Goal: Task Accomplishment & Management: Manage account settings

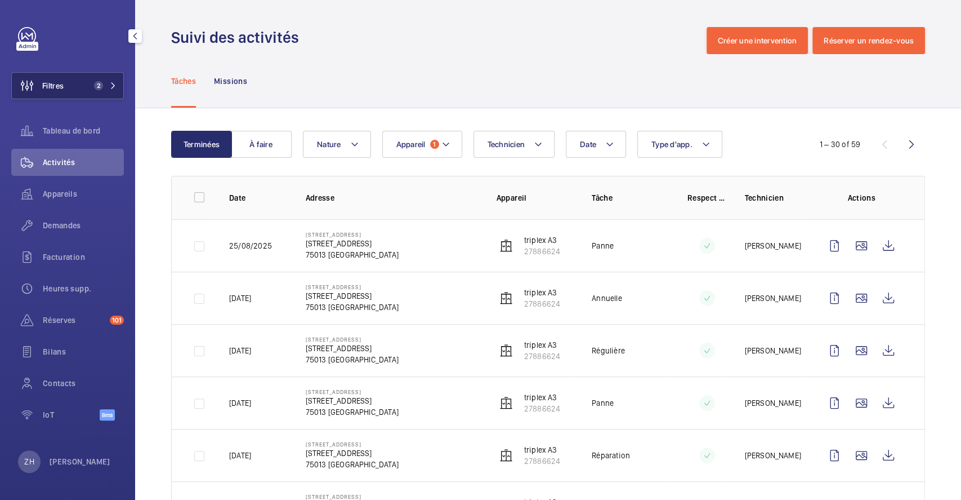
scroll to position [53, 0]
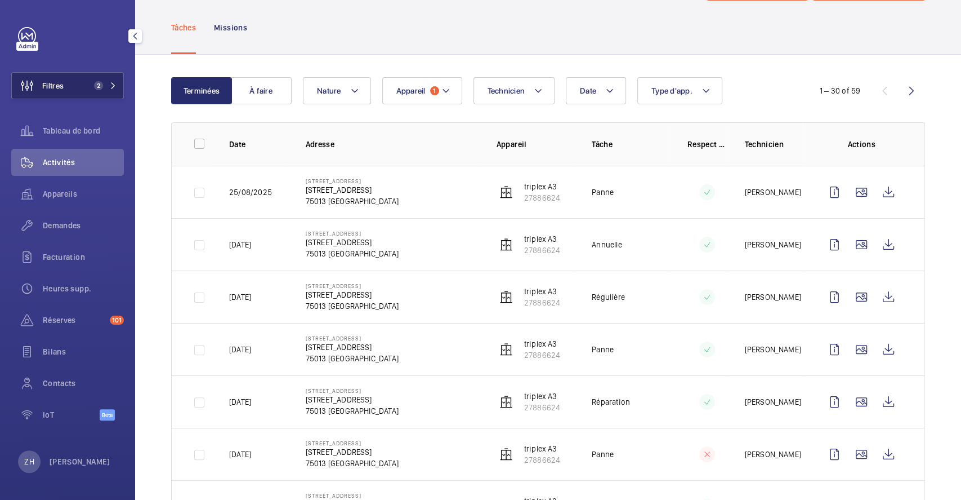
click at [74, 85] on button "Filtres 2" at bounding box center [67, 85] width 113 height 27
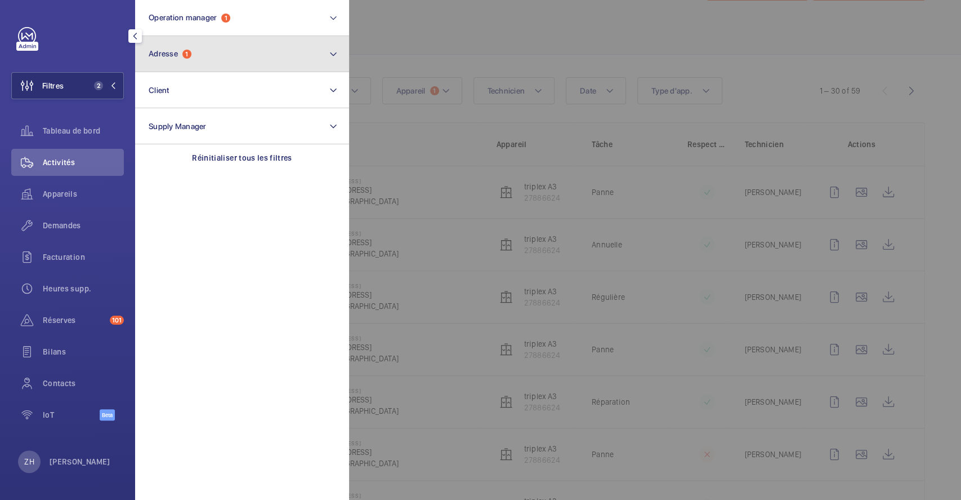
click at [198, 62] on button "Adresse 1" at bounding box center [242, 54] width 214 height 36
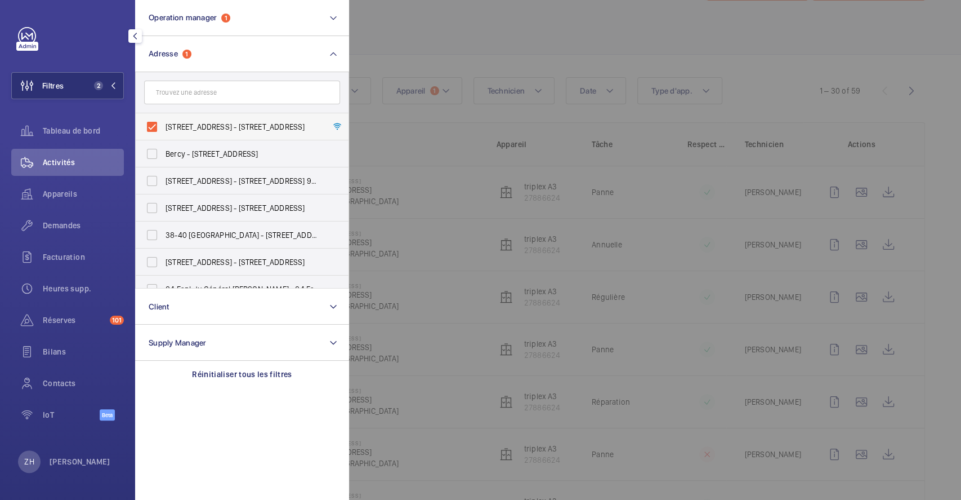
click at [156, 122] on label "198 Avenue de France - 198 Avenue de France, 75013 PARIS, PARIS 75013" at bounding box center [234, 126] width 196 height 27
click at [156, 122] on input "198 Avenue de France - 198 Avenue de France, 75013 PARIS, PARIS 75013" at bounding box center [152, 126] width 23 height 23
checkbox input "false"
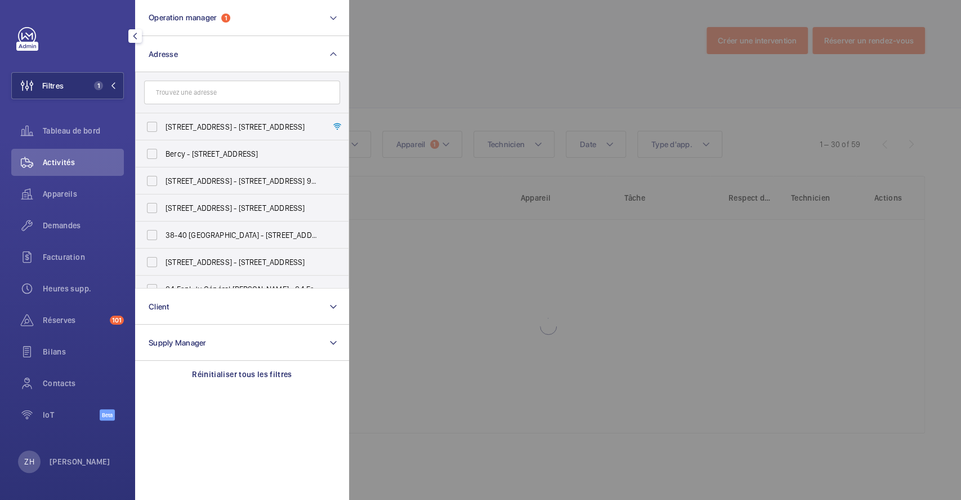
drag, startPoint x: 76, startPoint y: 81, endPoint x: 251, endPoint y: 26, distance: 183.5
click at [77, 81] on button "Filtres 1" at bounding box center [67, 85] width 113 height 27
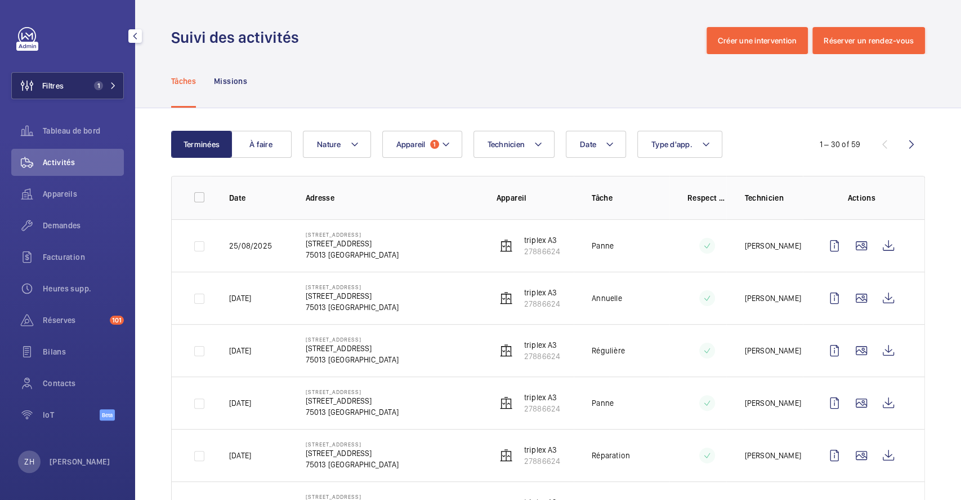
click at [79, 78] on button "Filtres 1" at bounding box center [67, 85] width 113 height 27
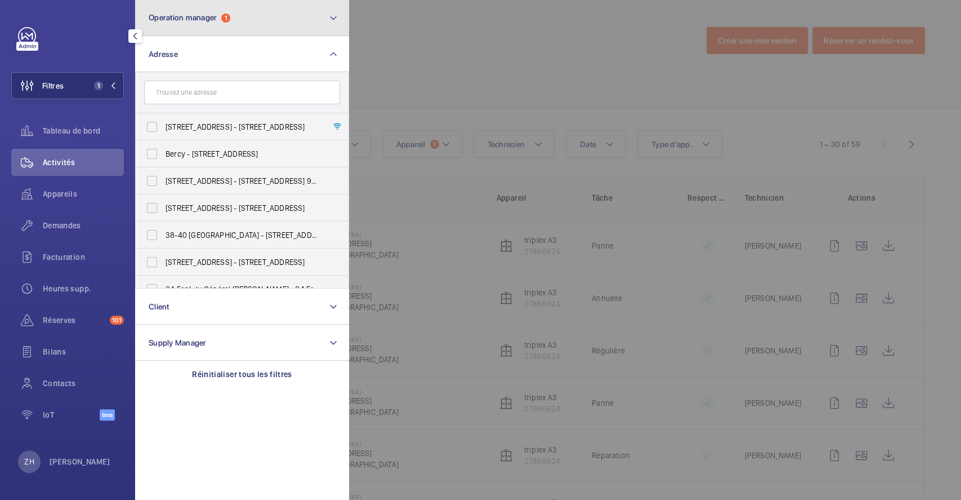
click at [325, 17] on button "Operation manager 1" at bounding box center [242, 18] width 214 height 36
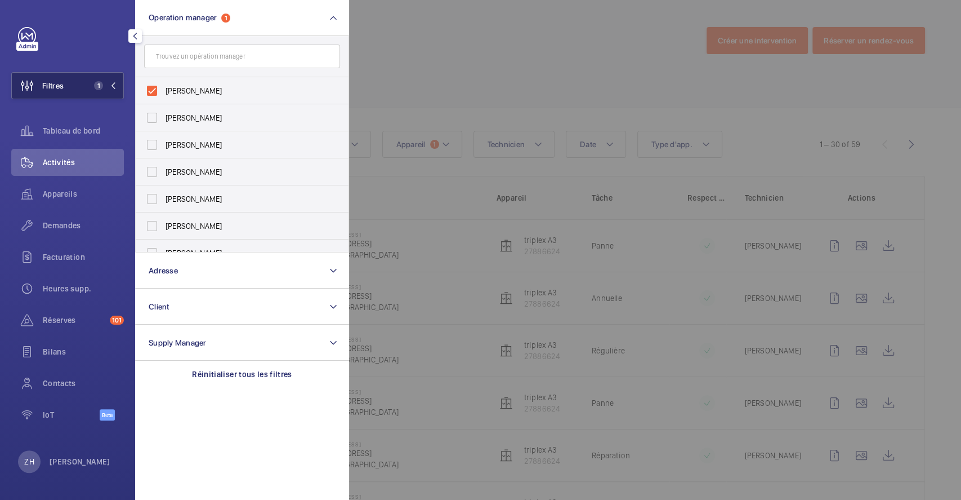
click at [79, 82] on button "Filtres 1" at bounding box center [67, 85] width 113 height 27
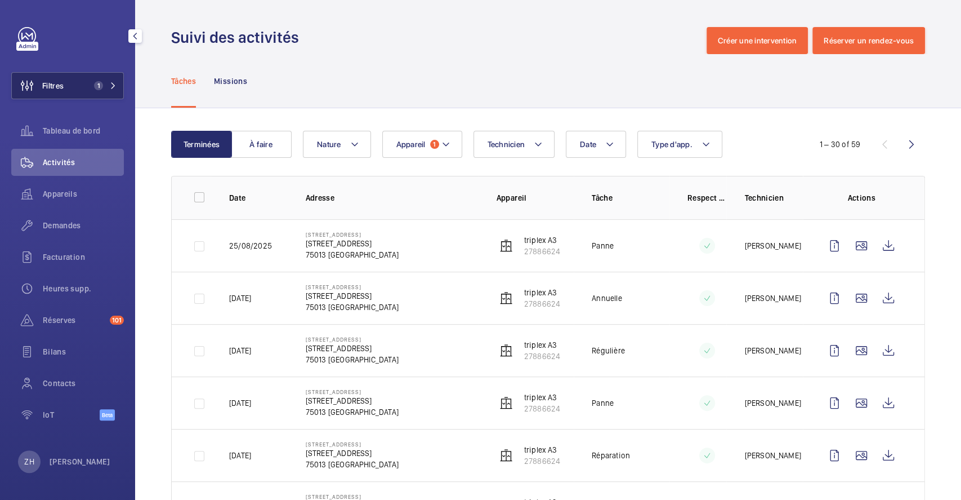
click at [82, 88] on button "Filtres 1" at bounding box center [67, 85] width 113 height 27
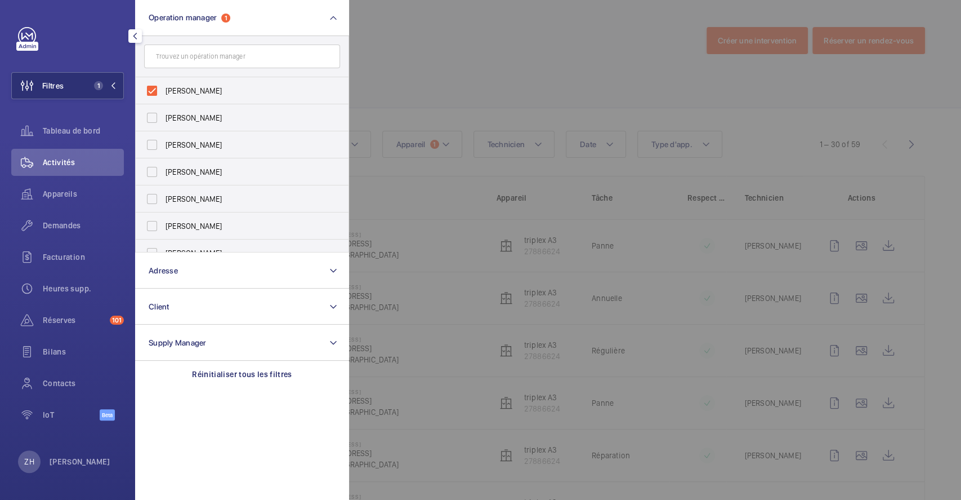
click at [584, 32] on div at bounding box center [829, 250] width 961 height 500
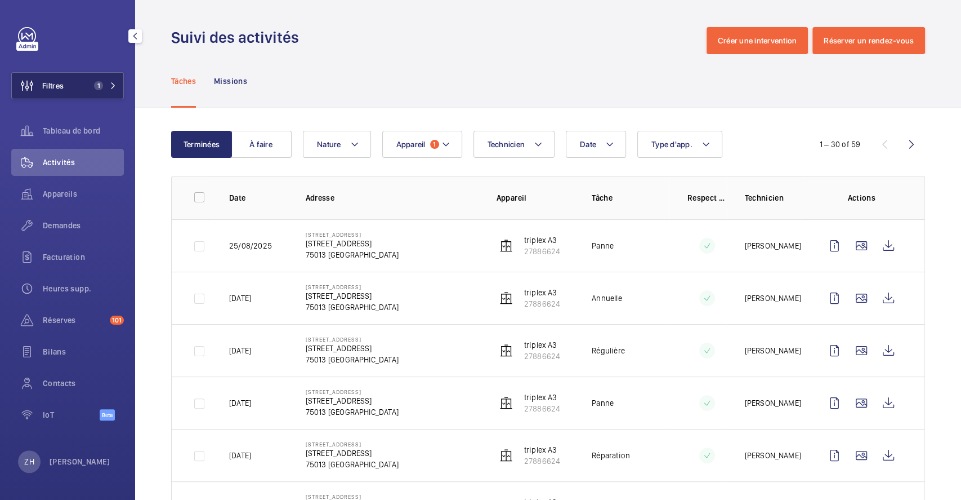
click at [70, 81] on button "Filtres 1" at bounding box center [67, 85] width 113 height 27
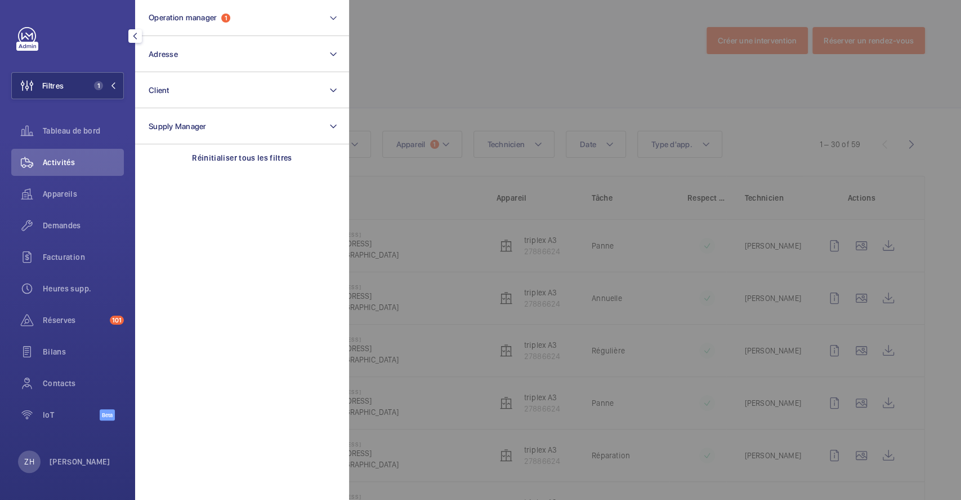
click at [56, 189] on span "Appareils" at bounding box center [83, 193] width 81 height 11
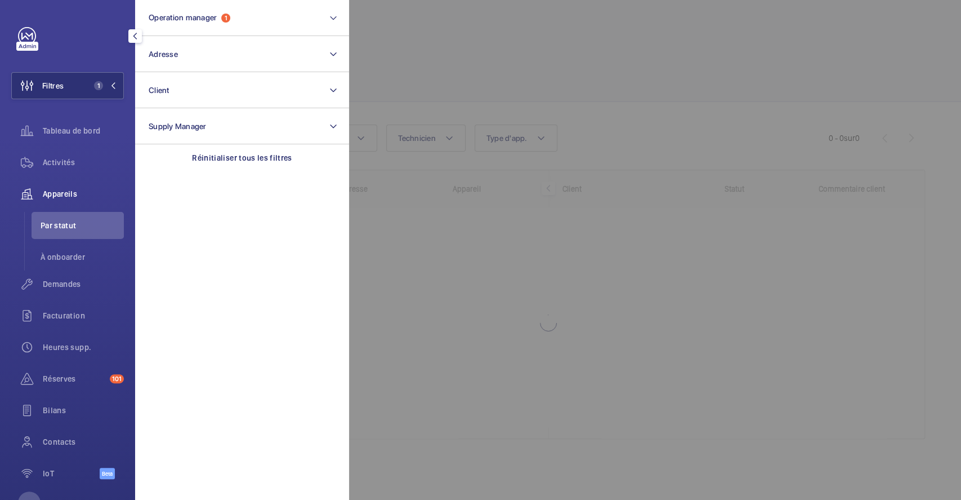
click at [590, 58] on div at bounding box center [829, 250] width 961 height 500
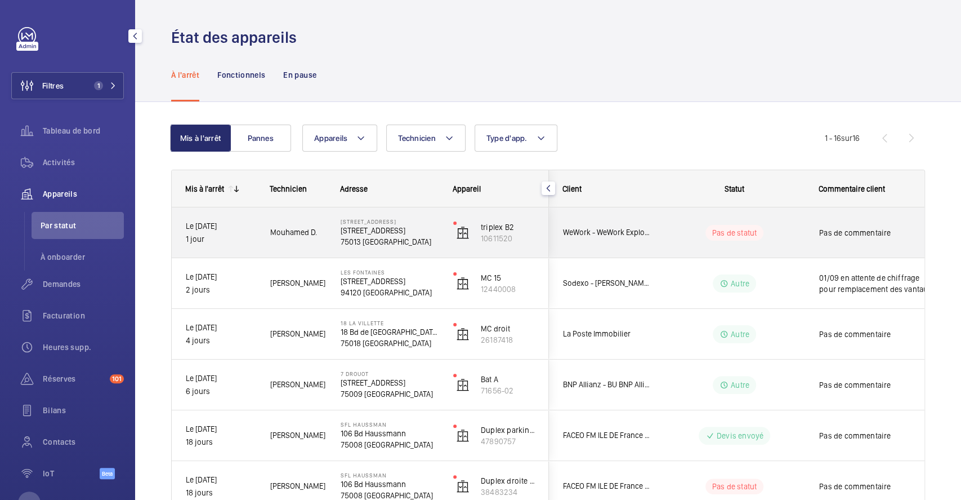
click at [666, 234] on wm-front-pills-cell "Pas de statut" at bounding box center [735, 233] width 140 height 16
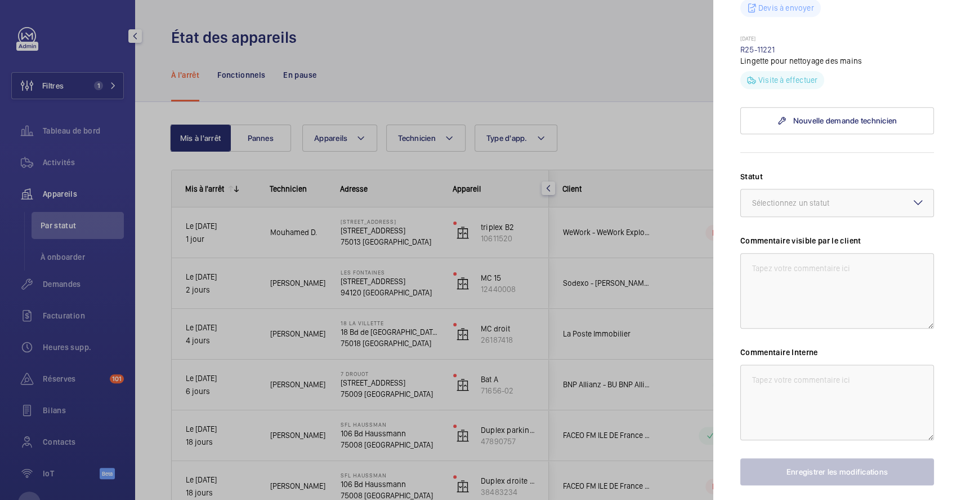
scroll to position [451, 0]
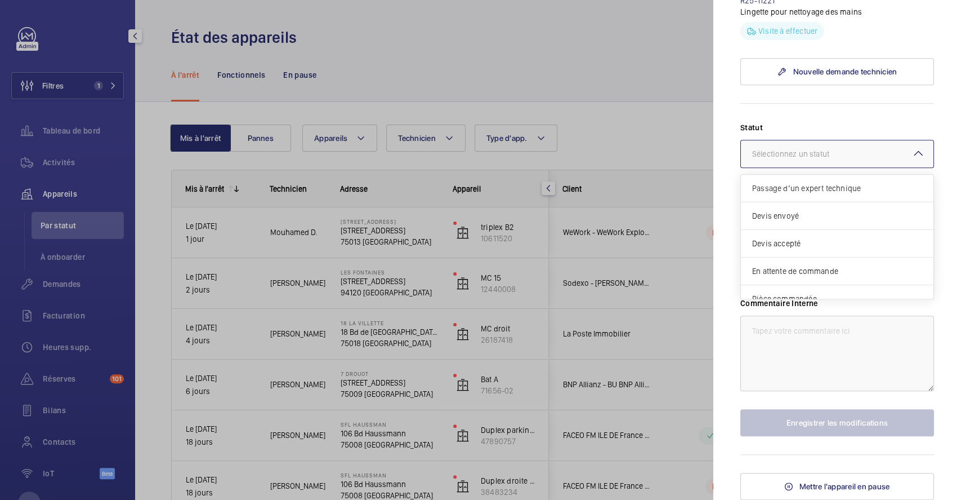
drag, startPoint x: 904, startPoint y: 151, endPoint x: 876, endPoint y: 180, distance: 40.2
click at [912, 151] on mat-icon at bounding box center [919, 153] width 14 height 14
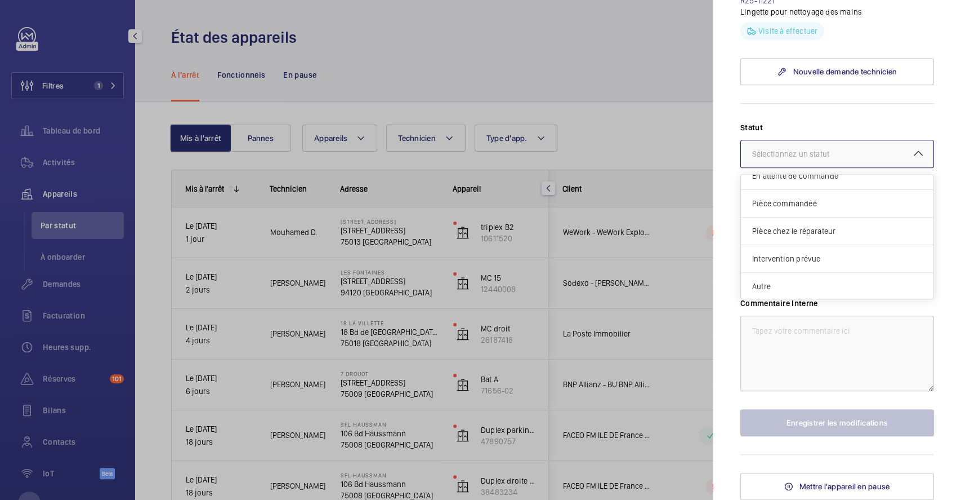
drag, startPoint x: 814, startPoint y: 286, endPoint x: 800, endPoint y: 270, distance: 20.8
click at [813, 286] on span "Autre" at bounding box center [837, 285] width 170 height 11
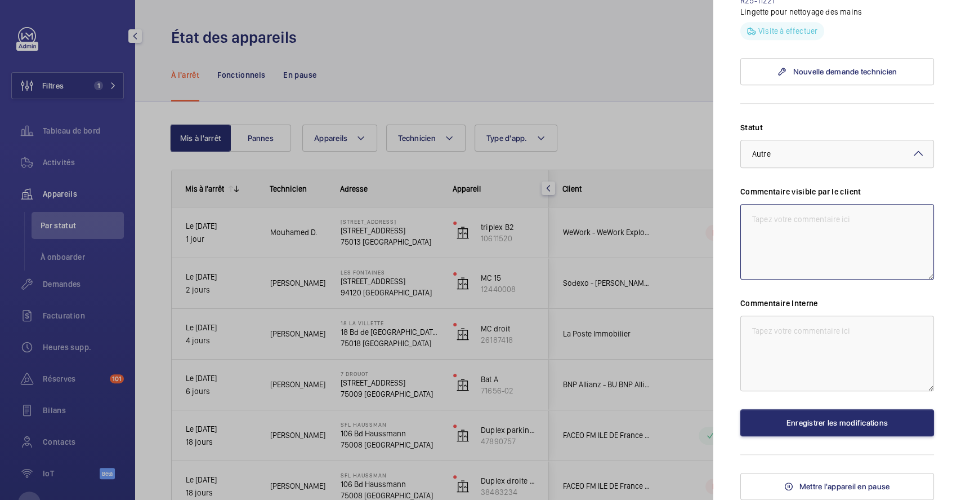
click at [784, 224] on textarea at bounding box center [838, 241] width 194 height 75
drag, startPoint x: 749, startPoint y: 222, endPoint x: 882, endPoint y: 255, distance: 136.7
click at [884, 255] on textarea "01/09 devis en cours pour carte operateur de porte avec adaptation" at bounding box center [838, 241] width 194 height 75
type textarea "01/09 devis en cours pour carte operateur de porte avec adaptation"
click at [839, 333] on textarea at bounding box center [838, 352] width 194 height 75
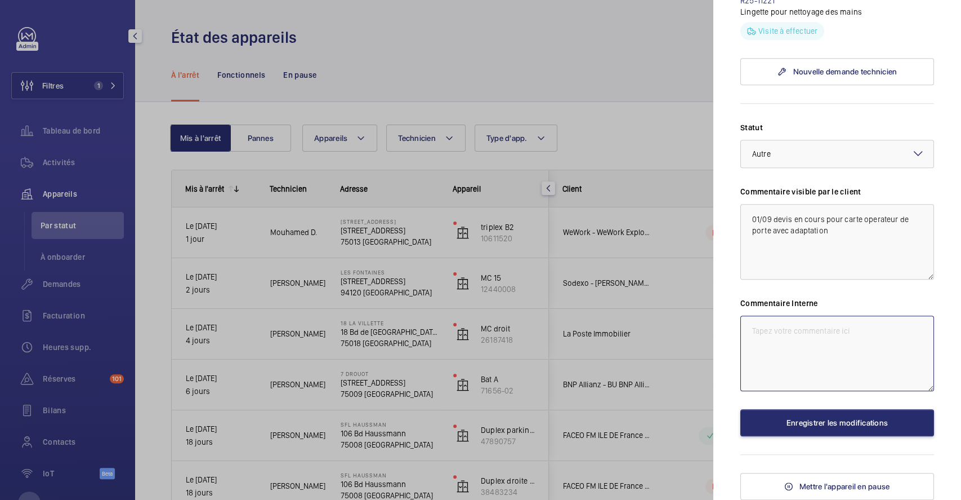
paste textarea "01/09 devis en cours pour carte operateur de porte avec adaptation"
type textarea "01/09 devis en cours pour carte operateur de porte avec adaptation"
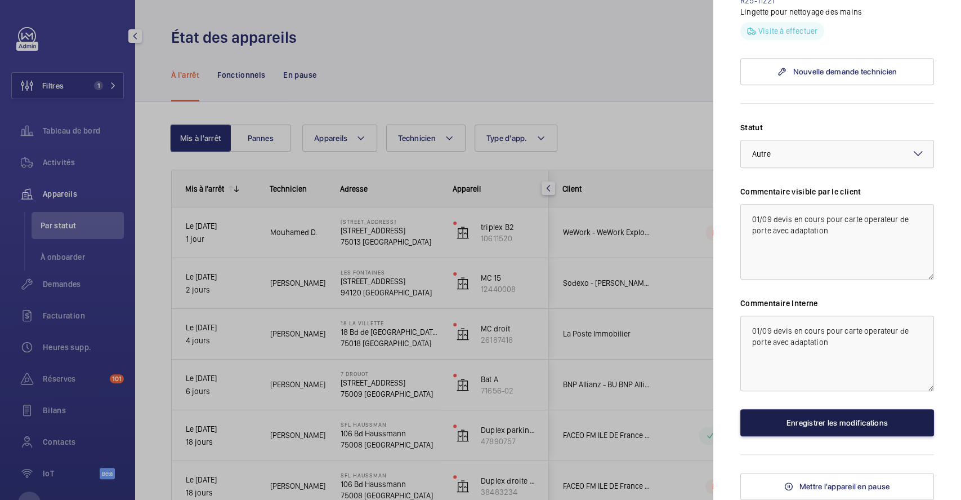
click at [846, 422] on button "Enregistrer les modifications" at bounding box center [838, 422] width 194 height 27
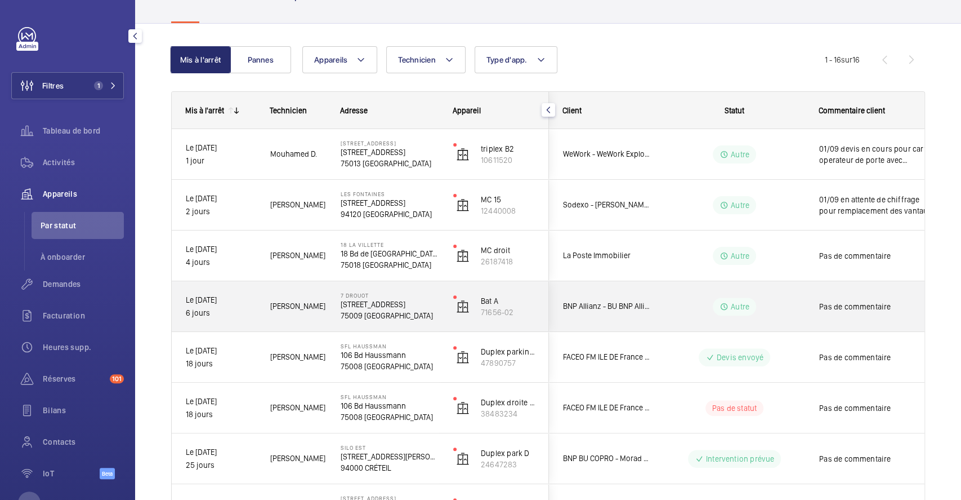
scroll to position [150, 0]
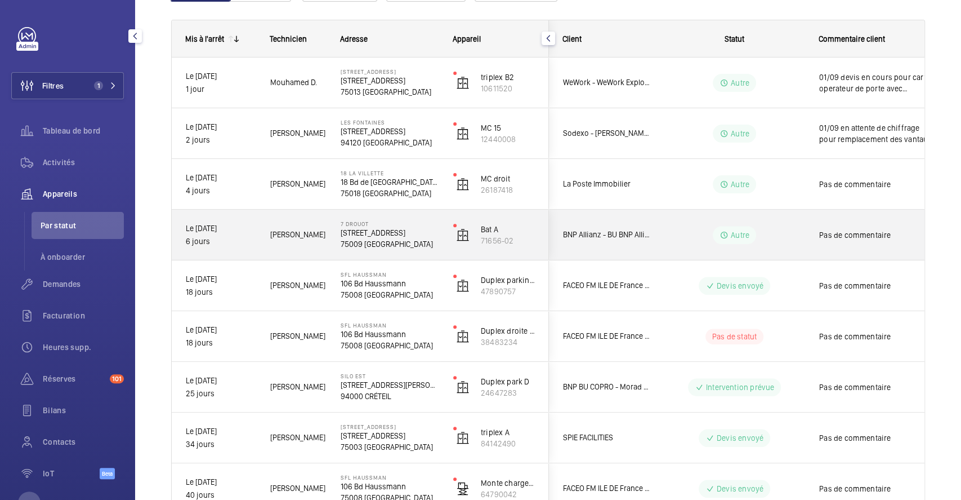
click at [695, 244] on div "Autre" at bounding box center [728, 235] width 154 height 41
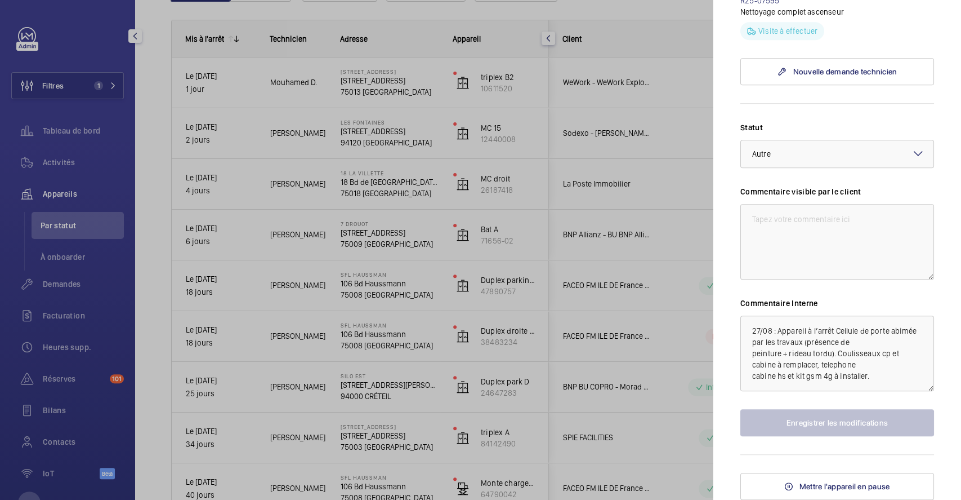
scroll to position [453, 0]
click at [680, 226] on div at bounding box center [480, 250] width 961 height 500
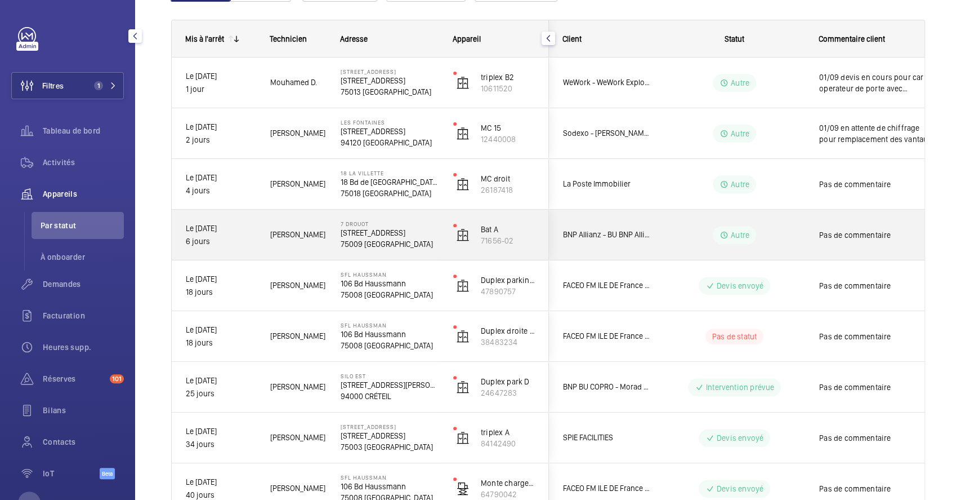
click at [432, 247] on p "75009 [GEOGRAPHIC_DATA]" at bounding box center [390, 243] width 98 height 11
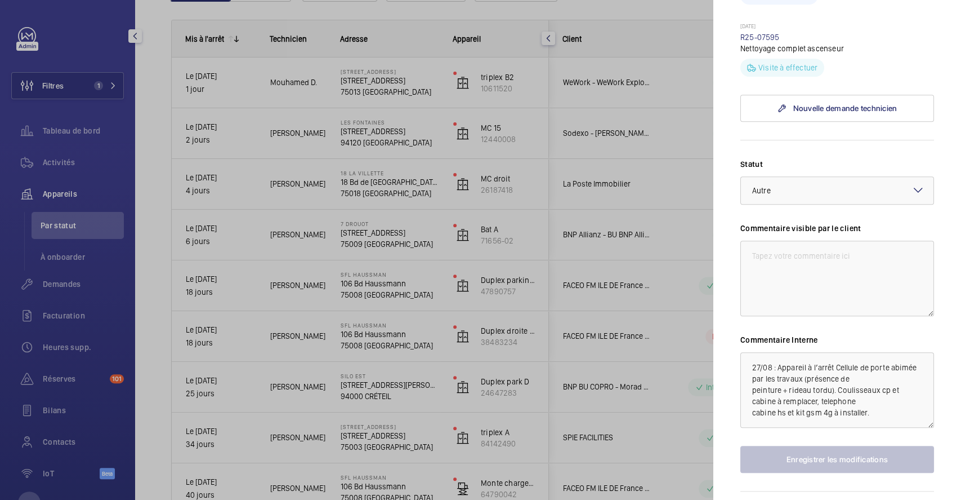
scroll to position [451, 0]
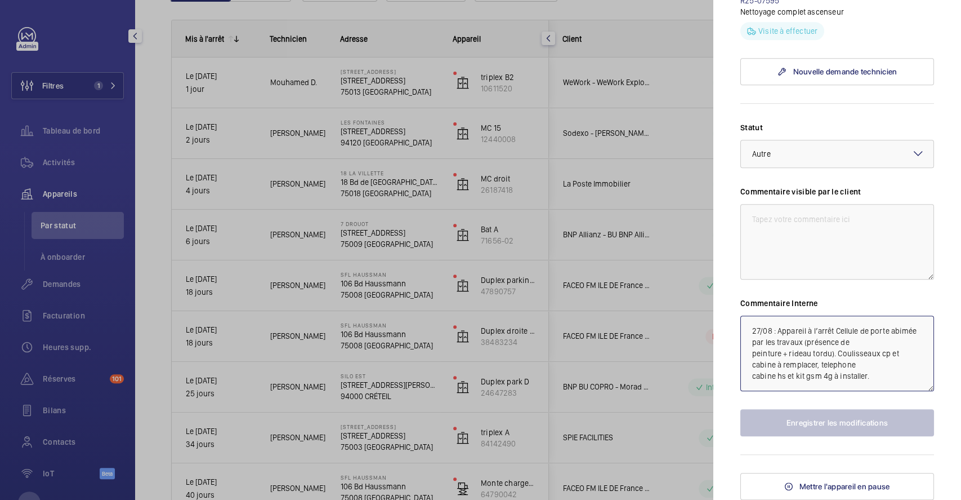
drag, startPoint x: 747, startPoint y: 333, endPoint x: 933, endPoint y: 381, distance: 191.9
click at [933, 381] on mat-sidenav "Appareil à l'arrêt 7 DROUOT 7 Rue Drouot, 75009 PARIS 75009 PARIS BNP Allianz -…" at bounding box center [837, 250] width 248 height 500
click at [540, 336] on div at bounding box center [480, 250] width 961 height 500
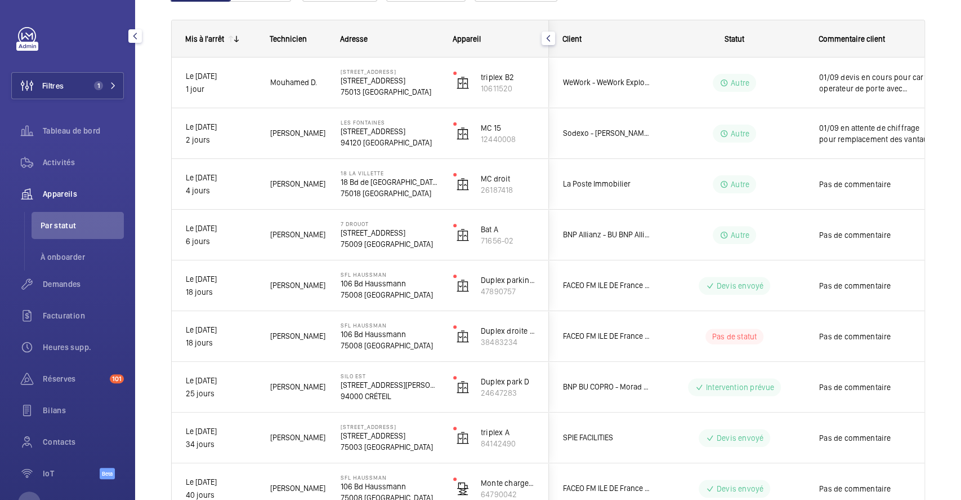
scroll to position [0, 0]
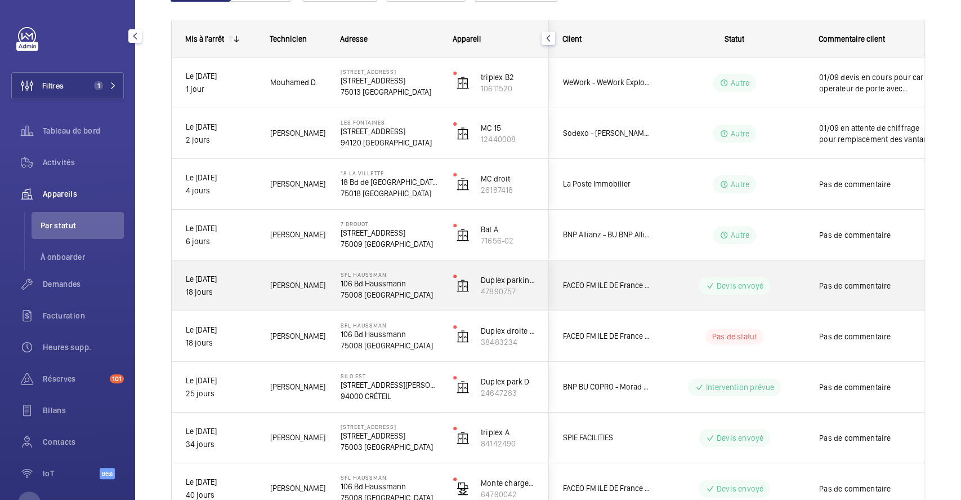
click at [668, 267] on div "Devis envoyé" at bounding box center [728, 285] width 154 height 41
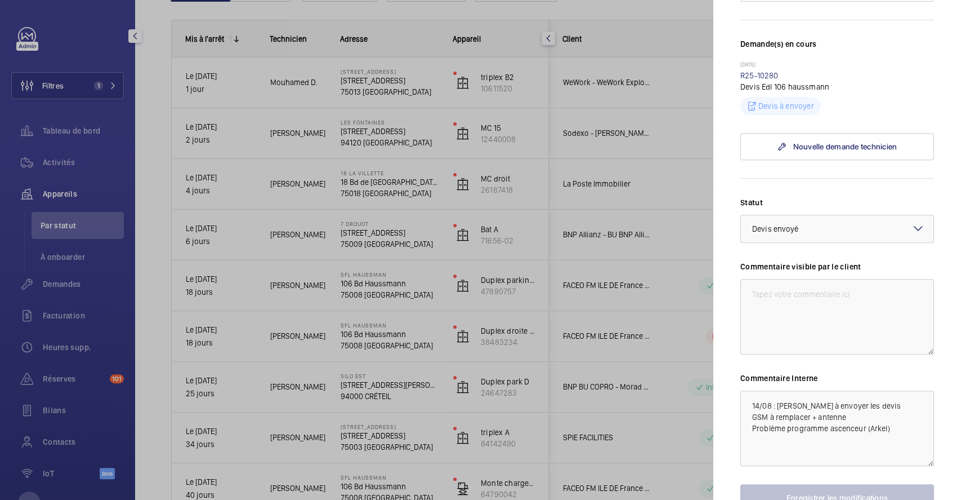
scroll to position [374, 0]
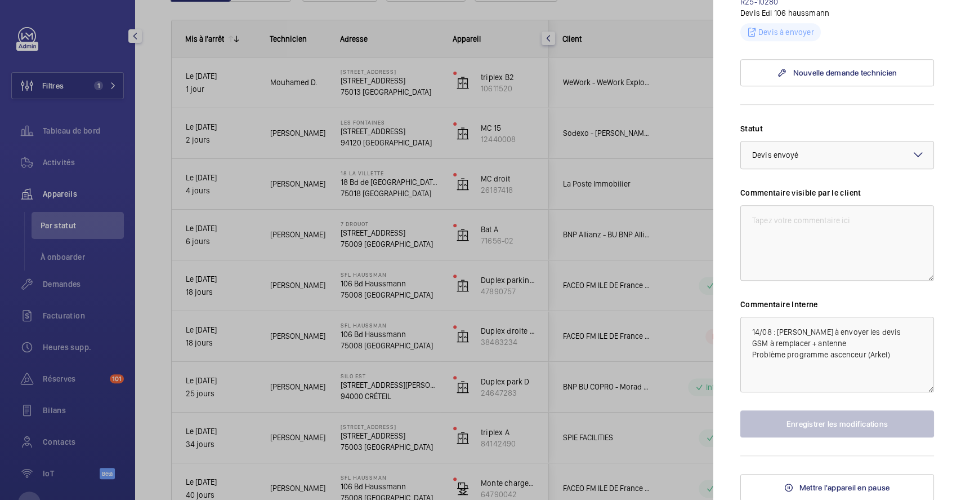
click at [622, 341] on div at bounding box center [480, 250] width 961 height 500
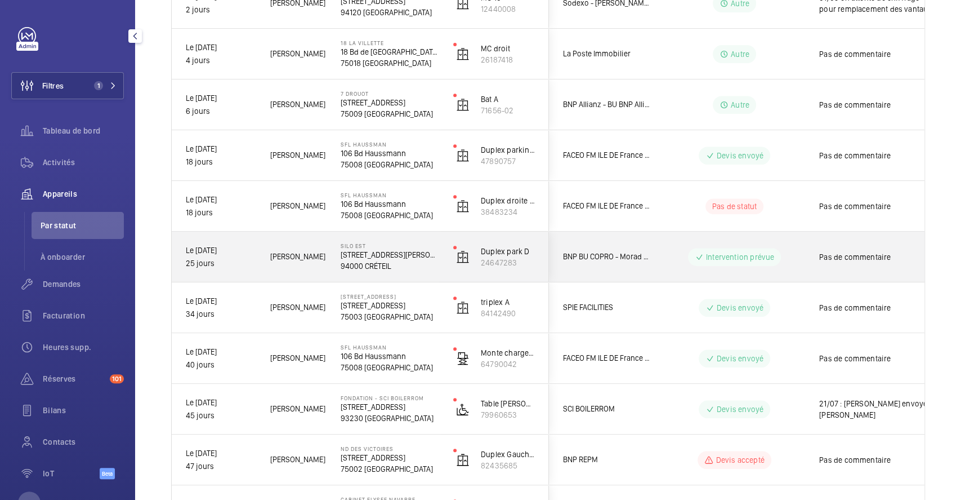
scroll to position [300, 0]
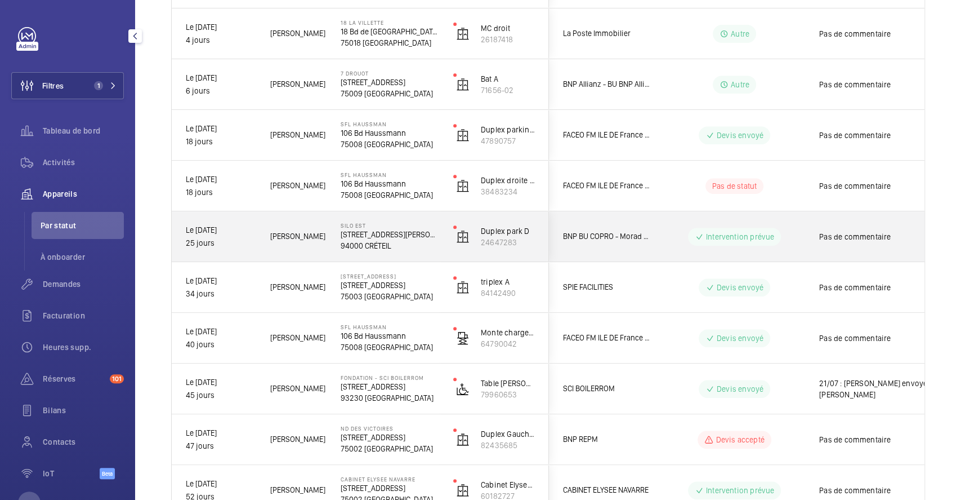
click at [654, 249] on div "Intervention prévue" at bounding box center [728, 236] width 154 height 41
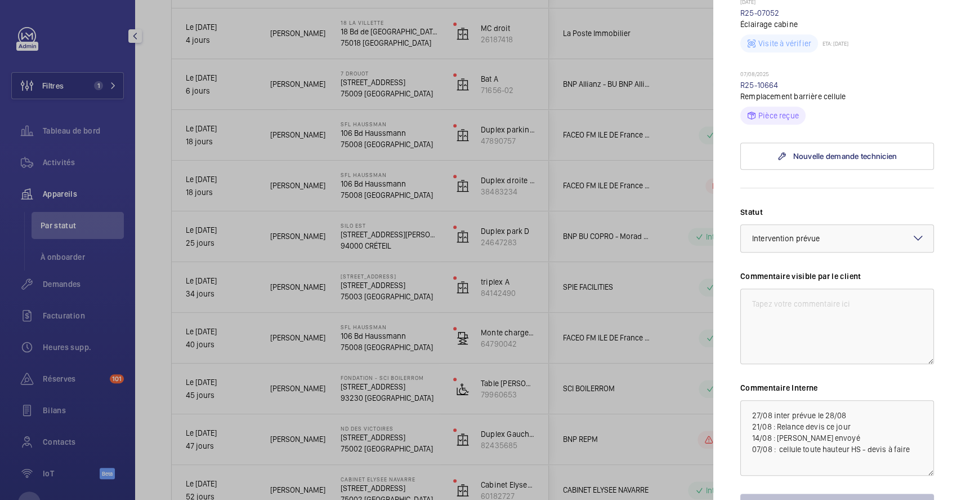
scroll to position [375, 0]
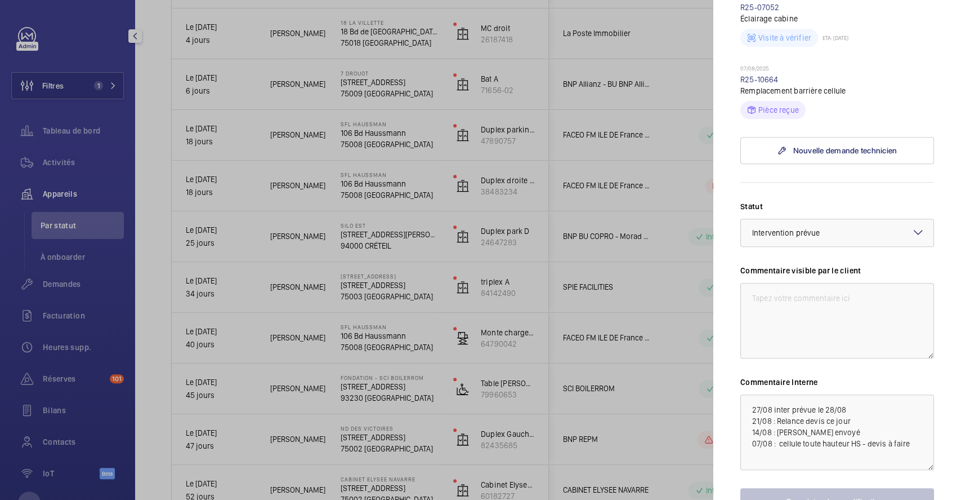
click at [543, 257] on div at bounding box center [480, 250] width 961 height 500
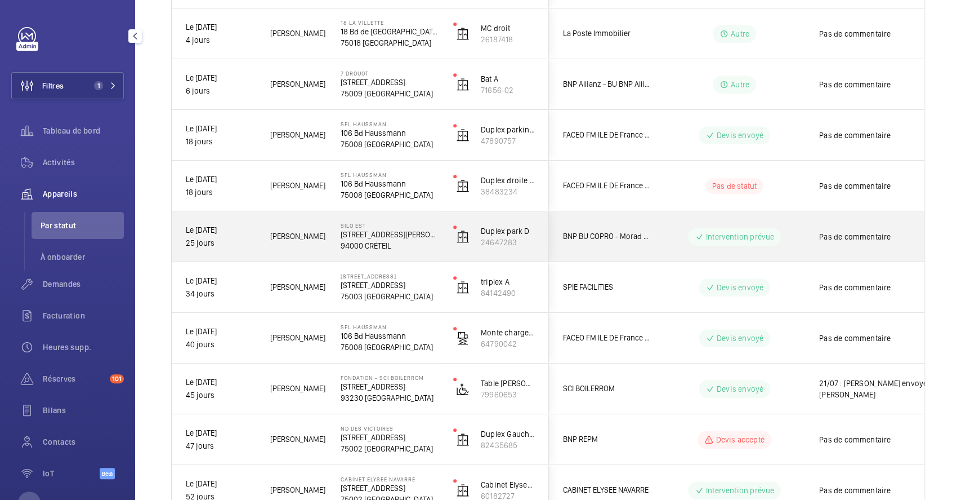
scroll to position [225, 0]
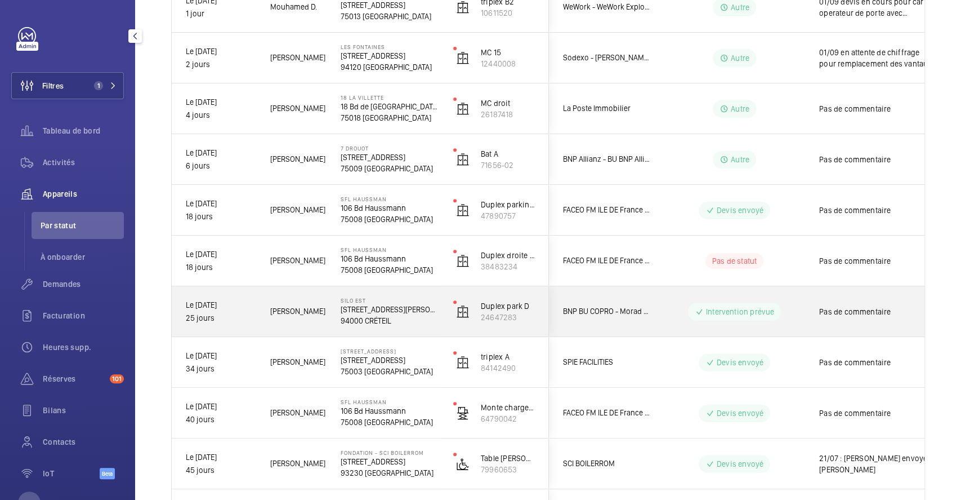
click at [428, 319] on p "94000 CRÉTEIL" at bounding box center [390, 320] width 98 height 11
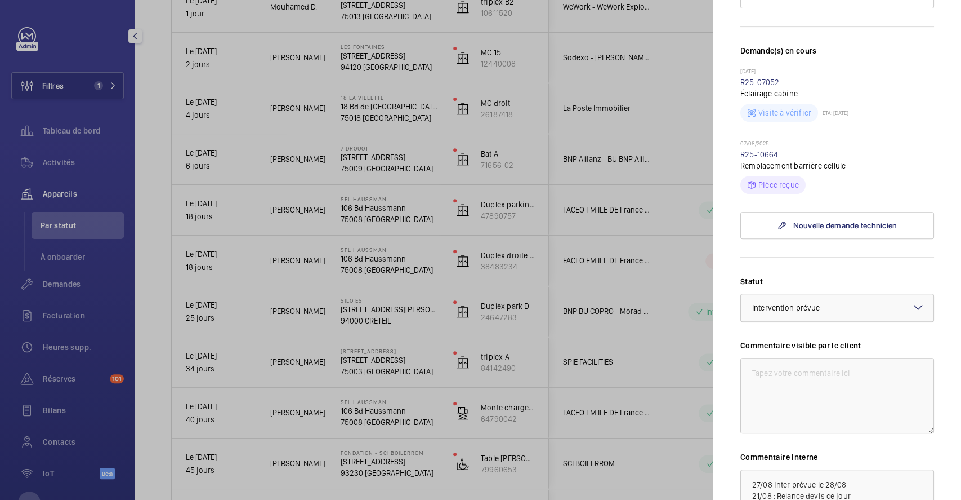
scroll to position [375, 0]
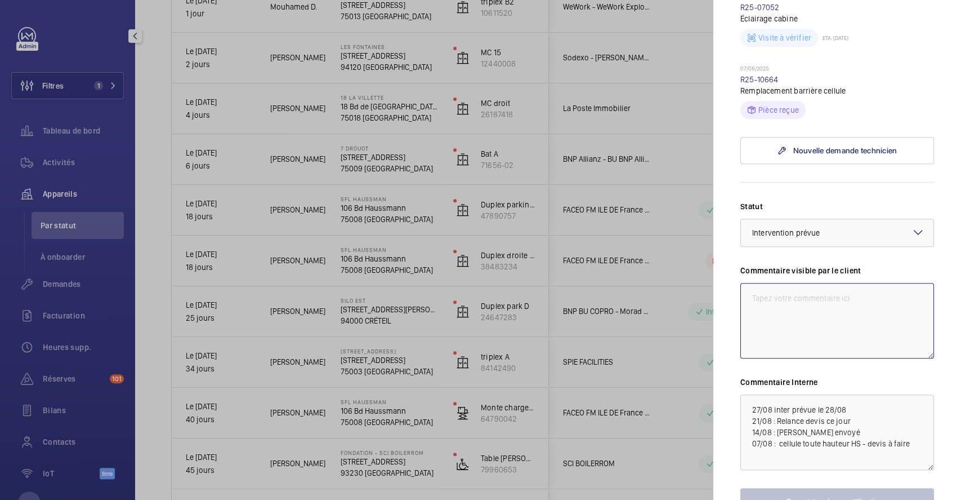
click at [818, 284] on textarea at bounding box center [838, 320] width 194 height 75
click at [748, 404] on textarea "27/08 inter prévue le 28/08 21/08 : Relance devis ce jour 14/08 : Devis envoyé …" at bounding box center [838, 431] width 194 height 75
click at [757, 401] on textarea "27/08 inter prévue le 28/08 21/08 : Relance devis ce jour 14/08 : Devis envoyé …" at bounding box center [838, 431] width 194 height 75
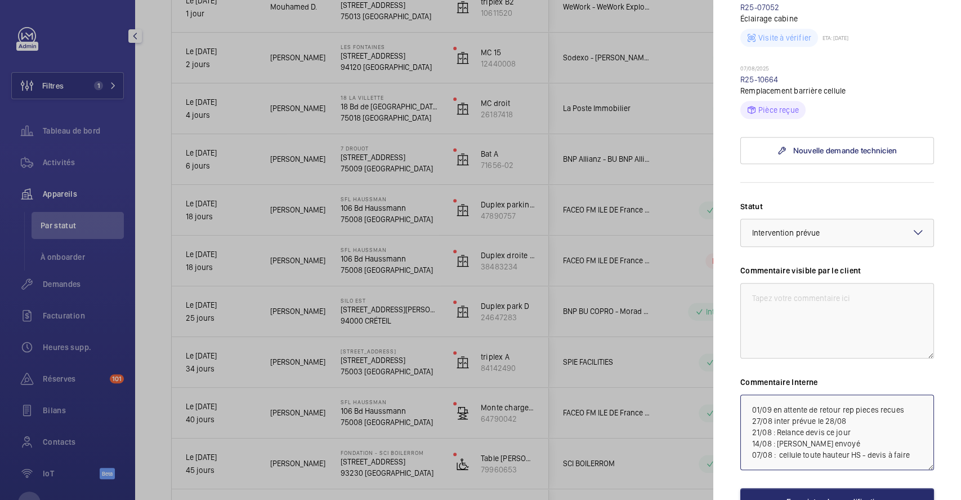
drag, startPoint x: 857, startPoint y: 402, endPoint x: 912, endPoint y: 394, distance: 55.7
click at [912, 394] on textarea "01/09 en attente de retour rep pieces recues 27/08 inter prévue le 28/08 21/08 …" at bounding box center [838, 431] width 194 height 75
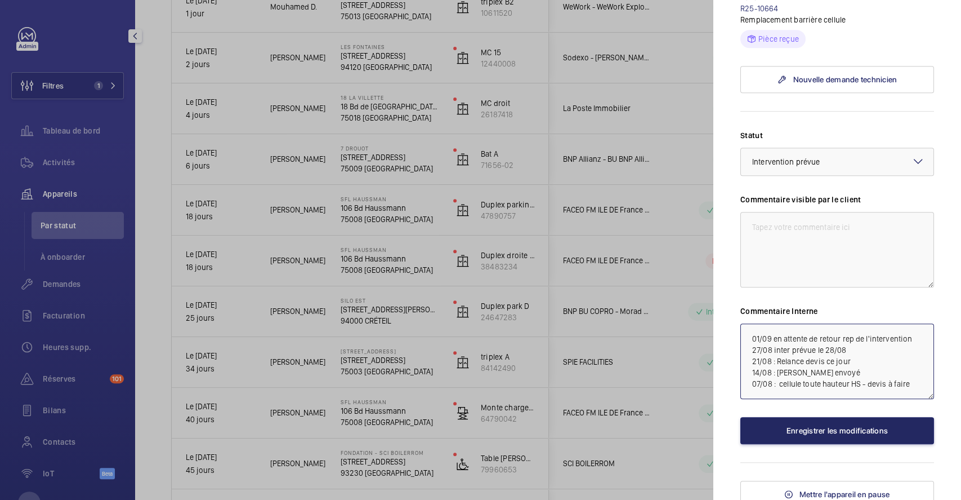
type textarea "01/09 en attente de retour rep de l'intervention 27/08 inter prévue le 28/08 21…"
click at [797, 423] on button "Enregistrer les modifications" at bounding box center [838, 430] width 194 height 27
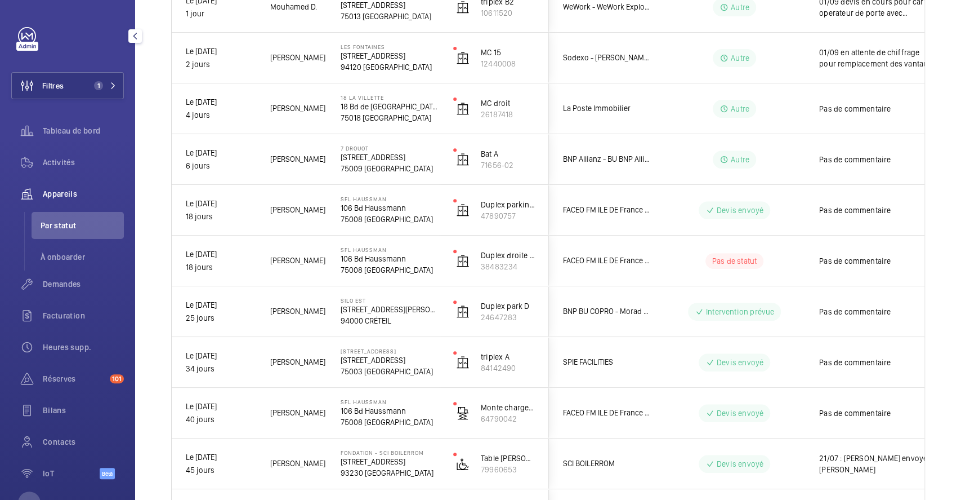
scroll to position [0, 0]
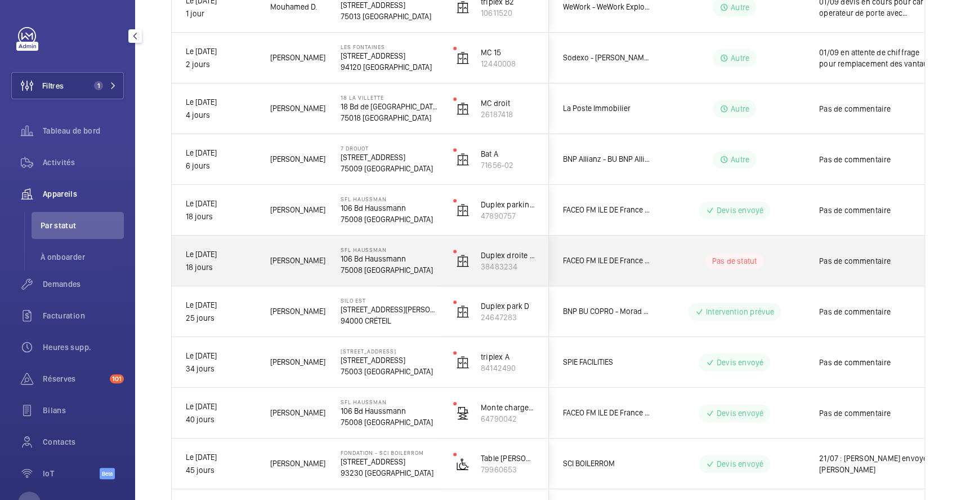
click at [692, 250] on div "Pas de statut" at bounding box center [728, 261] width 154 height 38
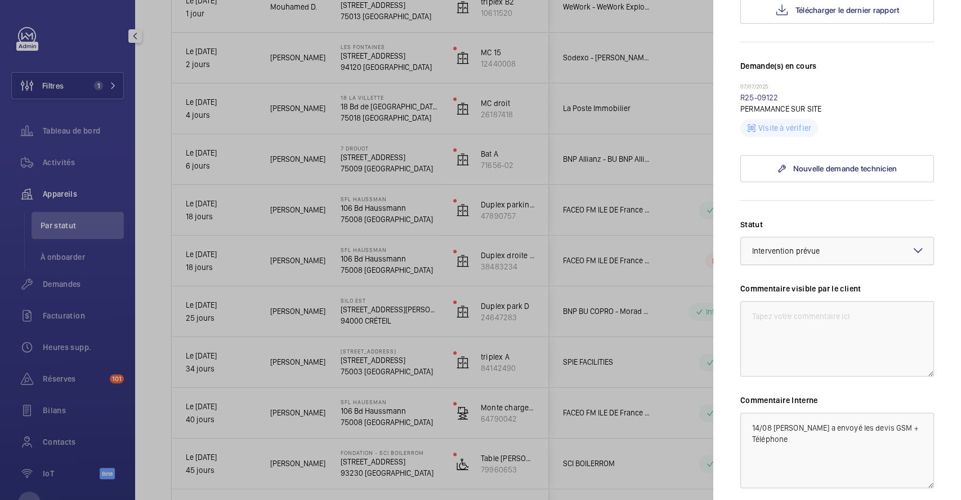
scroll to position [300, 0]
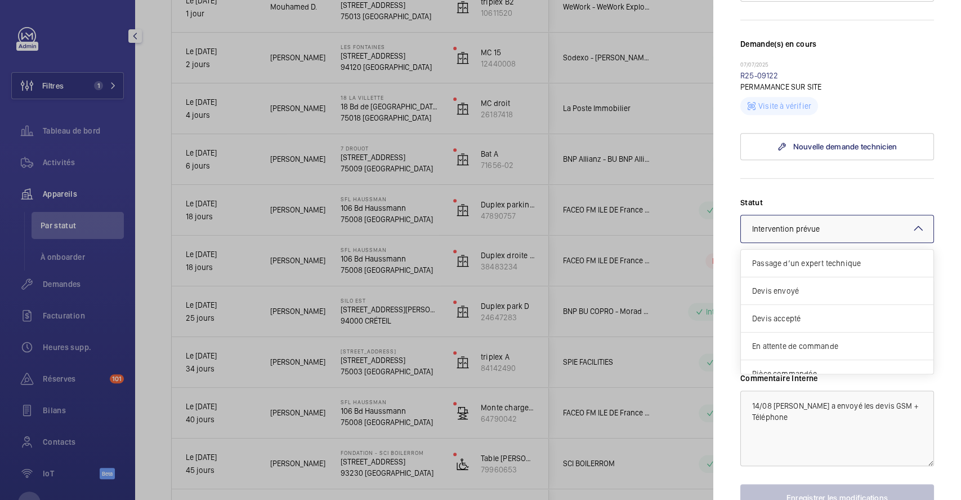
click at [912, 229] on mat-icon at bounding box center [919, 228] width 14 height 14
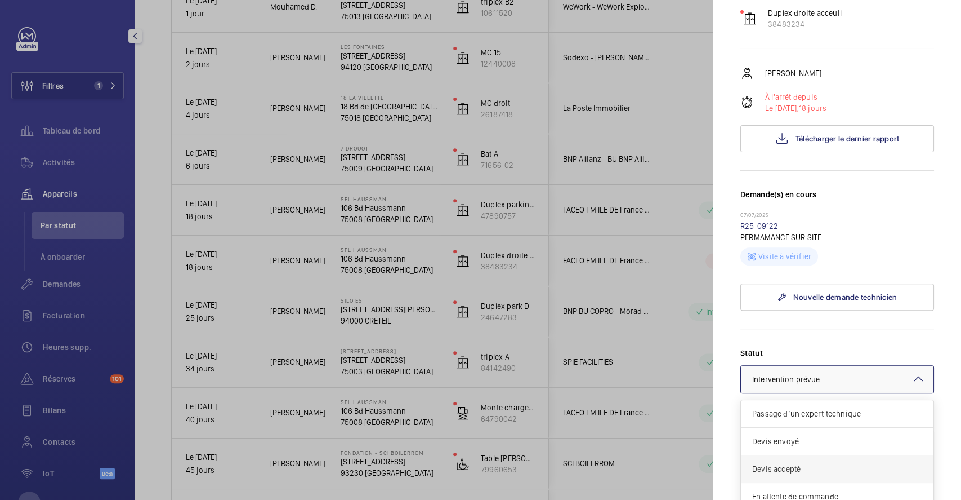
click at [825, 468] on span "Devis accepté" at bounding box center [837, 468] width 170 height 11
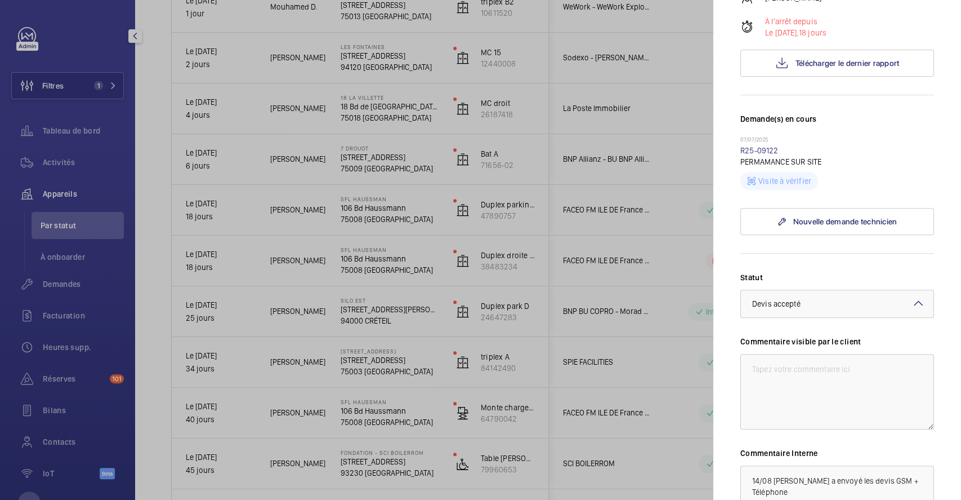
scroll to position [374, 0]
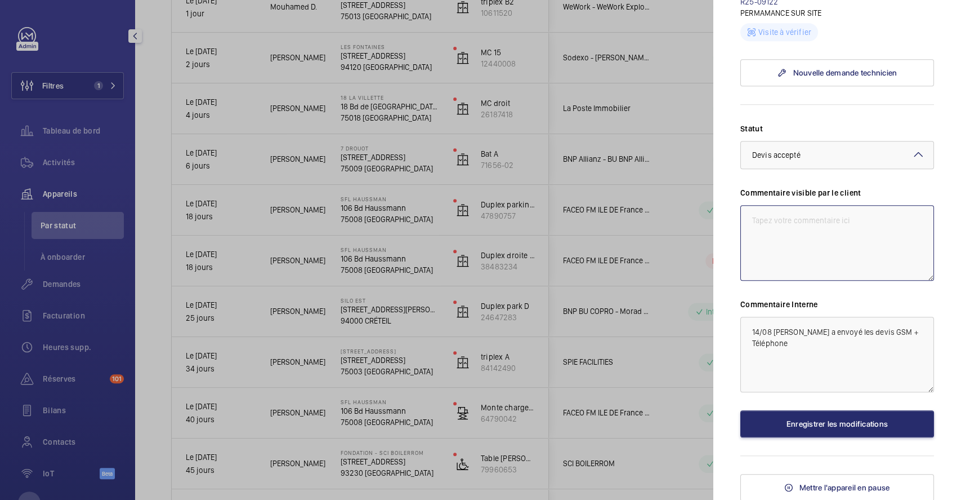
click at [748, 221] on textarea at bounding box center [838, 242] width 194 height 75
drag, startPoint x: 745, startPoint y: 223, endPoint x: 919, endPoint y: 239, distance: 174.7
click at [919, 239] on textarea "01/09 devis accepte ce jour rdv le 02/09 sur site" at bounding box center [838, 242] width 194 height 75
type textarea "01/09 devis accepte ce jour rdv le 02/09 sur site"
click at [751, 329] on textarea "14/08 Rémy a envoyé les devis GSM + Téléphone" at bounding box center [838, 353] width 194 height 75
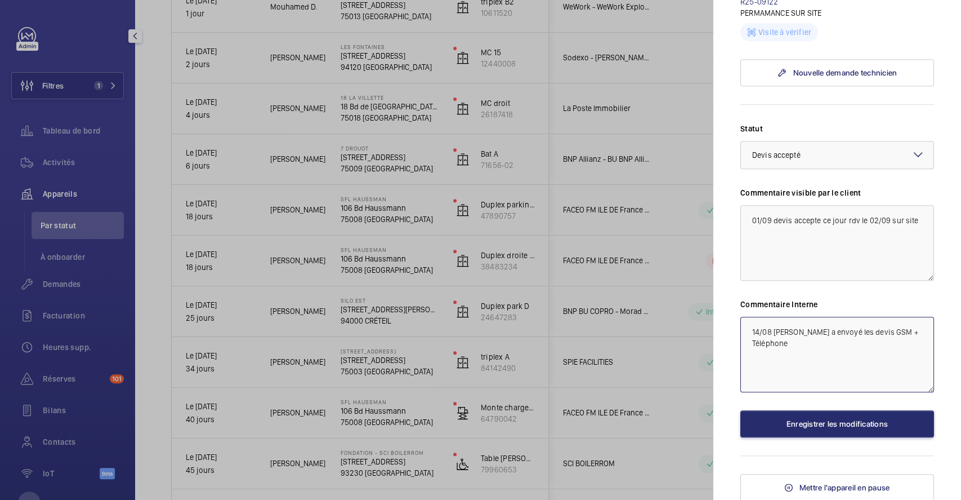
click at [751, 325] on textarea "14/08 Rémy a envoyé les devis GSM + Téléphone" at bounding box center [838, 353] width 194 height 75
paste textarea "01/09 devis accepte ce jour rdv le 02/09 sur site"
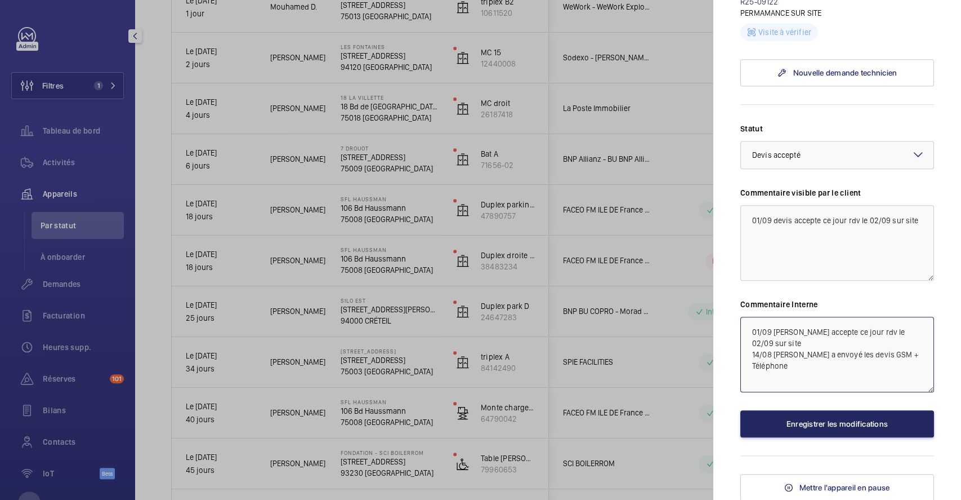
type textarea "01/09 devis accepte ce jour rdv le 02/09 sur site 14/08 Rémy a envoyé les devis…"
click at [815, 427] on button "Enregistrer les modifications" at bounding box center [838, 423] width 194 height 27
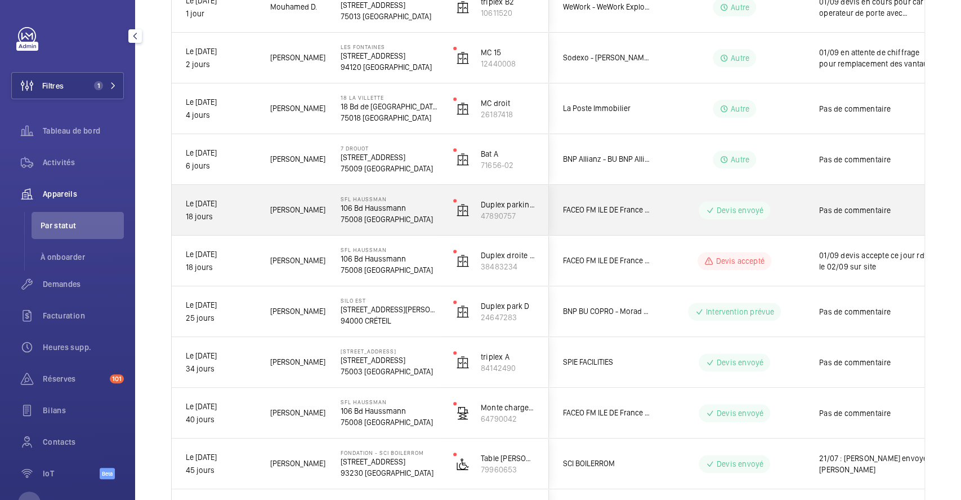
click at [793, 203] on wm-front-pills-cell "Devis envoyé" at bounding box center [735, 210] width 140 height 18
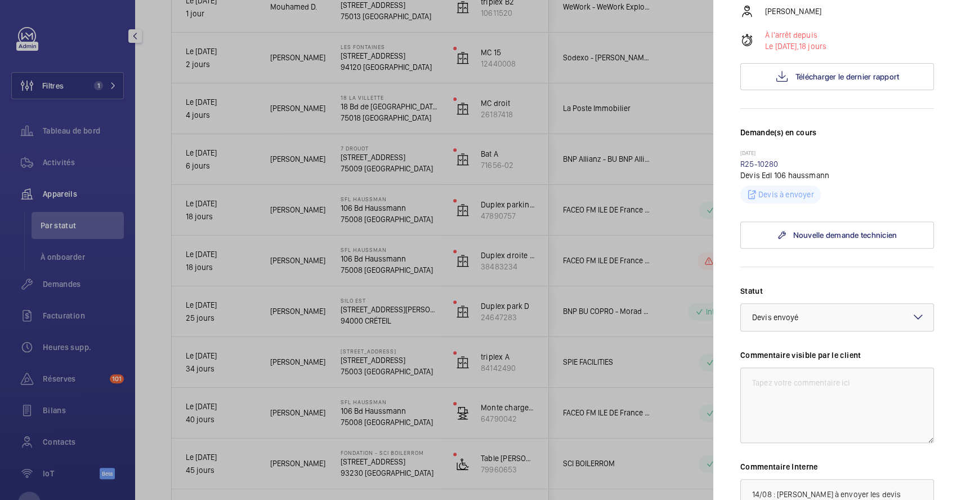
scroll to position [225, 0]
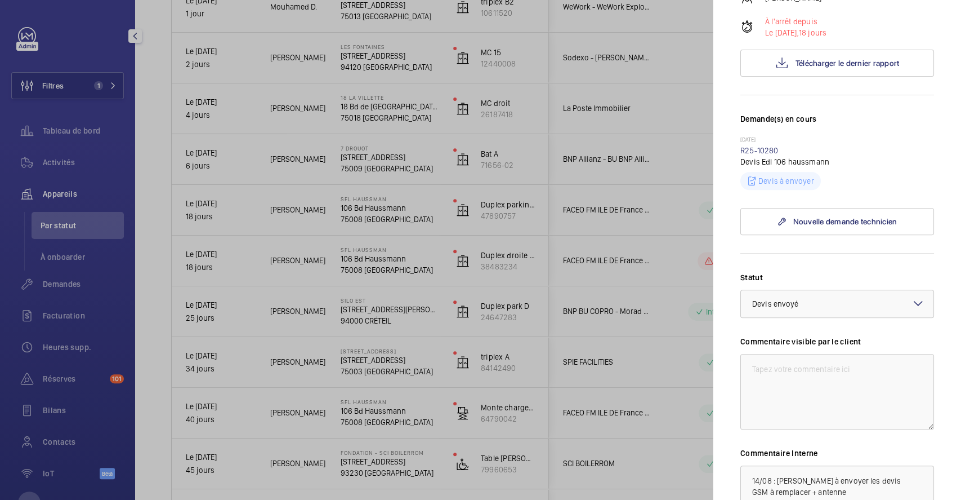
click at [912, 300] on mat-icon at bounding box center [919, 303] width 14 height 14
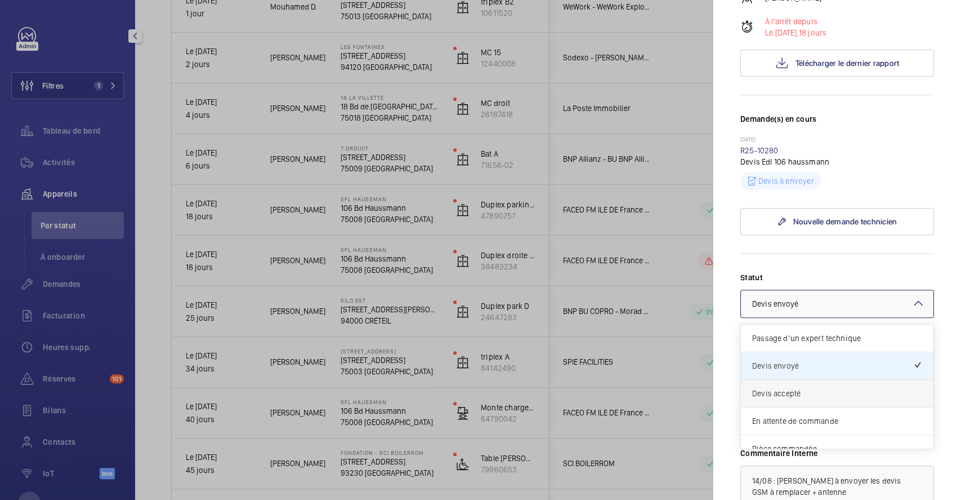
click at [833, 394] on span "Devis accepté" at bounding box center [837, 392] width 170 height 11
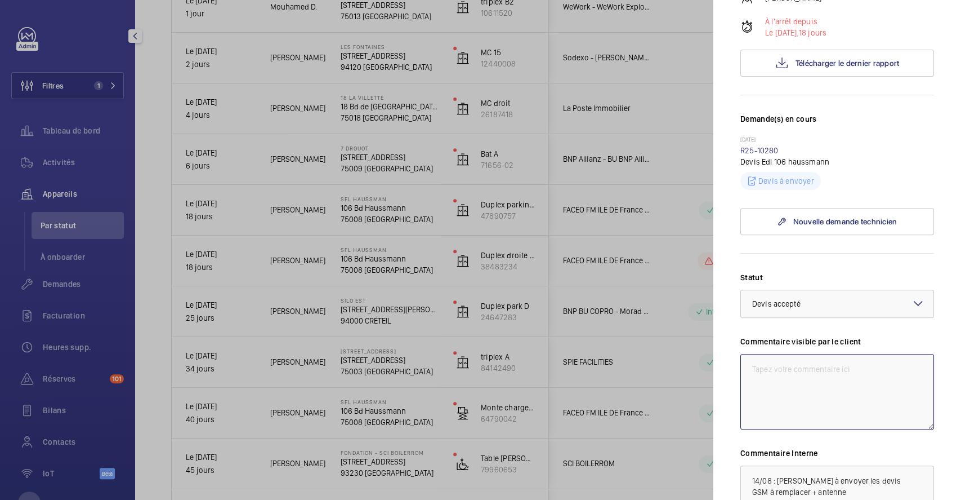
click at [793, 373] on textarea at bounding box center [838, 391] width 194 height 75
paste textarea "01/09 devis accepte ce jour rdv le 02/09 sur site"
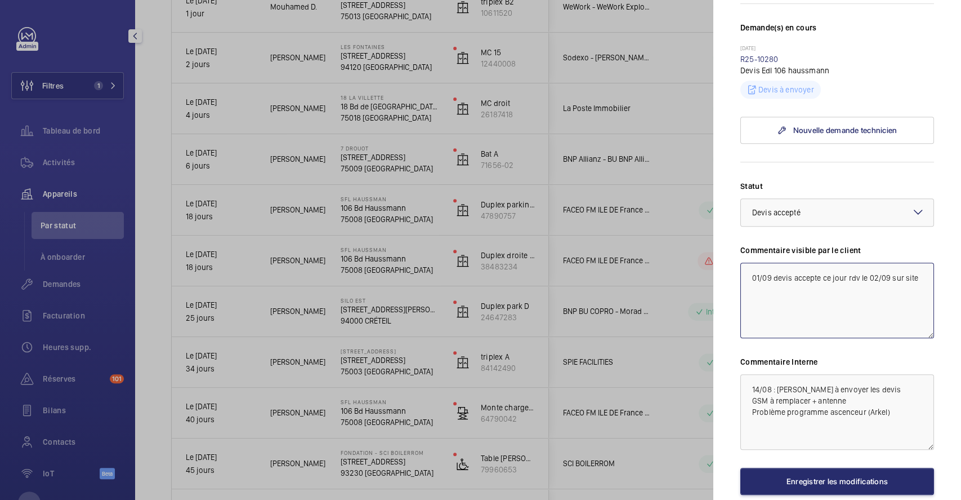
scroll to position [374, 0]
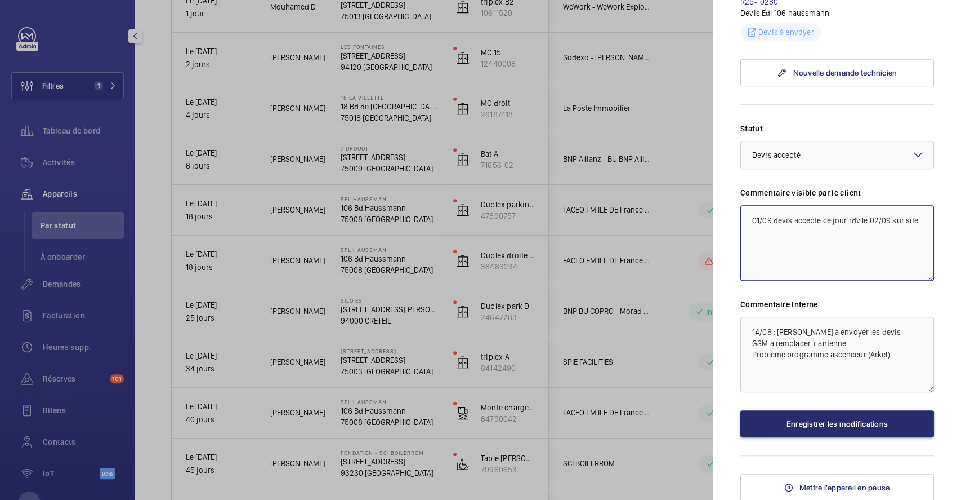
type textarea "01/09 devis accepte ce jour rdv le 02/09 sur site"
click at [744, 328] on textarea "14/08 : Rémy à envoyer les devis GSM à remplacer + antenne Problème programme a…" at bounding box center [838, 353] width 194 height 75
click at [750, 326] on textarea "14/08 : Rémy à envoyer les devis GSM à remplacer + antenne Problème programme a…" at bounding box center [838, 353] width 194 height 75
paste textarea "01/09 devis accepte ce jour rdv le 02/09 sur site"
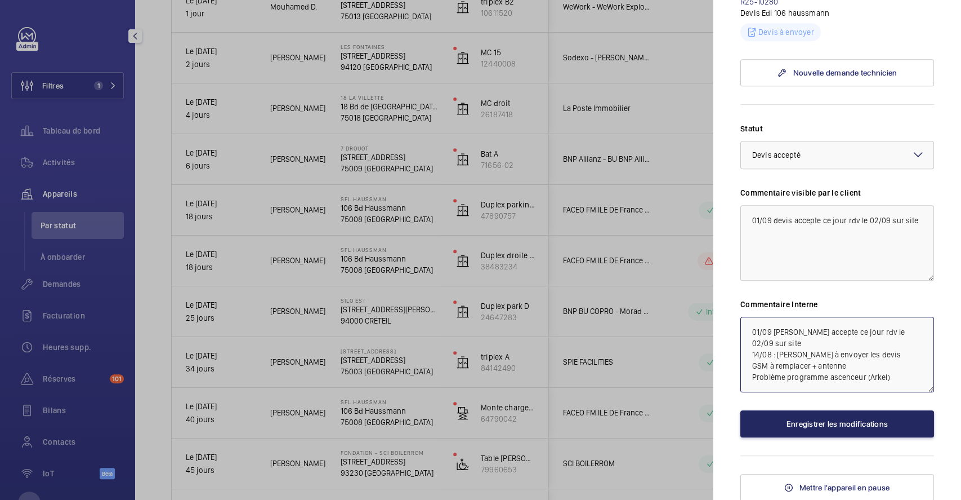
type textarea "01/09 devis accepte ce jour rdv le 02/09 sur site 14/08 : Rémy à envoyer les de…"
click at [849, 428] on button "Enregistrer les modifications" at bounding box center [838, 423] width 194 height 27
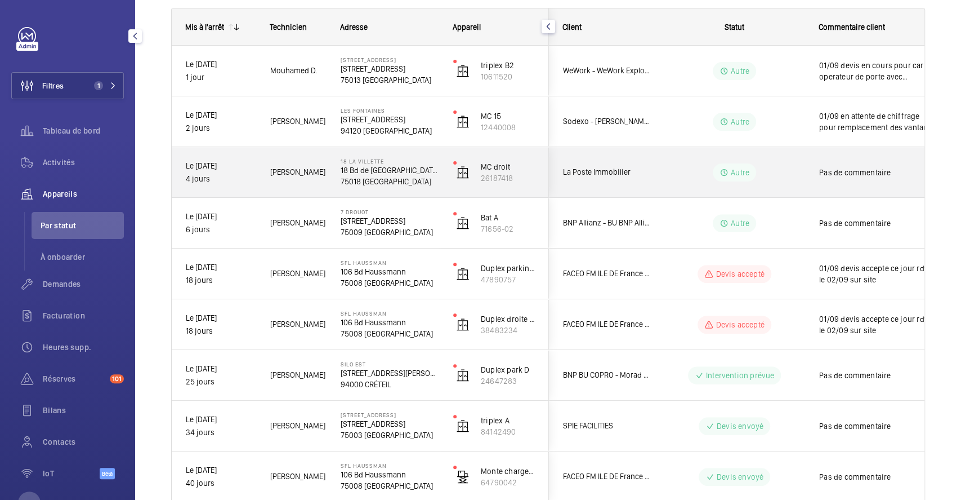
scroll to position [150, 0]
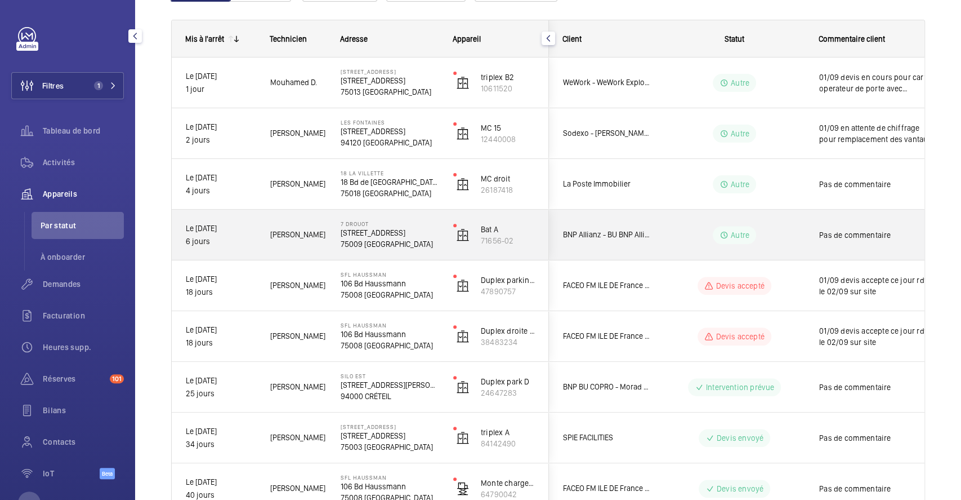
click at [779, 224] on div "Autre" at bounding box center [728, 235] width 154 height 41
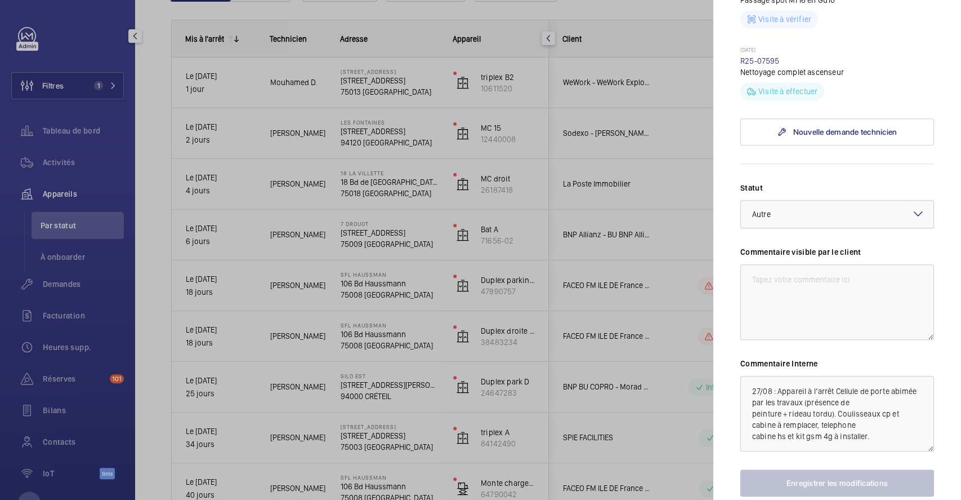
scroll to position [375, 0]
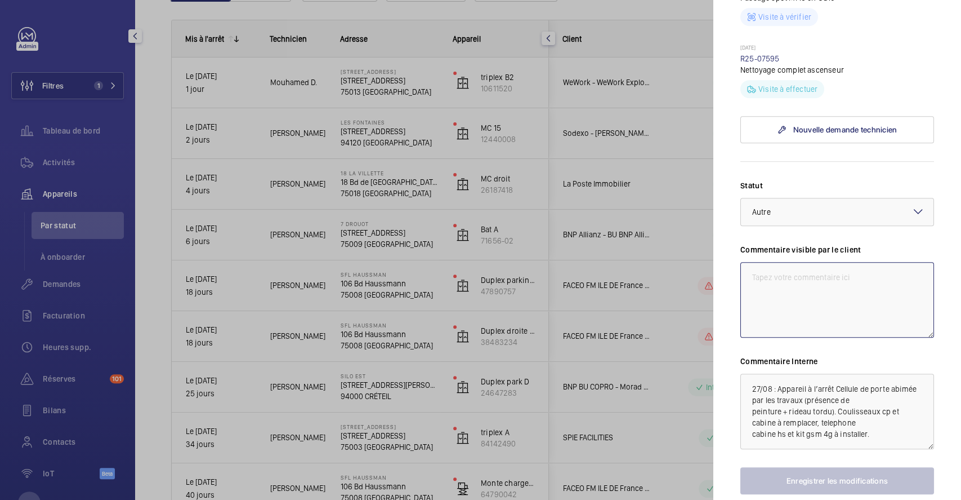
click at [784, 297] on textarea at bounding box center [838, 299] width 194 height 75
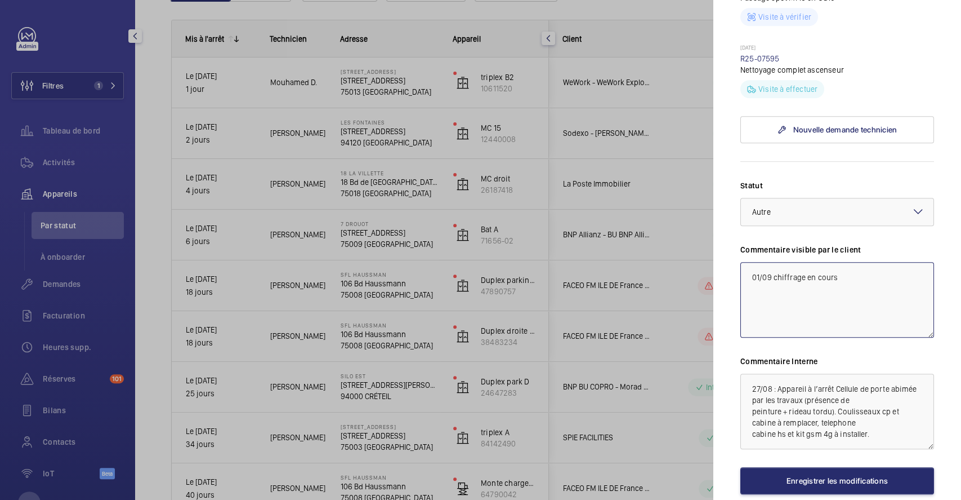
drag, startPoint x: 844, startPoint y: 299, endPoint x: 689, endPoint y: 300, distance: 154.3
click at [690, 300] on mat-sidenav-container "Filtres 1 Tableau de bord Activités Appareils Par statut À onboarder Demandes F…" at bounding box center [480, 250] width 961 height 500
type textarea "01/09 chiffrage en cours"
click at [748, 403] on textarea "27/08 : Appareil à l’arrêt Cellule de porte abimée par les travaux (présence de…" at bounding box center [838, 410] width 194 height 75
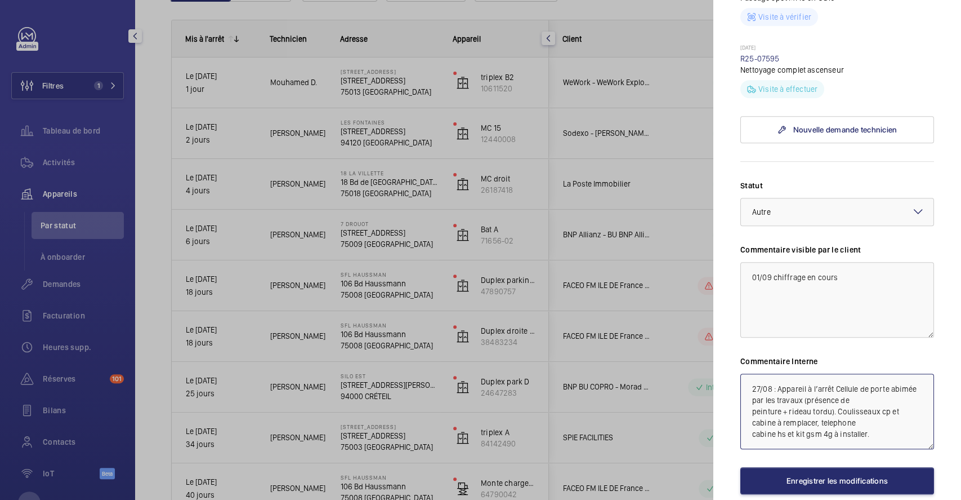
paste textarea "01/09 chiffrage en cours"
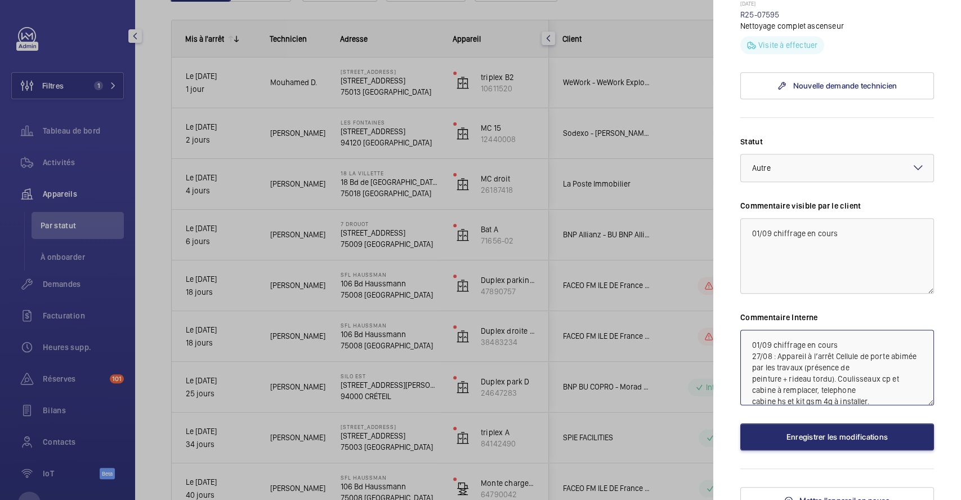
scroll to position [451, 0]
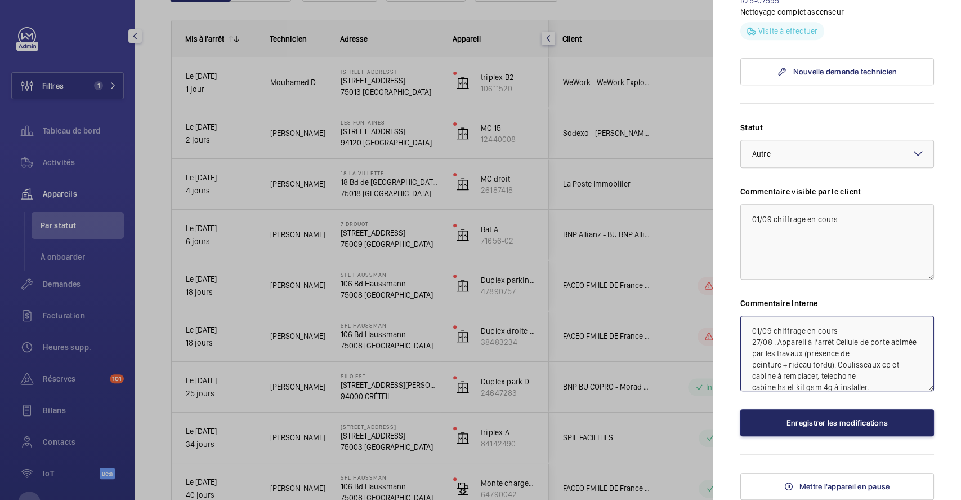
type textarea "01/09 chiffrage en cours 27/08 : Appareil à l’arrêt Cellule de porte abimée par…"
click at [818, 417] on button "Enregistrer les modifications" at bounding box center [838, 422] width 194 height 27
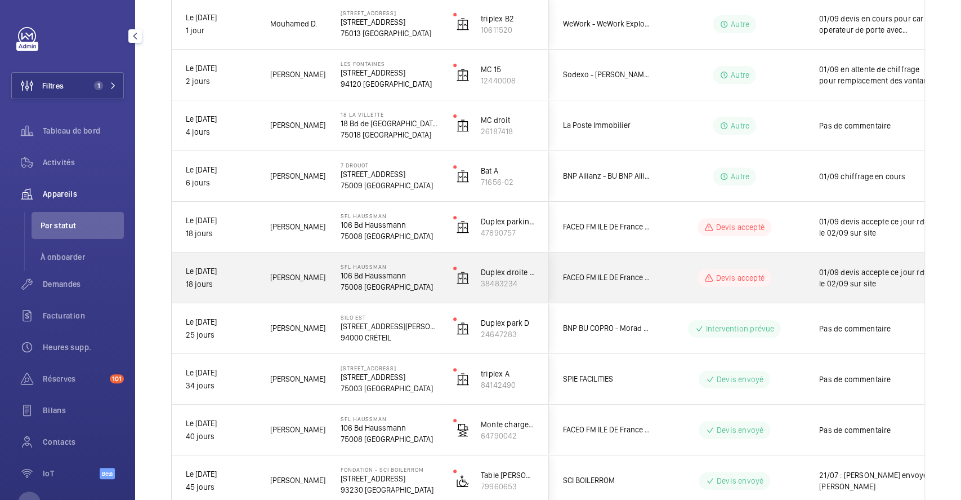
scroll to position [225, 0]
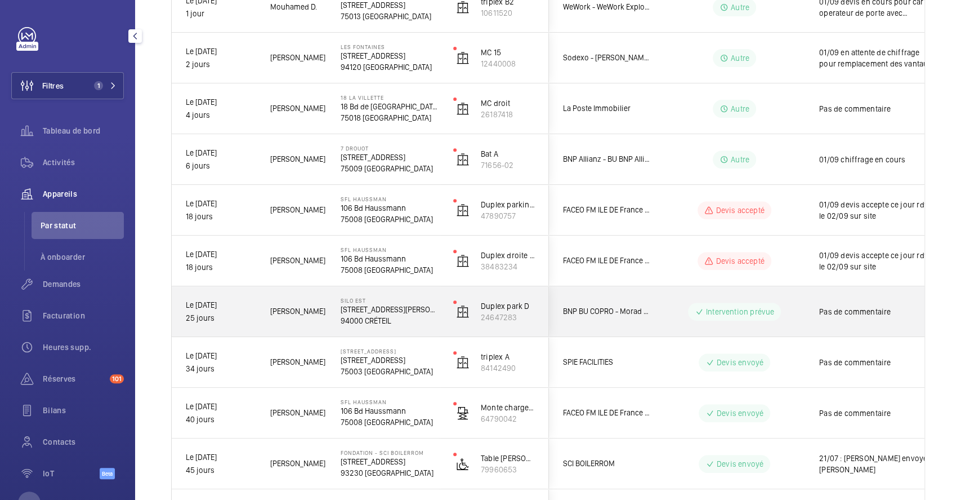
click at [820, 301] on div "Pas de commentaire" at bounding box center [877, 311] width 117 height 26
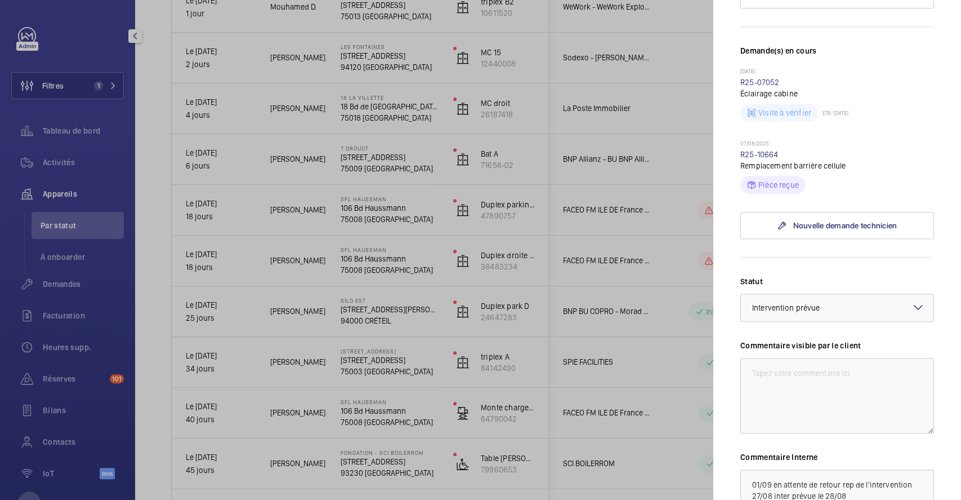
scroll to position [446, 0]
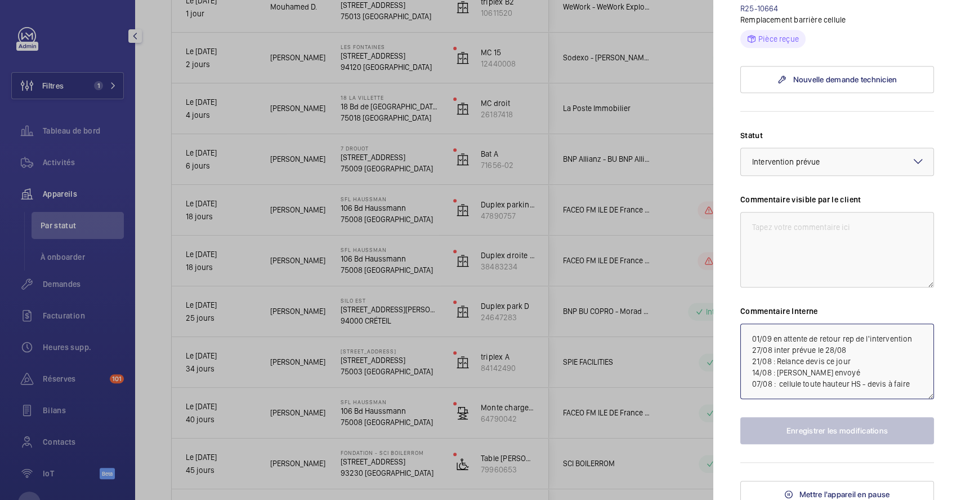
drag, startPoint x: 751, startPoint y: 331, endPoint x: 960, endPoint y: 326, distance: 209.5
click at [960, 326] on mat-sidenav "Appareil à l'arrêt SILO EST 4 Rue Gustave Eiffel 94000 CRÉTEIL BNP BU COPRO - M…" at bounding box center [837, 250] width 248 height 500
click at [836, 225] on textarea at bounding box center [838, 249] width 194 height 75
paste textarea "01/09 en attente de retour rep de l'intervention"
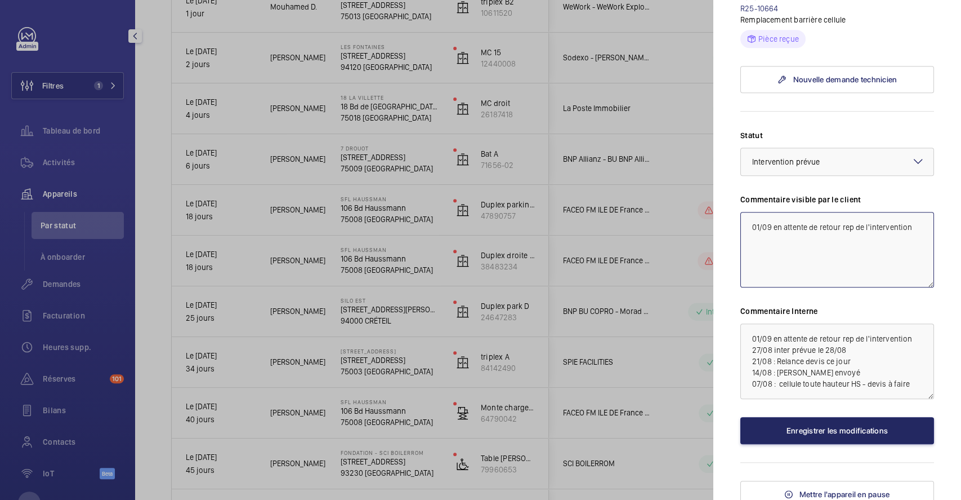
type textarea "01/09 en attente de retour rep de l'intervention"
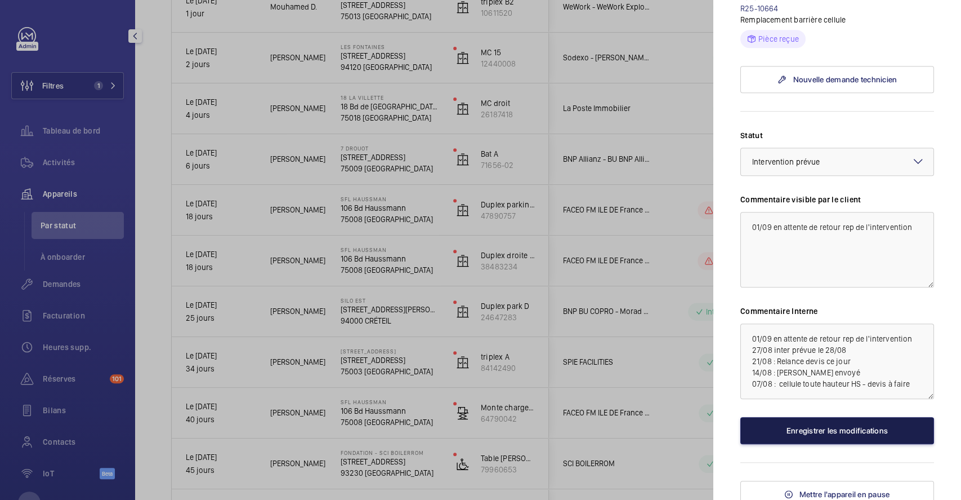
click at [855, 434] on button "Enregistrer les modifications" at bounding box center [838, 430] width 194 height 27
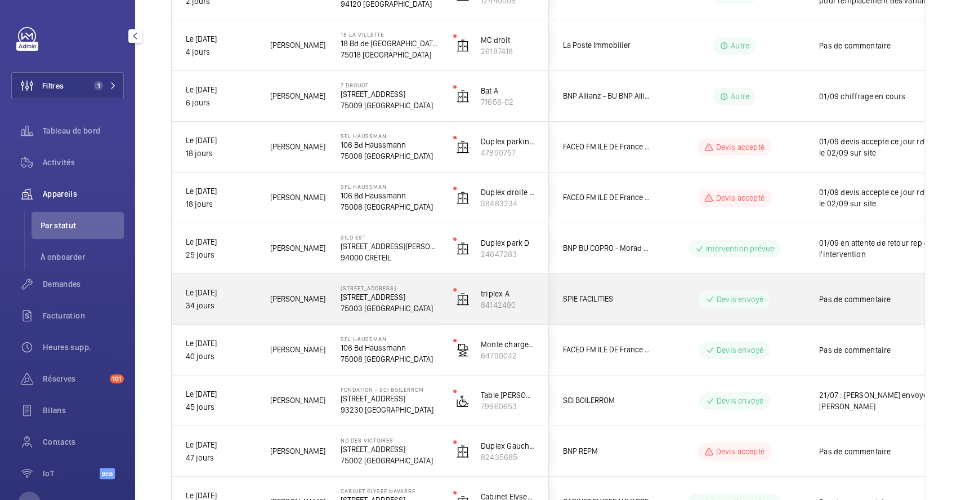
scroll to position [300, 0]
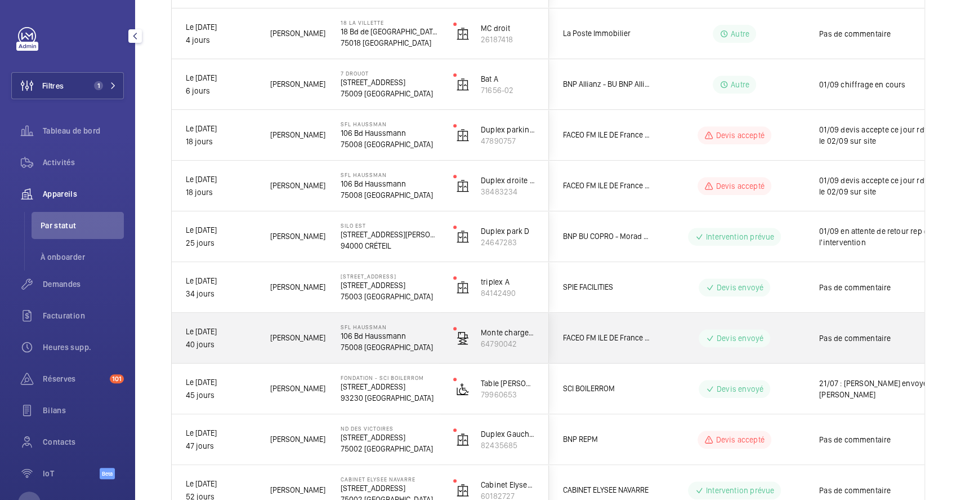
click at [690, 329] on wm-front-pills-cell "Devis envoyé" at bounding box center [735, 338] width 140 height 18
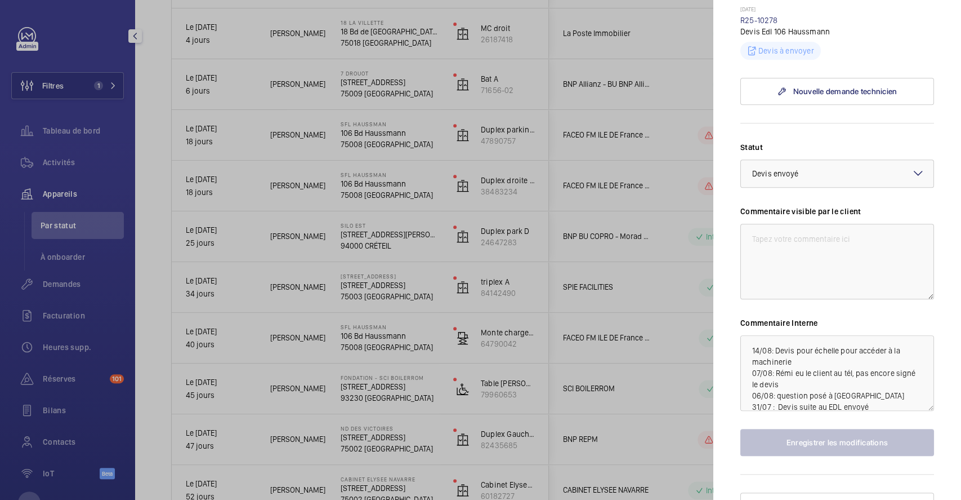
scroll to position [374, 0]
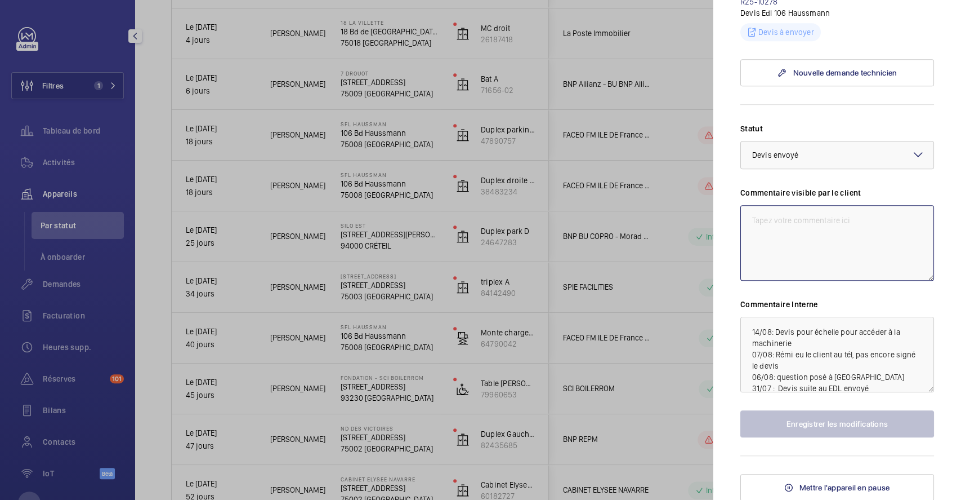
click at [786, 226] on textarea at bounding box center [838, 242] width 194 height 75
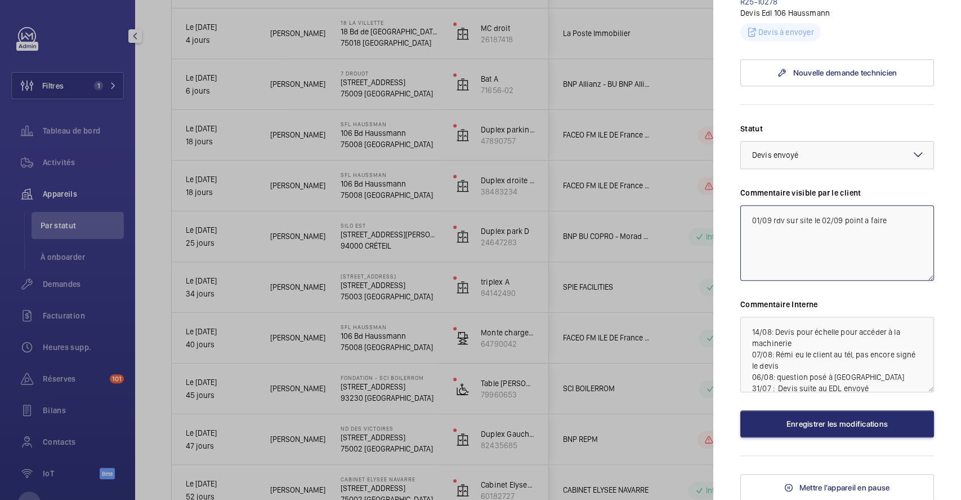
drag, startPoint x: 750, startPoint y: 220, endPoint x: 906, endPoint y: 218, distance: 156.0
click at [906, 218] on textarea "01/09 rdv sur site le 02/09 point a faire" at bounding box center [838, 242] width 194 height 75
type textarea "01/09 rdv sur site le 02/09 point a faire"
click at [748, 332] on textarea "14/08: Devis pour échelle pour accéder à la machinerie 07/08: Rémi eu le client…" at bounding box center [838, 353] width 194 height 75
click at [752, 331] on textarea "14/08: Devis pour échelle pour accéder à la machinerie 07/08: Rémi eu le client…" at bounding box center [838, 353] width 194 height 75
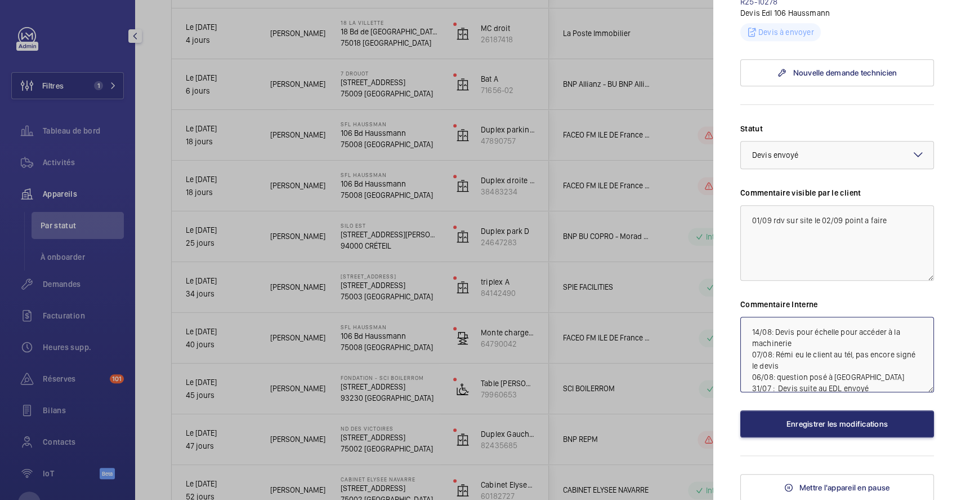
paste textarea "01/09 rdv sur site le 02/09 point a faire"
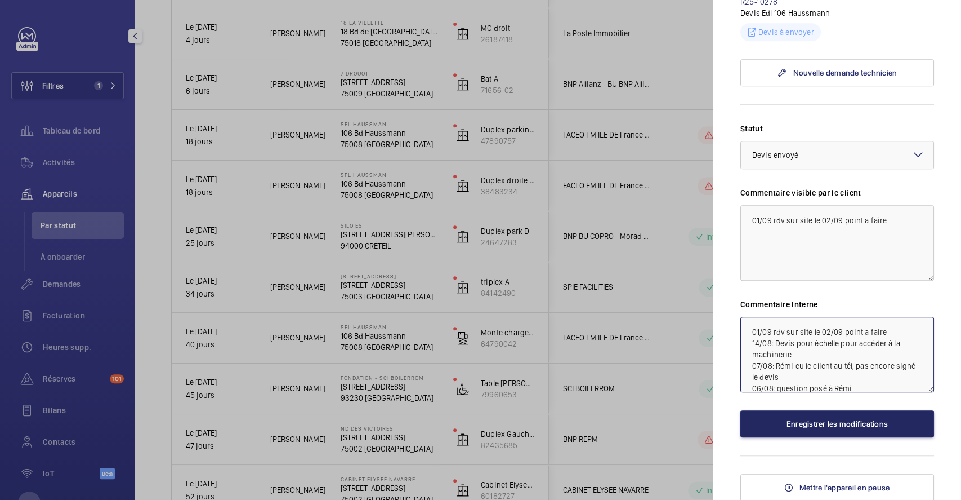
type textarea "01/09 rdv sur site le 02/09 point a faire 14/08: Devis pour échelle pour accéde…"
click at [811, 418] on button "Enregistrer les modifications" at bounding box center [838, 423] width 194 height 27
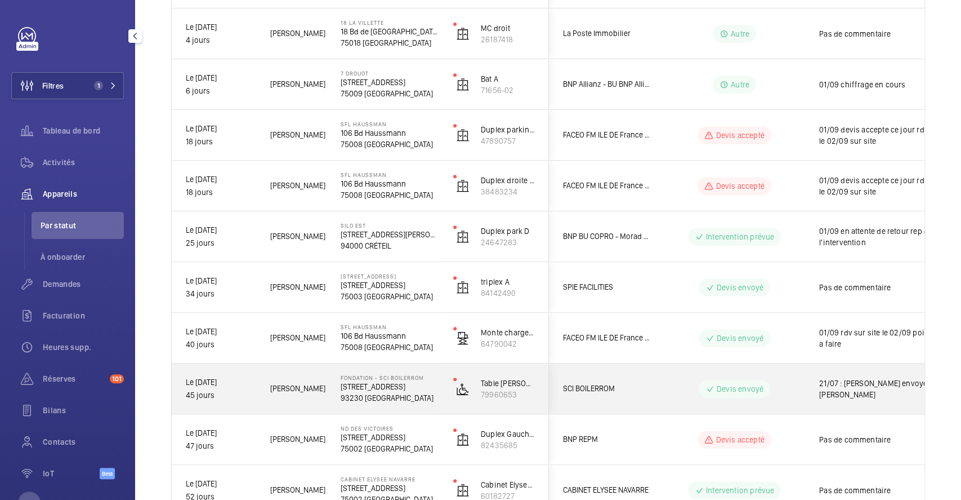
scroll to position [375, 0]
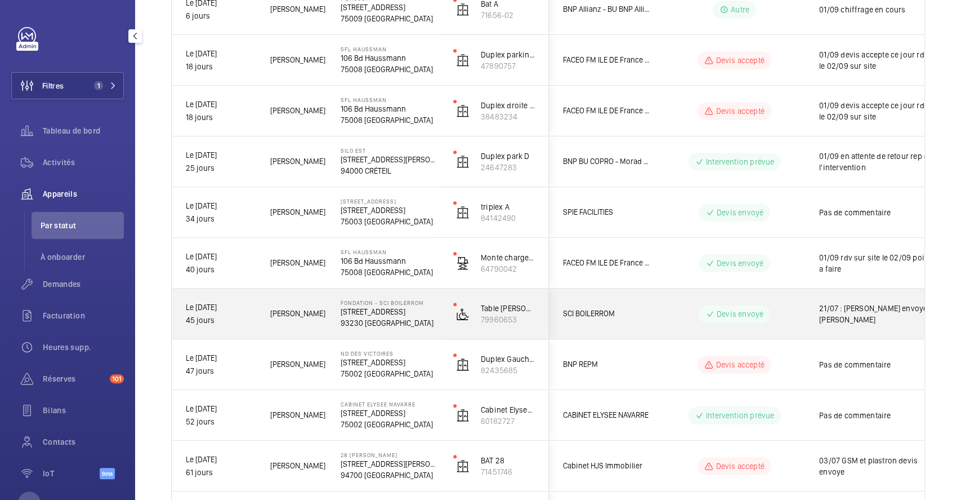
click at [671, 305] on wm-front-pills-cell "Devis envoyé" at bounding box center [735, 314] width 140 height 18
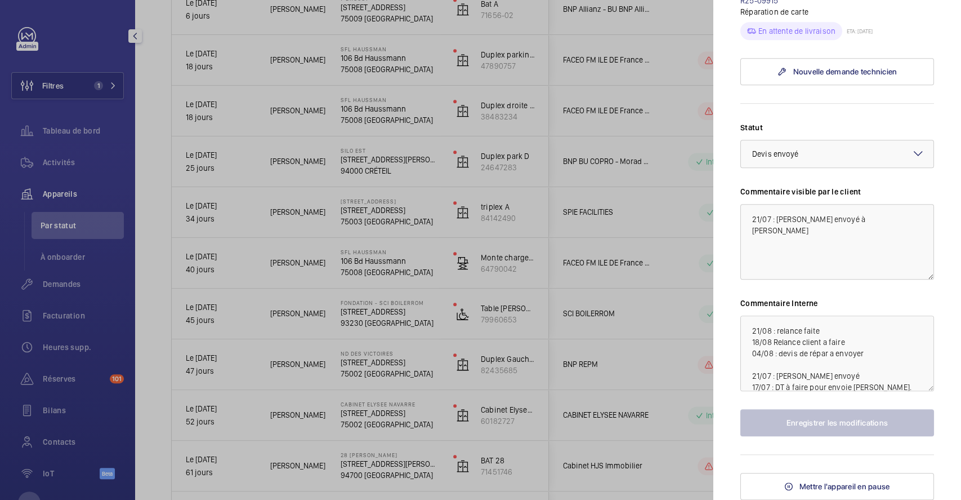
scroll to position [451, 0]
drag, startPoint x: 750, startPoint y: 240, endPoint x: 890, endPoint y: 235, distance: 140.3
click at [890, 235] on textarea "21/07 : Devis envoyé à gadiel Kalfa" at bounding box center [838, 241] width 194 height 75
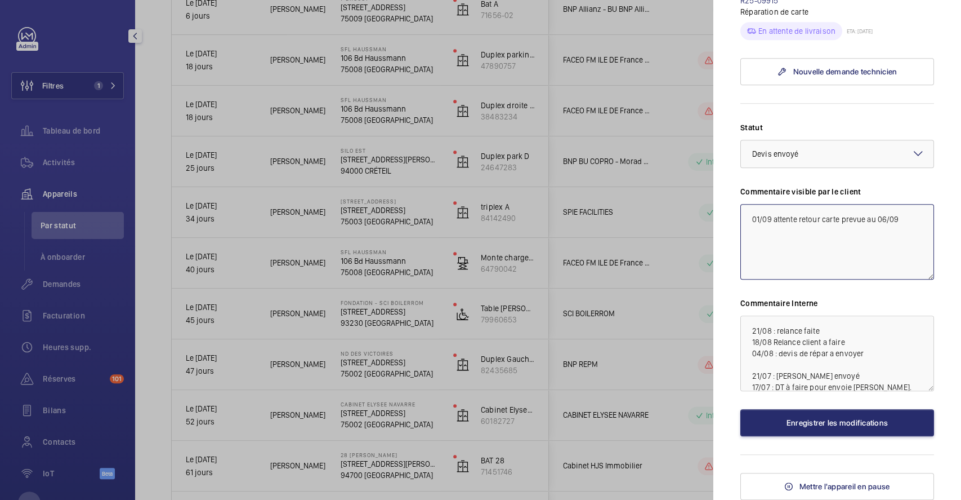
drag, startPoint x: 740, startPoint y: 237, endPoint x: 928, endPoint y: 249, distance: 188.5
click at [928, 249] on mat-sidenav "Appareil à l'arrêt Fondation - SCI BOILERROM 43 Rue de la Commune de Paris 9323…" at bounding box center [837, 250] width 248 height 500
type textarea "01/09 attente retour carte prevue au 06/09"
click at [744, 349] on textarea "21/08 : relance faite 18/08 Relance client a faire 04/08 : devis de répar a env…" at bounding box center [838, 352] width 194 height 75
drag, startPoint x: 746, startPoint y: 347, endPoint x: 751, endPoint y: 341, distance: 7.6
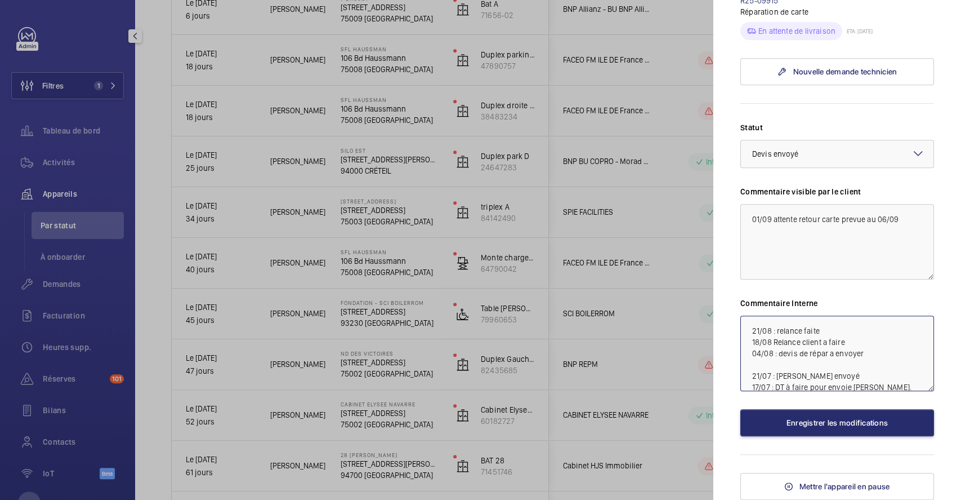
click at [746, 346] on textarea "21/08 : relance faite 18/08 Relance client a faire 04/08 : devis de répar a env…" at bounding box center [838, 352] width 194 height 75
paste textarea "01/09 attente retour carte prevue au 06/09"
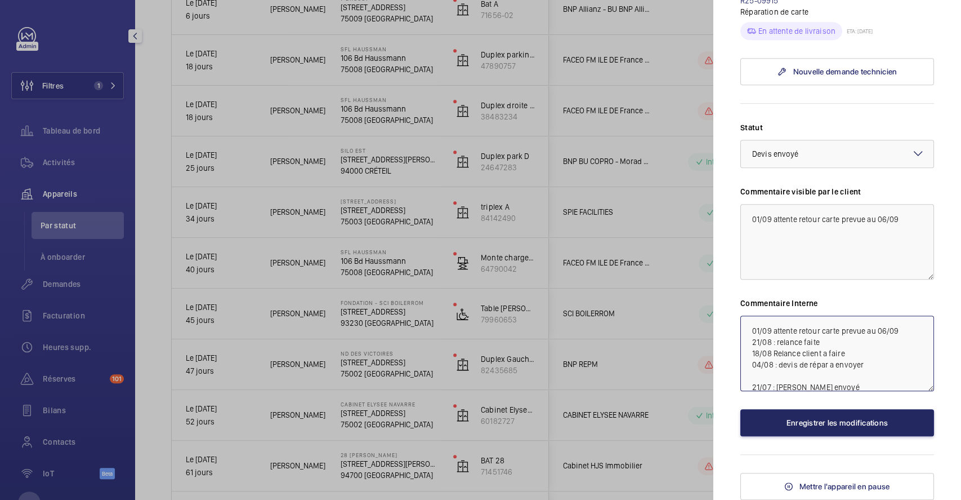
type textarea "01/09 attente retour carte prevue au 06/09 21/08 : relance faite 18/08 Relance …"
drag, startPoint x: 827, startPoint y: 441, endPoint x: 687, endPoint y: 354, distance: 165.2
click at [828, 436] on button "Enregistrer les modifications" at bounding box center [838, 422] width 194 height 27
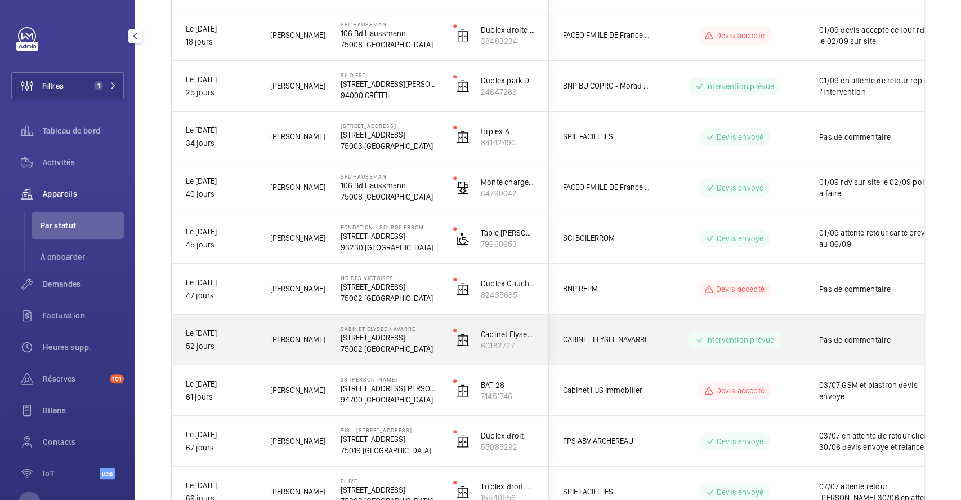
click at [649, 320] on div "CABINET ELYSEE NAVARRE" at bounding box center [599, 339] width 101 height 50
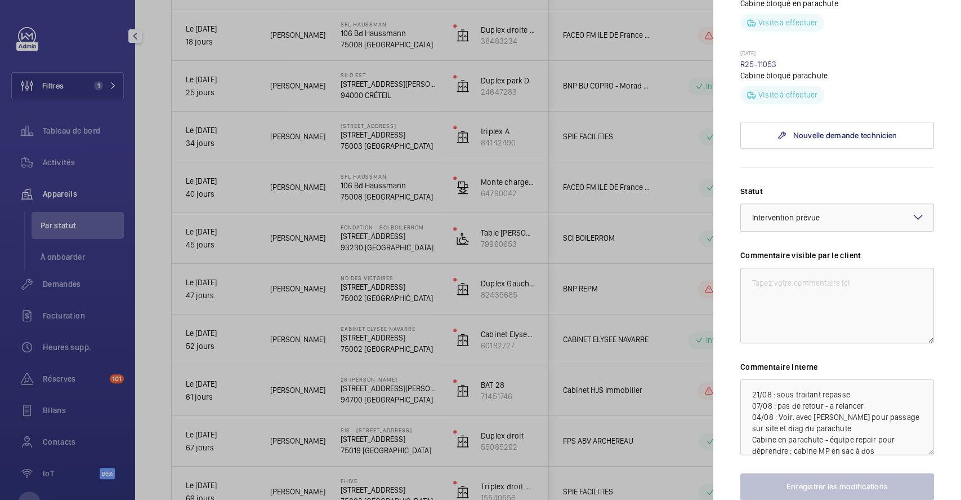
scroll to position [676, 0]
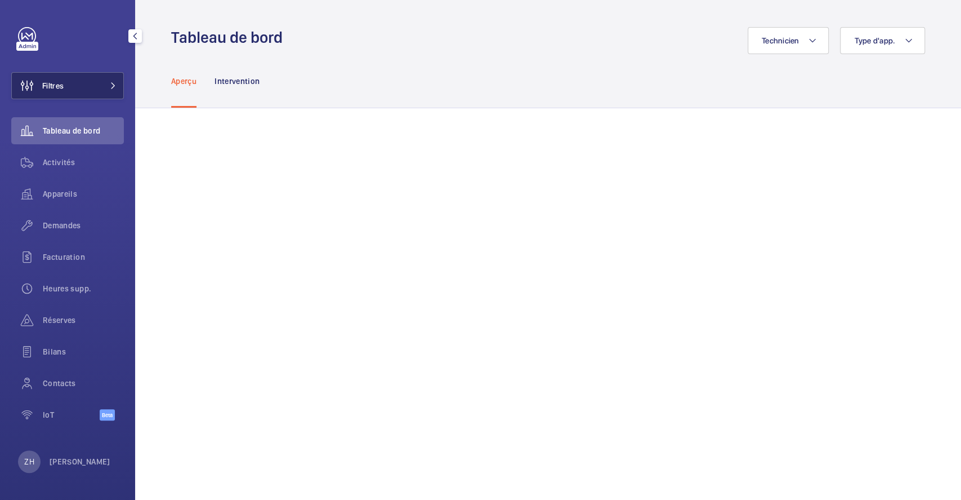
click at [77, 92] on button "Filtres" at bounding box center [67, 85] width 113 height 27
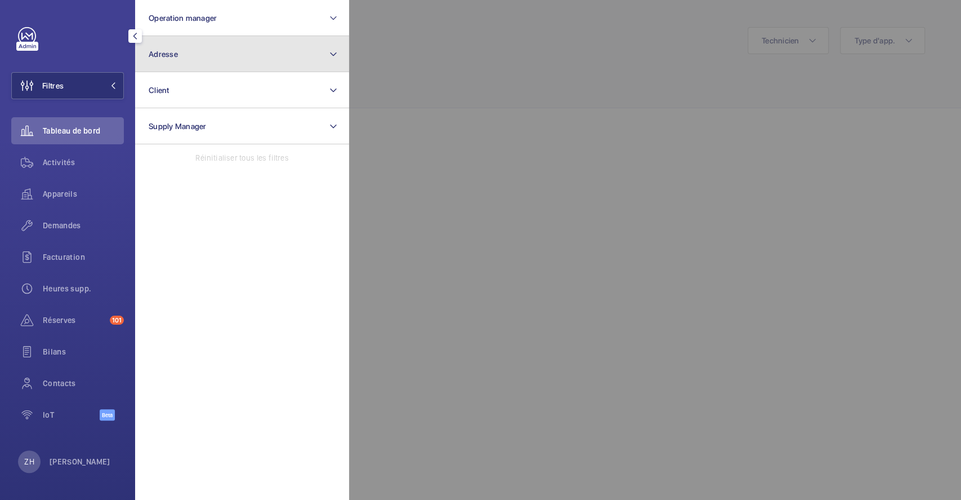
click at [171, 54] on span "Adresse" at bounding box center [163, 54] width 29 height 9
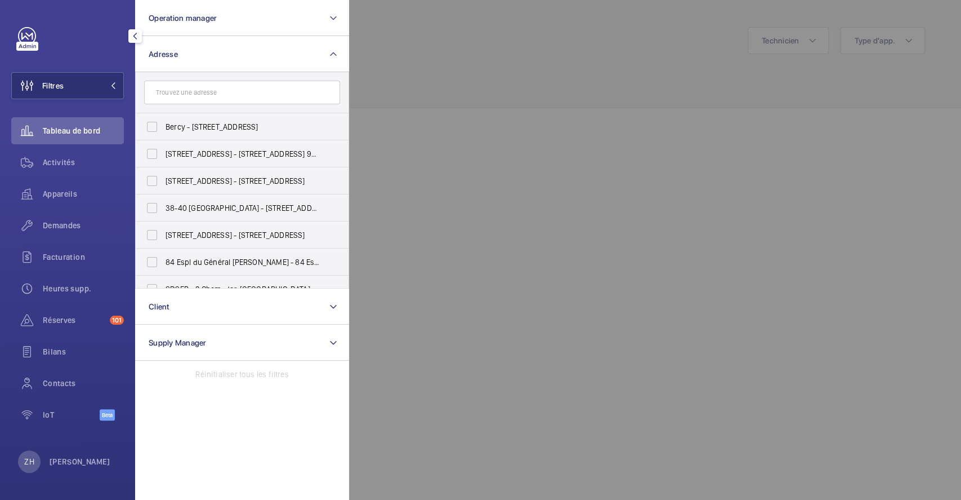
click at [170, 87] on input "text" at bounding box center [242, 93] width 196 height 24
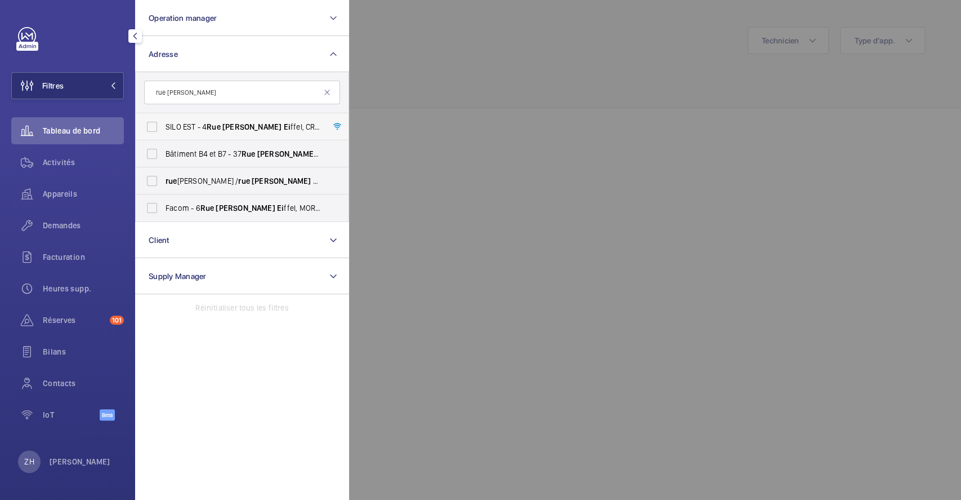
type input "rue [PERSON_NAME]"
click at [153, 124] on label "SILO EST - [STREET_ADDRESS][PERSON_NAME]" at bounding box center [234, 126] width 196 height 27
click at [153, 124] on input "SILO EST - [STREET_ADDRESS][PERSON_NAME]" at bounding box center [152, 126] width 23 height 23
checkbox input "true"
click at [57, 162] on span "Activités" at bounding box center [83, 162] width 81 height 11
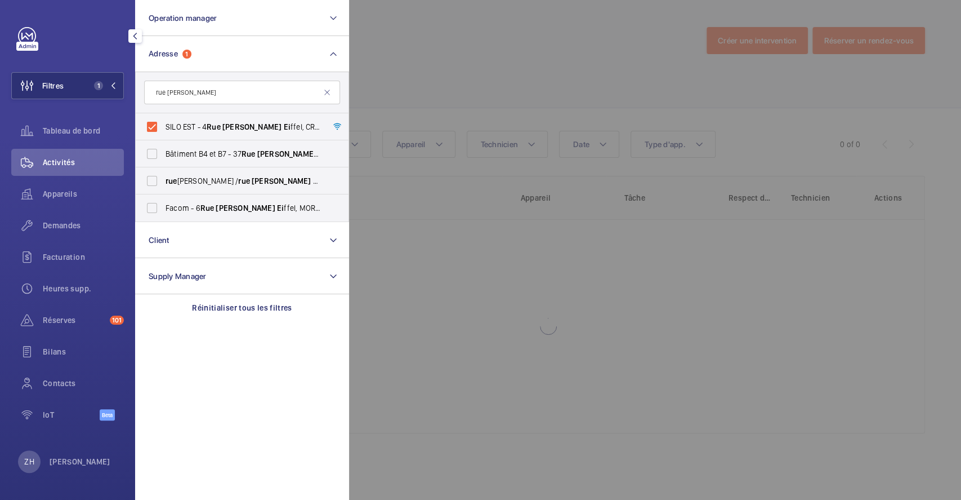
click at [791, 302] on div at bounding box center [829, 250] width 961 height 500
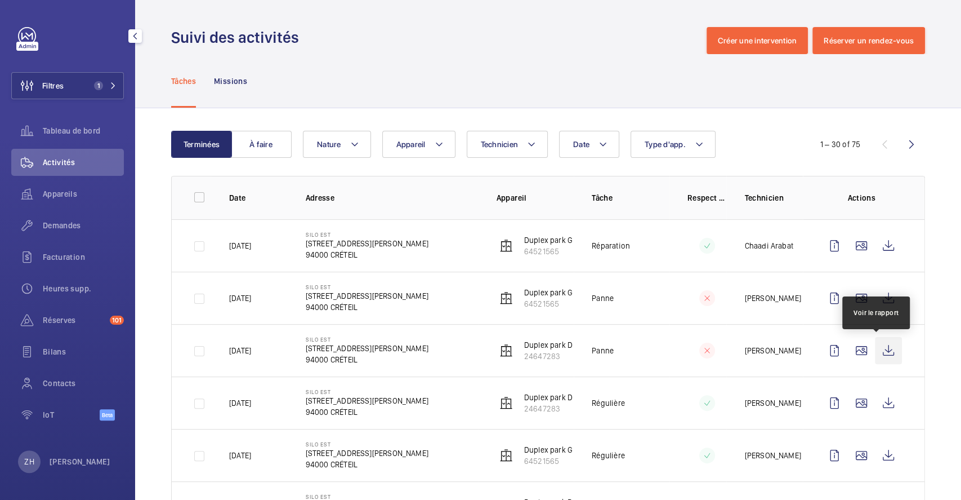
click at [877, 345] on wm-front-icon-button at bounding box center [888, 350] width 27 height 27
click at [81, 222] on span "Demandes" at bounding box center [83, 225] width 81 height 11
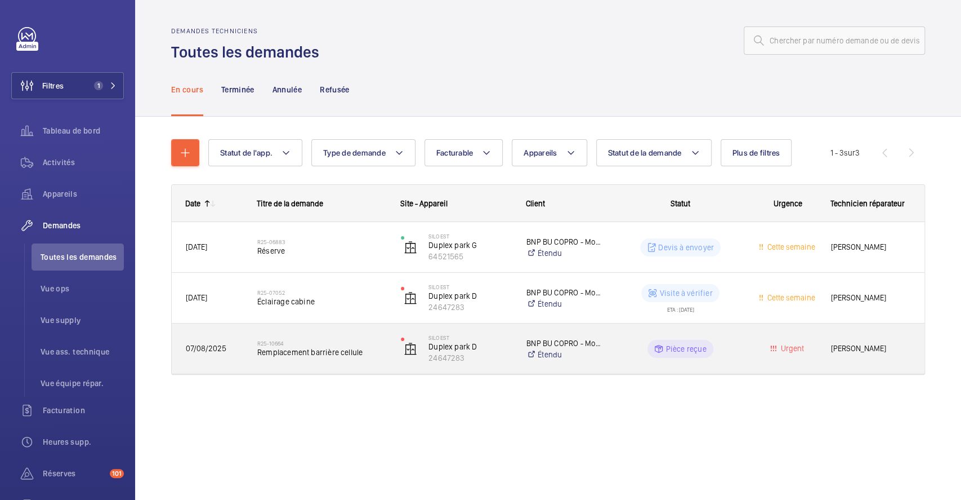
click at [344, 329] on div "R25-10664 Remplacement barrière cellule" at bounding box center [315, 348] width 142 height 51
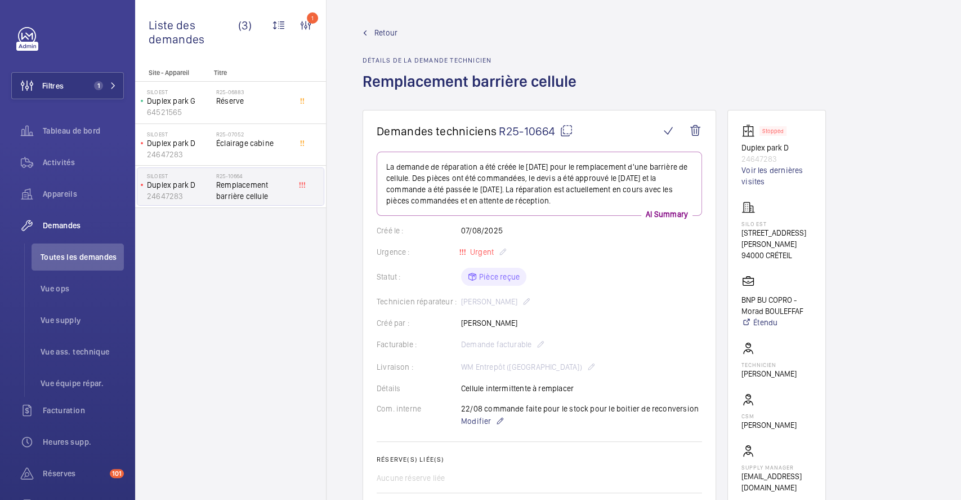
click at [389, 28] on span "Retour" at bounding box center [385, 32] width 23 height 11
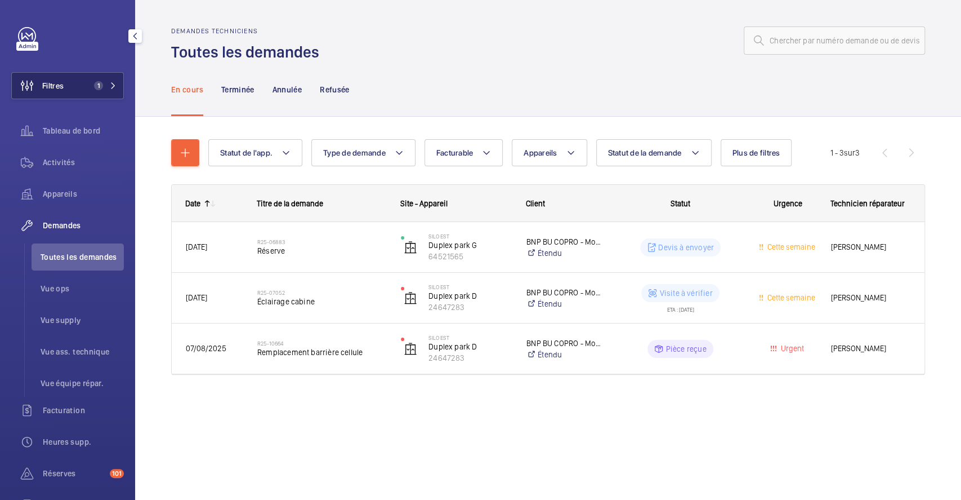
click at [65, 86] on button "Filtres 1" at bounding box center [67, 85] width 113 height 27
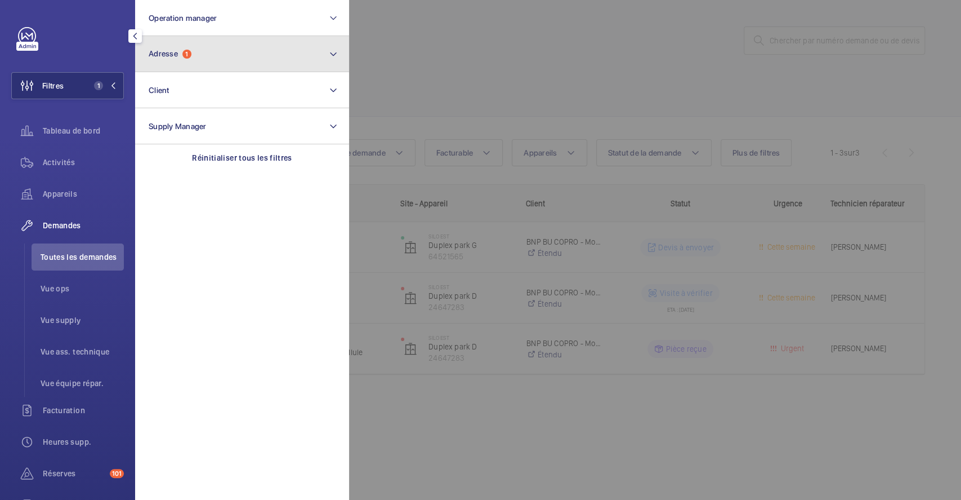
click at [207, 57] on button "Adresse 1" at bounding box center [242, 54] width 214 height 36
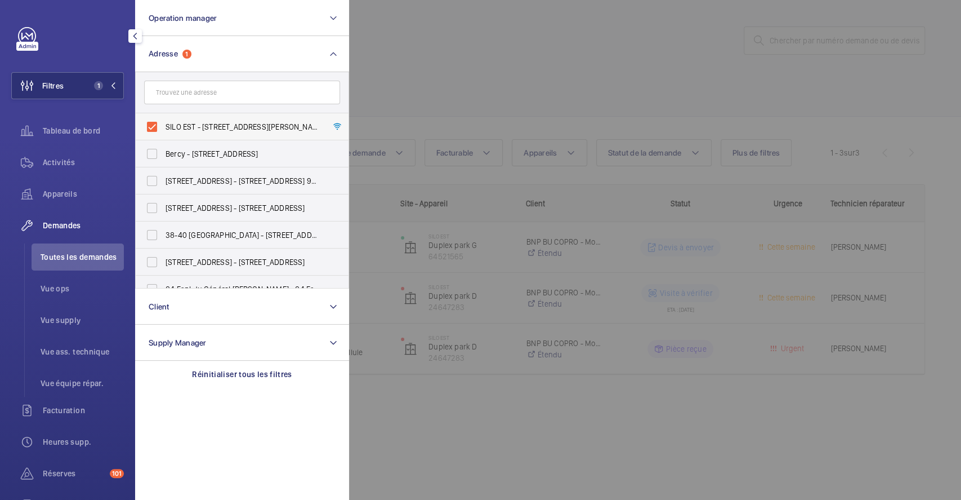
drag, startPoint x: 156, startPoint y: 130, endPoint x: 177, endPoint y: 126, distance: 21.2
click at [156, 129] on label "SILO EST - [STREET_ADDRESS][PERSON_NAME]" at bounding box center [234, 126] width 196 height 27
click at [156, 129] on input "SILO EST - [STREET_ADDRESS][PERSON_NAME]" at bounding box center [152, 126] width 23 height 23
checkbox input "false"
drag, startPoint x: 523, startPoint y: 52, endPoint x: 272, endPoint y: 85, distance: 253.3
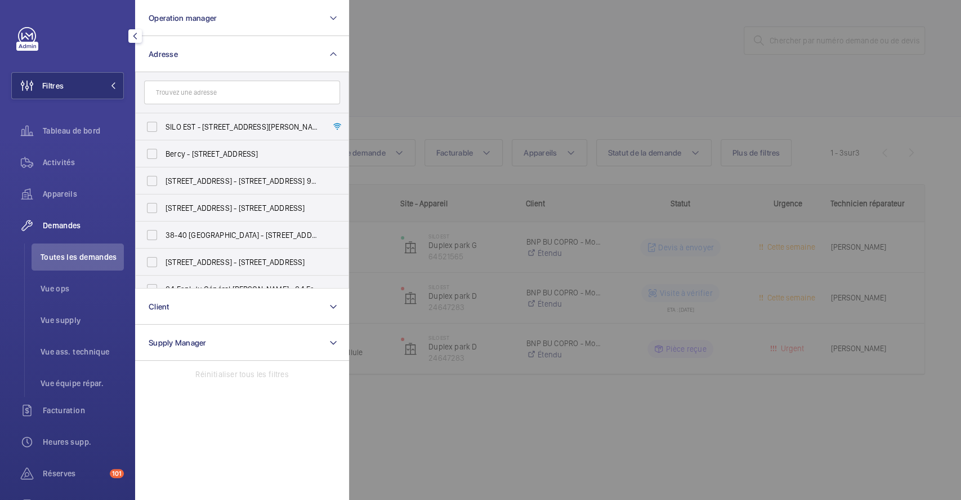
click at [524, 52] on div at bounding box center [829, 250] width 961 height 500
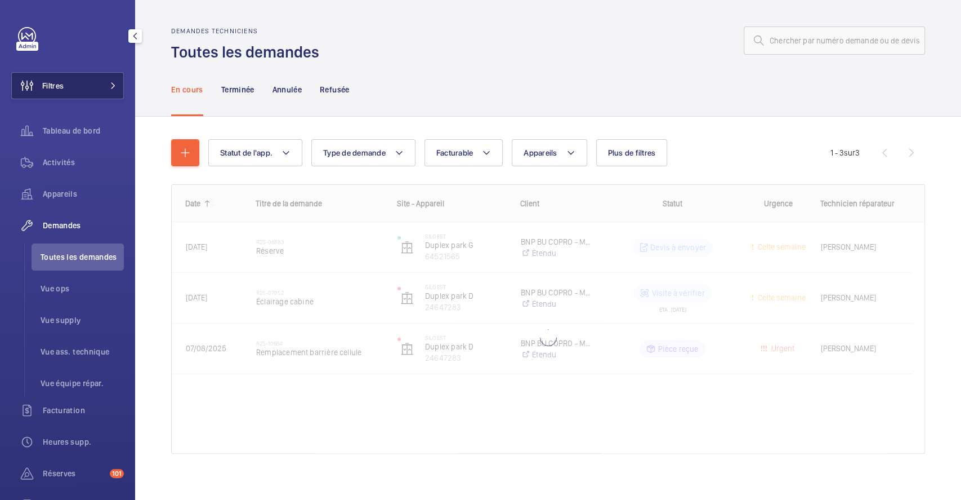
click at [61, 83] on span "Filtres" at bounding box center [52, 85] width 21 height 11
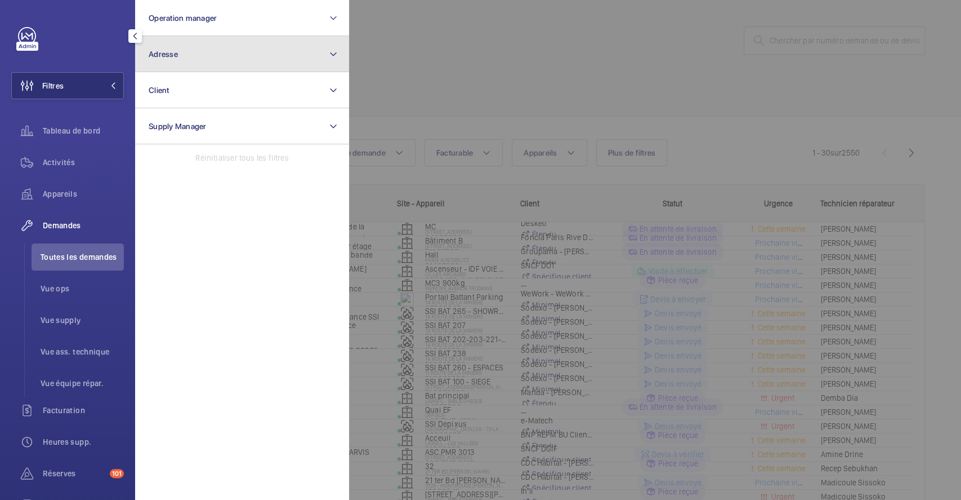
click at [198, 65] on button "Adresse" at bounding box center [242, 54] width 214 height 36
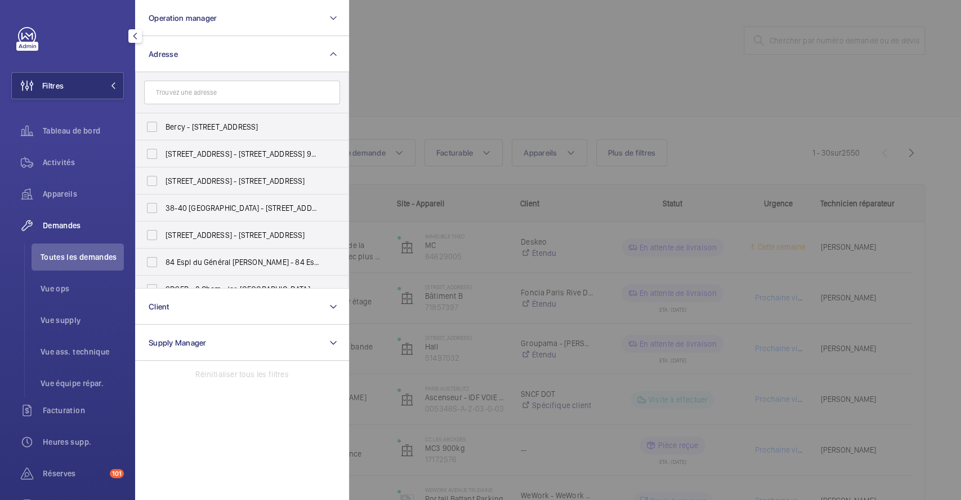
click at [199, 95] on input "text" at bounding box center [242, 93] width 196 height 24
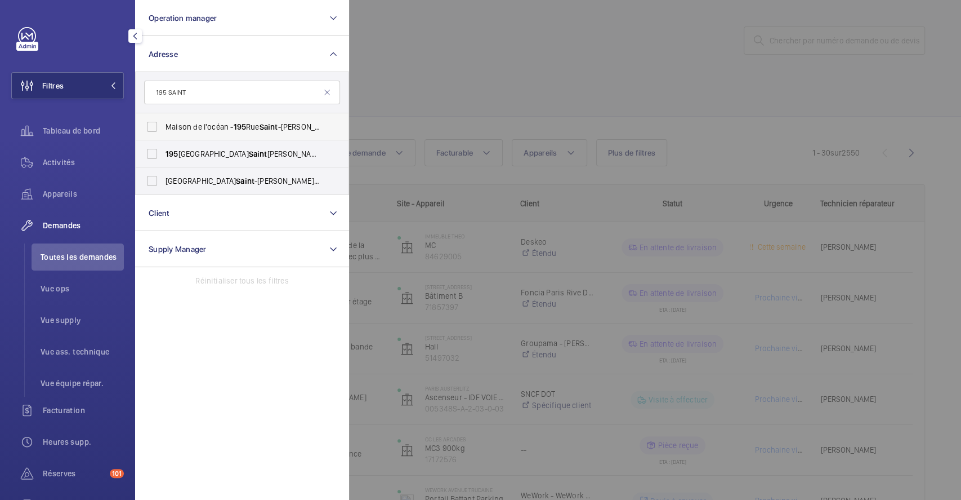
type input "195 SAINT"
click at [151, 128] on label "[GEOGRAPHIC_DATA][STREET_ADDRESS]" at bounding box center [234, 126] width 196 height 27
click at [151, 128] on input "[GEOGRAPHIC_DATA][STREET_ADDRESS]" at bounding box center [152, 126] width 23 height 23
checkbox input "true"
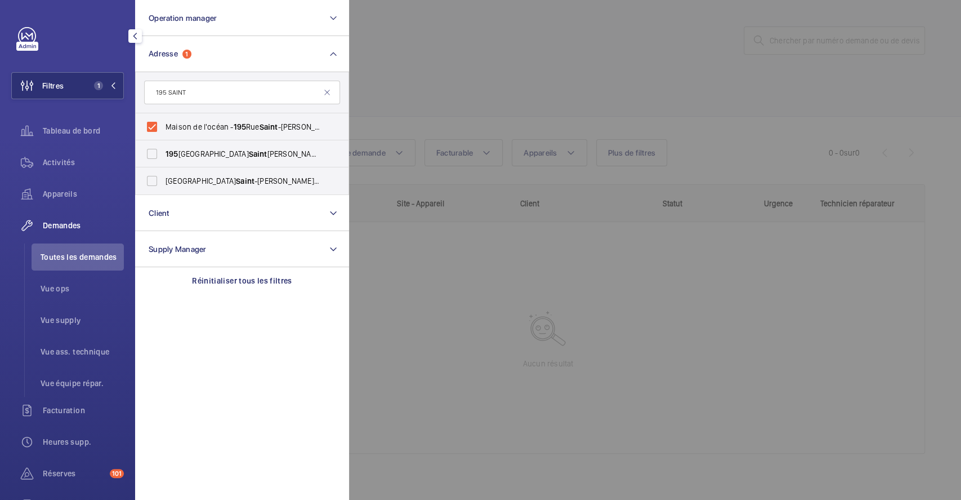
click at [460, 70] on div at bounding box center [829, 250] width 961 height 500
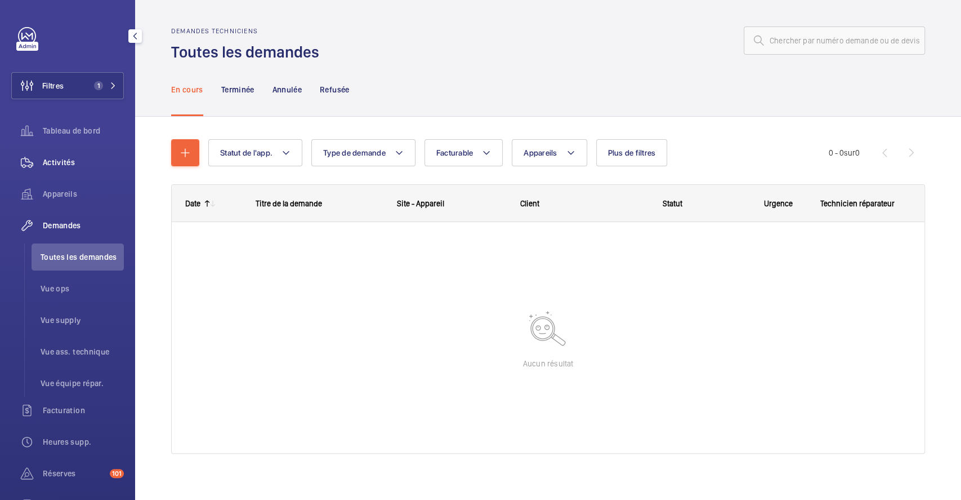
click at [61, 162] on span "Activités" at bounding box center [83, 162] width 81 height 11
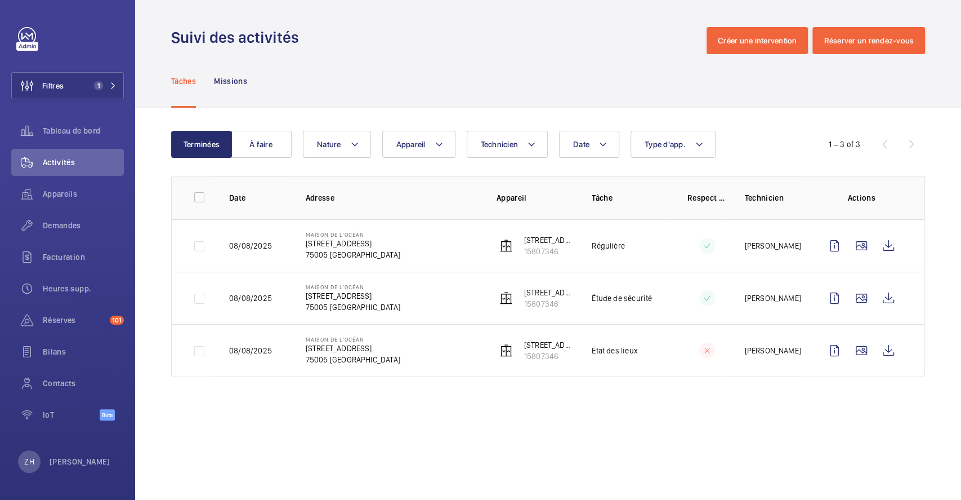
click at [452, 349] on td "[GEOGRAPHIC_DATA][STREET_ADDRESS]" at bounding box center [383, 350] width 191 height 53
click at [888, 345] on wm-front-icon-button at bounding box center [888, 350] width 27 height 27
click at [47, 216] on div "Demandes" at bounding box center [67, 225] width 113 height 27
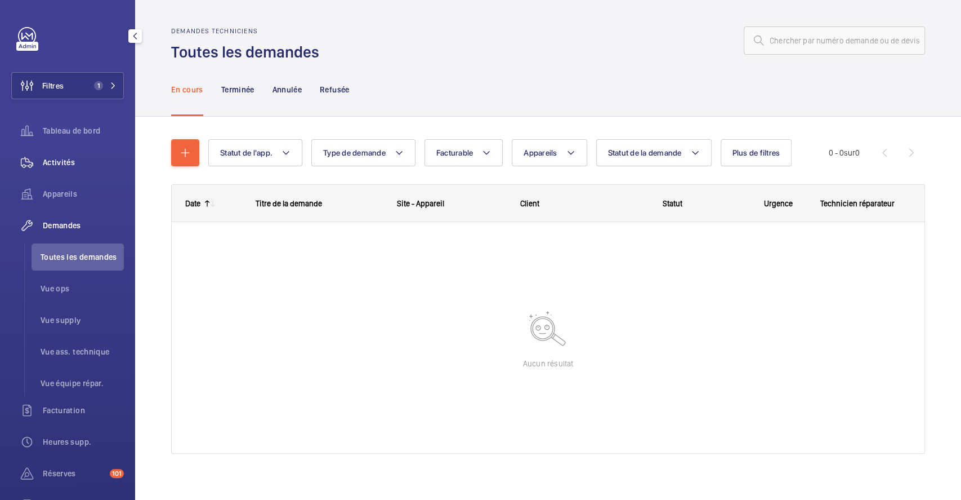
click at [69, 164] on span "Activités" at bounding box center [83, 162] width 81 height 11
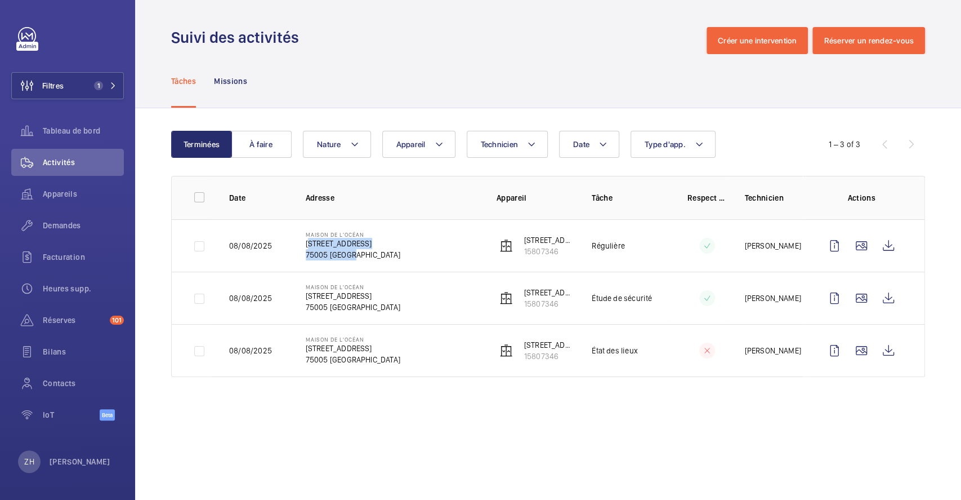
drag, startPoint x: 308, startPoint y: 239, endPoint x: 399, endPoint y: 252, distance: 92.1
click at [399, 252] on td "[GEOGRAPHIC_DATA][STREET_ADDRESS]" at bounding box center [383, 245] width 191 height 52
copy div "[STREET_ADDRESS]"
click at [250, 371] on td "08/08/2025" at bounding box center [249, 350] width 77 height 53
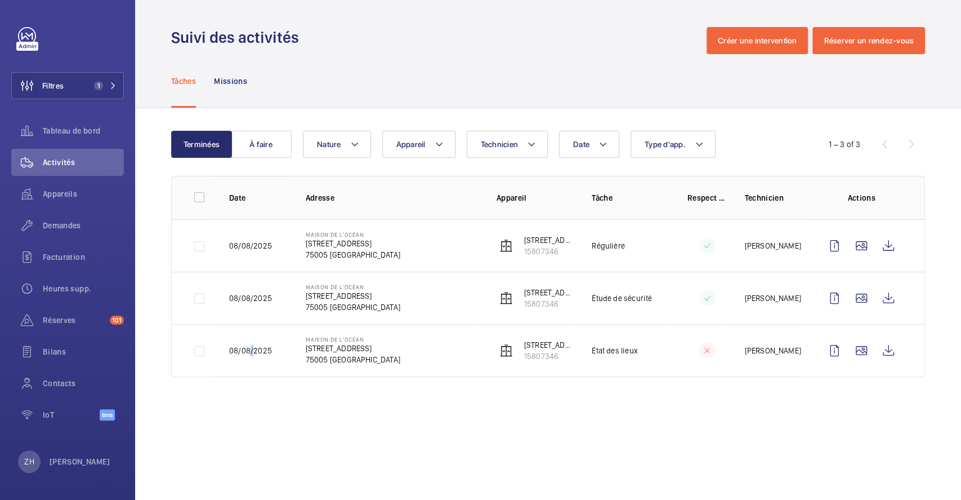
click at [250, 371] on td "08/08/2025" at bounding box center [249, 350] width 77 height 53
click at [84, 86] on button "Filtres 1" at bounding box center [67, 85] width 113 height 27
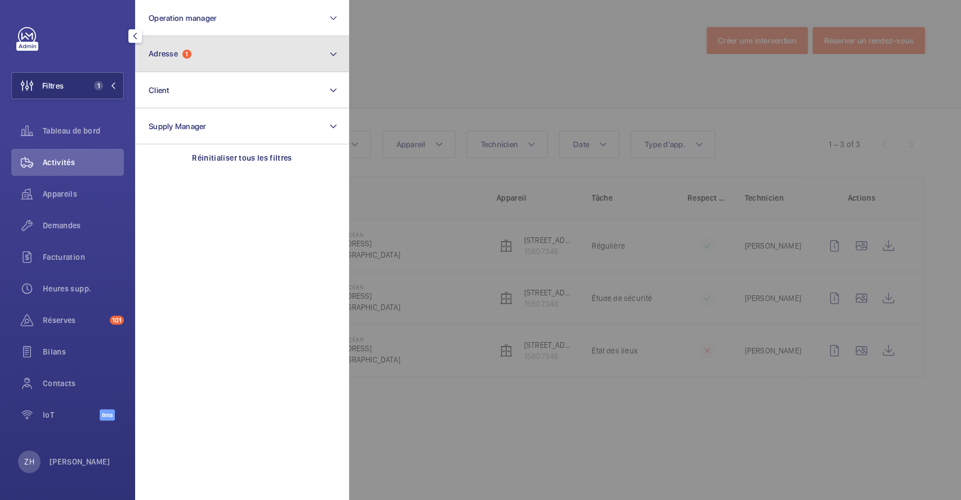
click at [203, 62] on button "Adresse 1" at bounding box center [242, 54] width 214 height 36
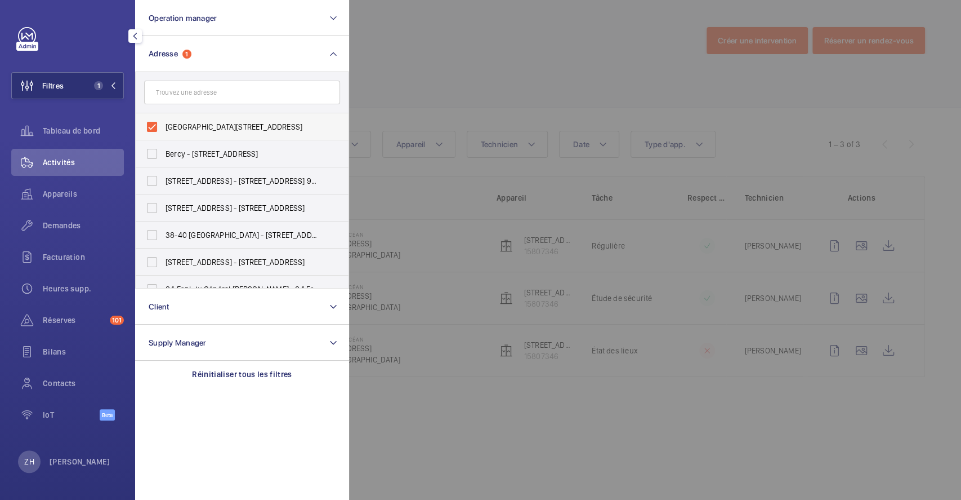
click at [159, 124] on label "[GEOGRAPHIC_DATA][STREET_ADDRESS]" at bounding box center [234, 126] width 196 height 27
click at [159, 124] on input "[GEOGRAPHIC_DATA][STREET_ADDRESS]" at bounding box center [152, 126] width 23 height 23
checkbox input "false"
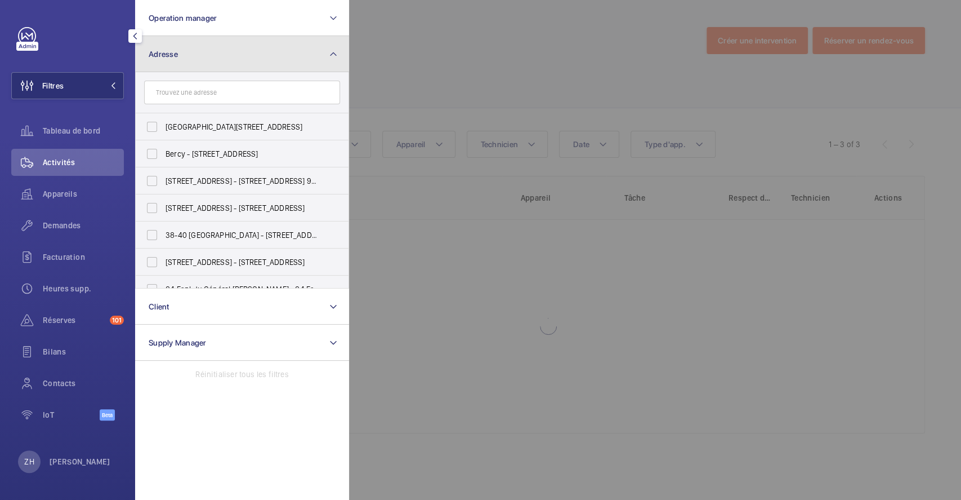
click at [326, 66] on button "Adresse" at bounding box center [242, 54] width 214 height 36
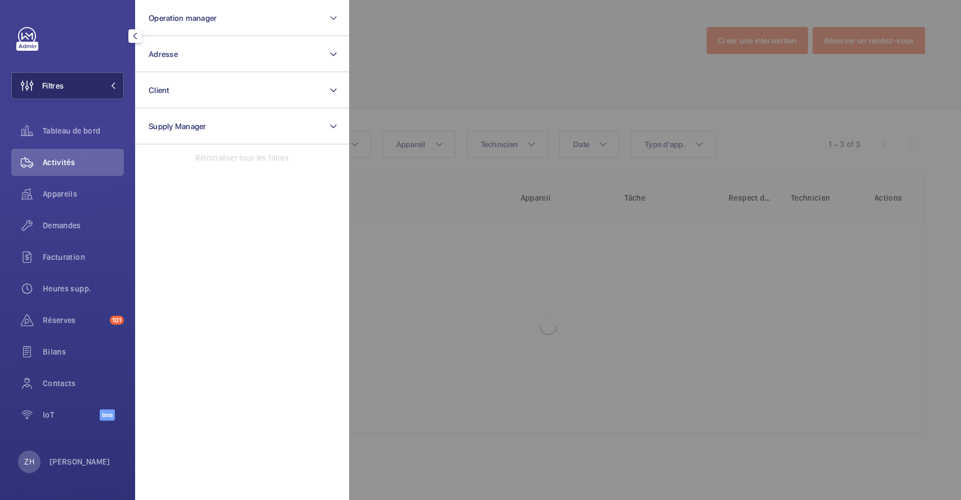
click at [60, 97] on span "Filtres" at bounding box center [38, 85] width 52 height 27
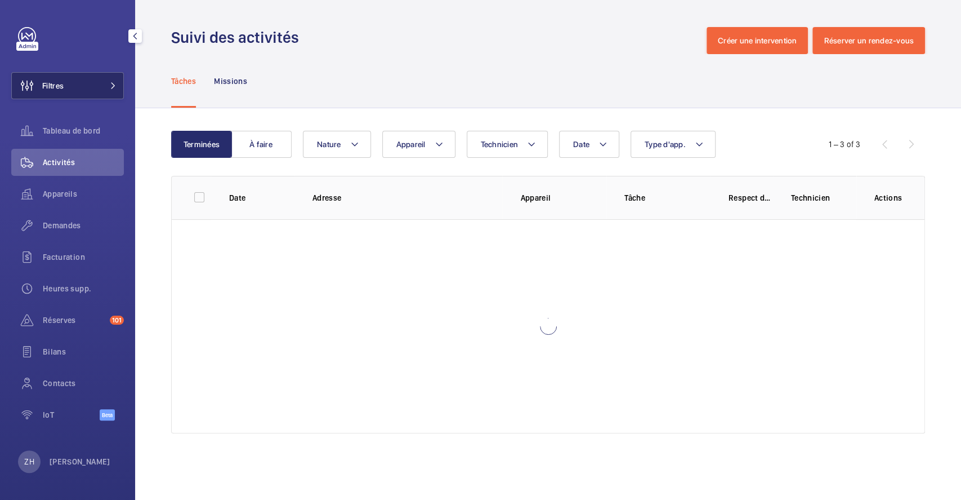
click at [65, 84] on button "Filtres" at bounding box center [67, 85] width 113 height 27
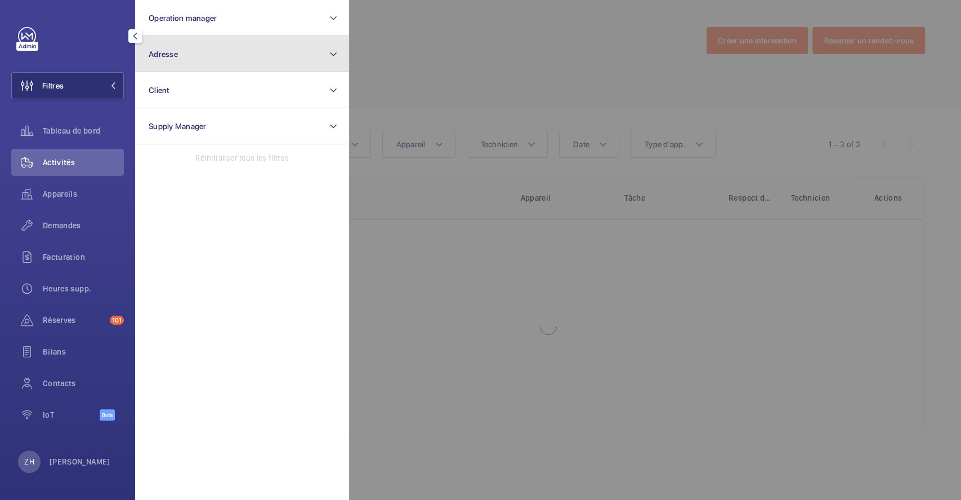
click at [177, 42] on button "Adresse" at bounding box center [242, 54] width 214 height 36
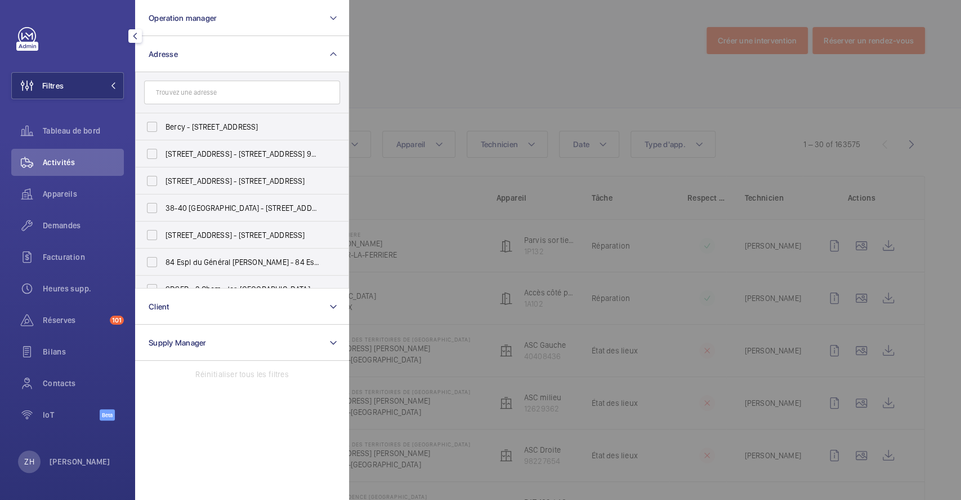
click at [179, 91] on input "text" at bounding box center [242, 93] width 196 height 24
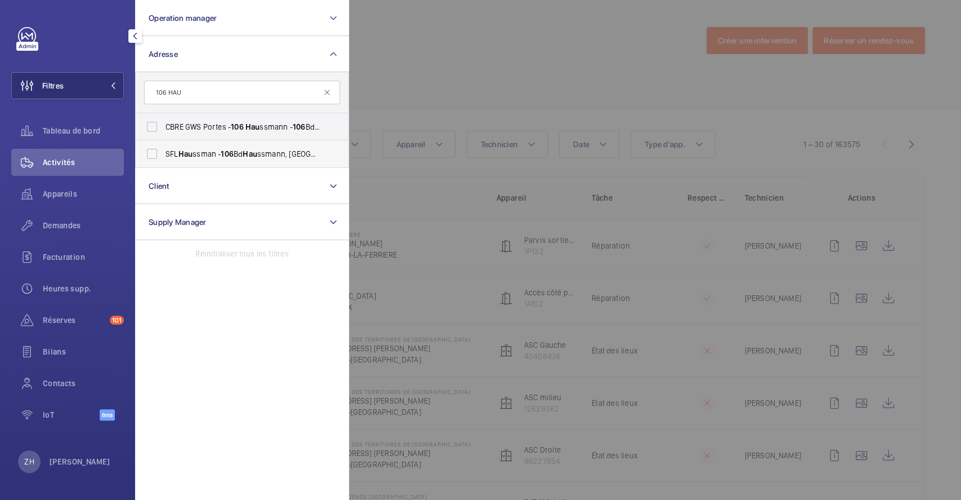
type input "106 HAU"
click at [143, 154] on label "SFL Hau ssman - 106 Bd [PERSON_NAME][GEOGRAPHIC_DATA]" at bounding box center [234, 153] width 196 height 27
click at [143, 154] on input "SFL Hau ssman - 106 Bd [PERSON_NAME][GEOGRAPHIC_DATA]" at bounding box center [152, 153] width 23 height 23
checkbox input "true"
click at [423, 53] on div at bounding box center [829, 250] width 961 height 500
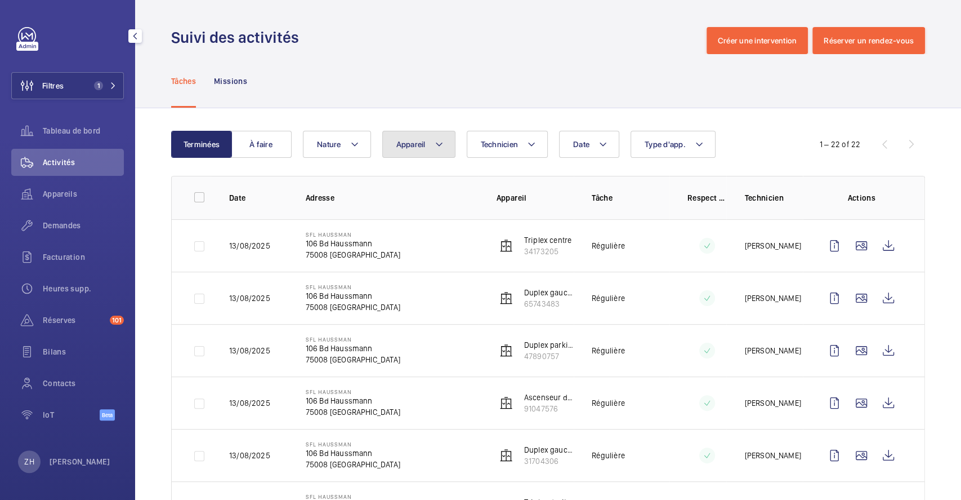
click at [442, 146] on mat-icon at bounding box center [439, 144] width 9 height 14
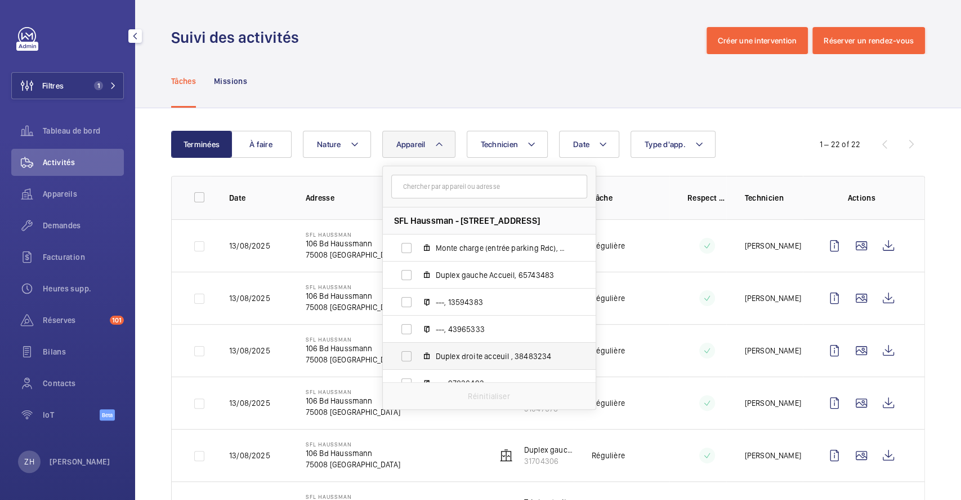
scroll to position [75, 0]
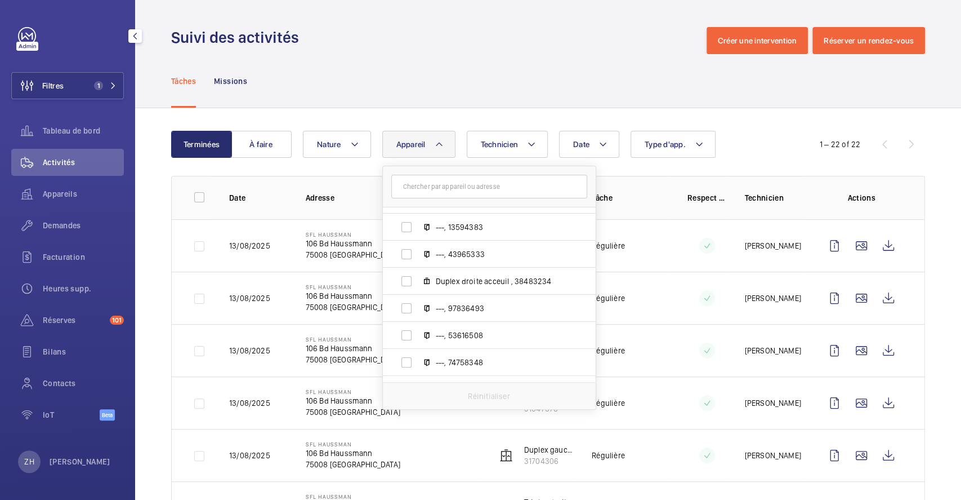
click at [469, 65] on div "Tâches Missions" at bounding box center [548, 80] width 754 height 53
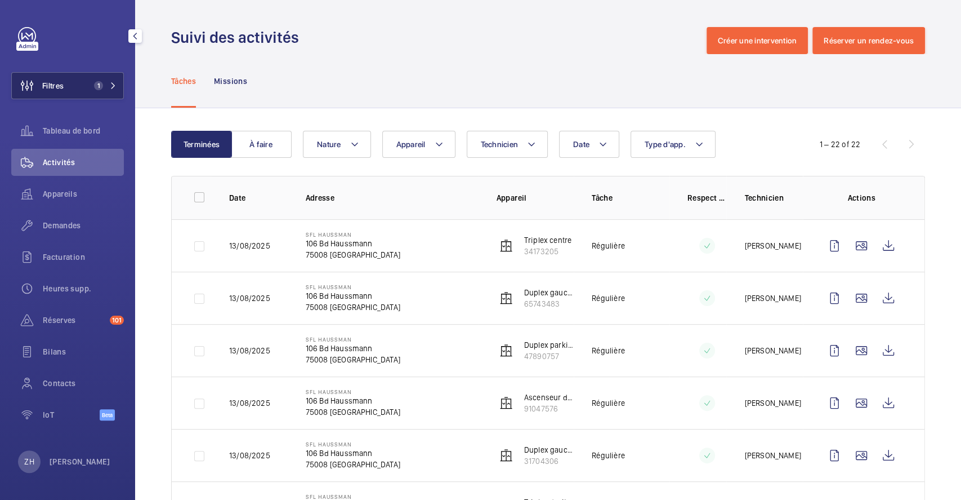
click at [63, 82] on span "Filtres" at bounding box center [52, 85] width 21 height 11
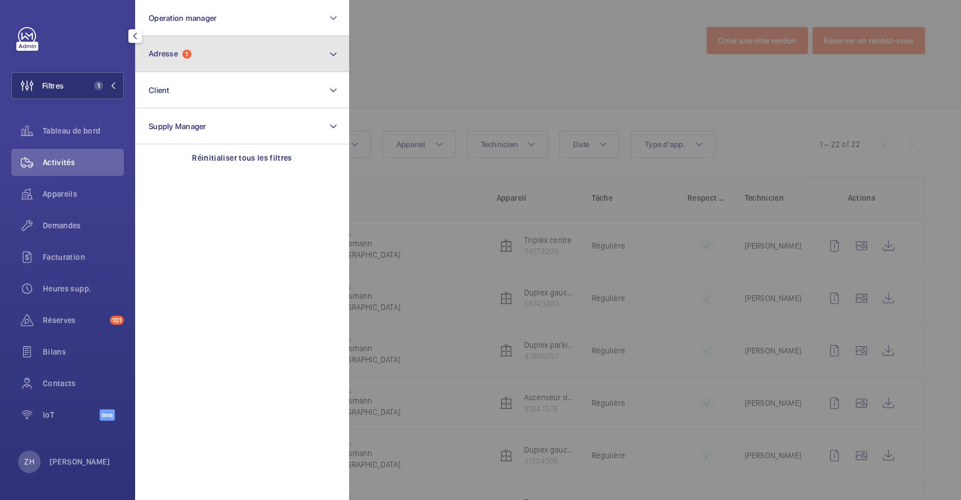
click at [249, 63] on button "Adresse 1" at bounding box center [242, 54] width 214 height 36
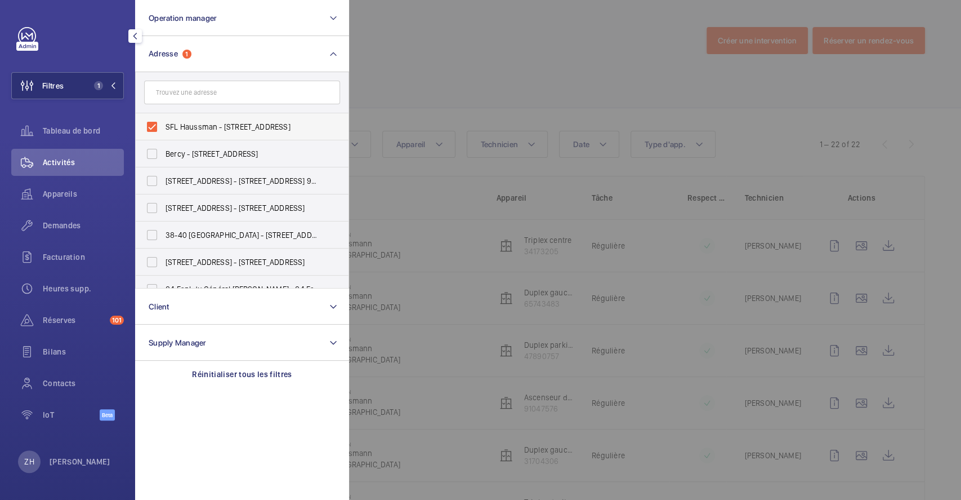
click at [154, 125] on label "SFL Haussman - [STREET_ADDRESS]" at bounding box center [234, 126] width 196 height 27
click at [154, 125] on input "SFL Haussman - [STREET_ADDRESS]" at bounding box center [152, 126] width 23 height 23
checkbox input "false"
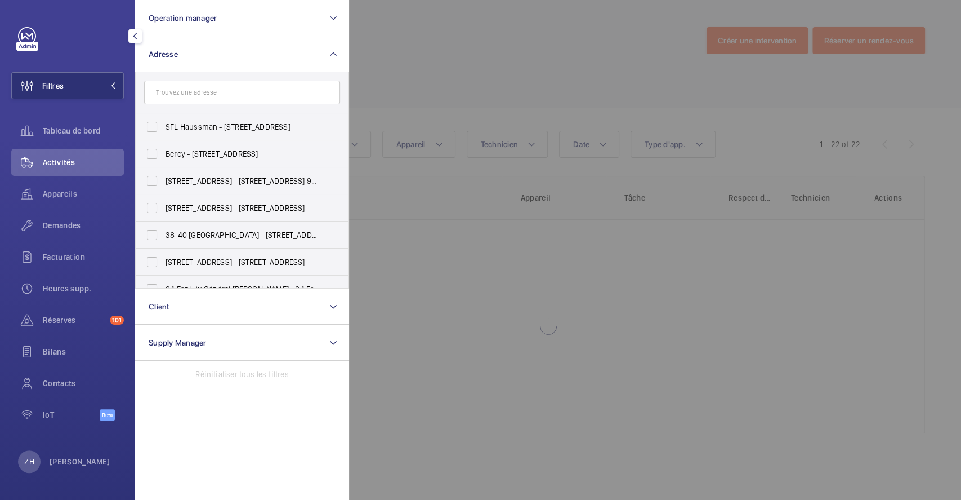
drag, startPoint x: 561, startPoint y: 41, endPoint x: 137, endPoint y: 73, distance: 425.9
click at [562, 40] on div at bounding box center [829, 250] width 961 height 500
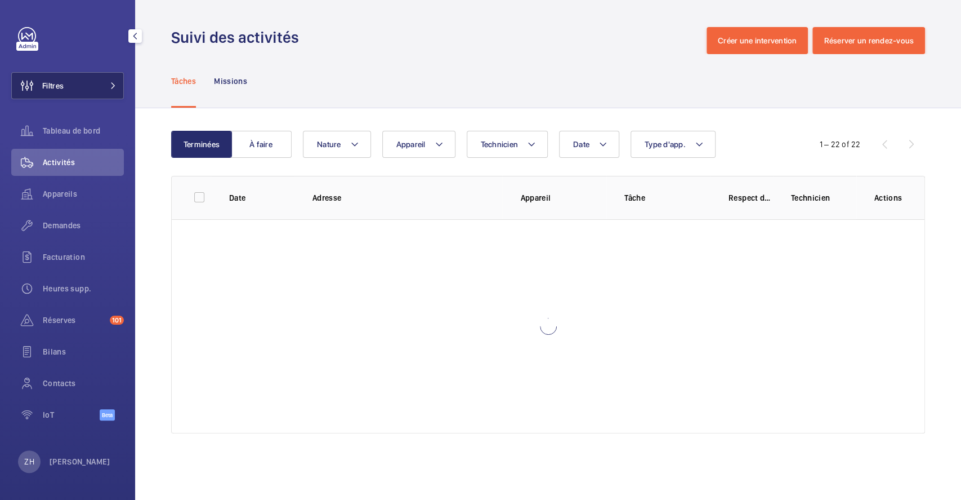
click at [82, 79] on button "Filtres" at bounding box center [67, 85] width 113 height 27
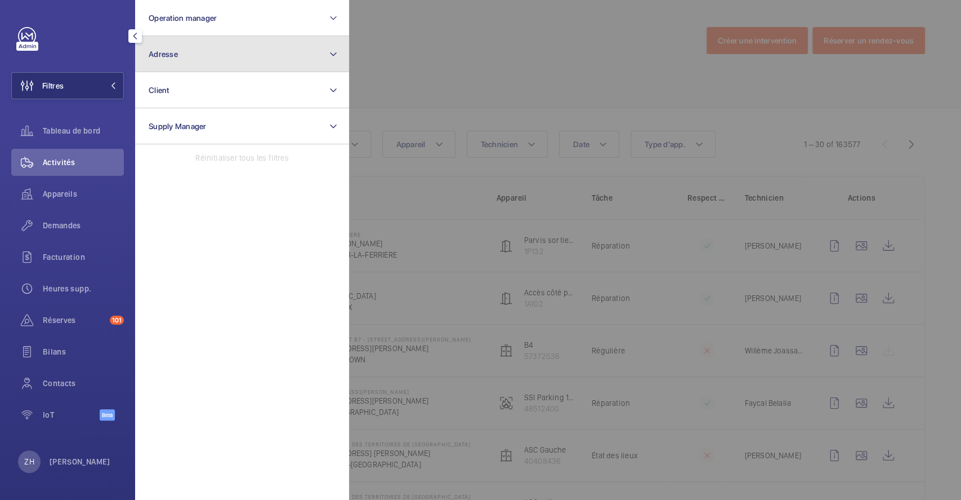
click at [200, 52] on button "Adresse" at bounding box center [242, 54] width 214 height 36
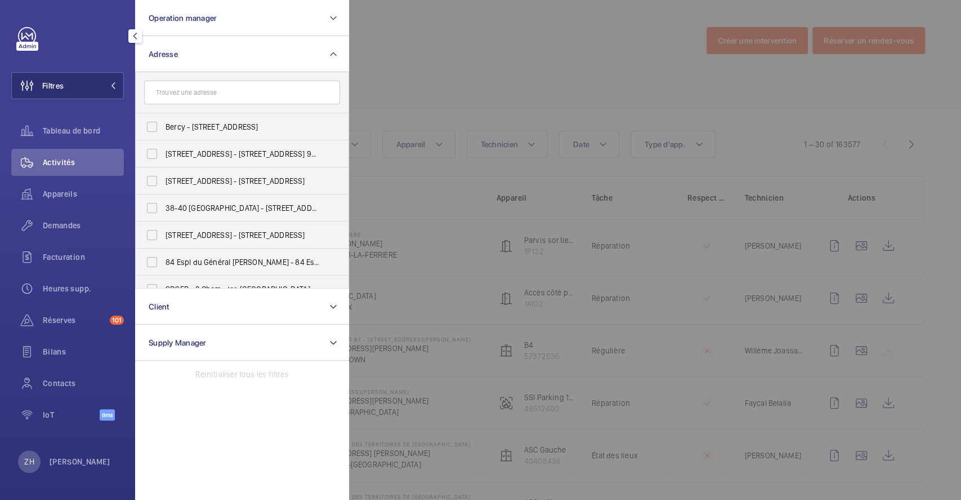
click at [194, 97] on input "text" at bounding box center [242, 93] width 196 height 24
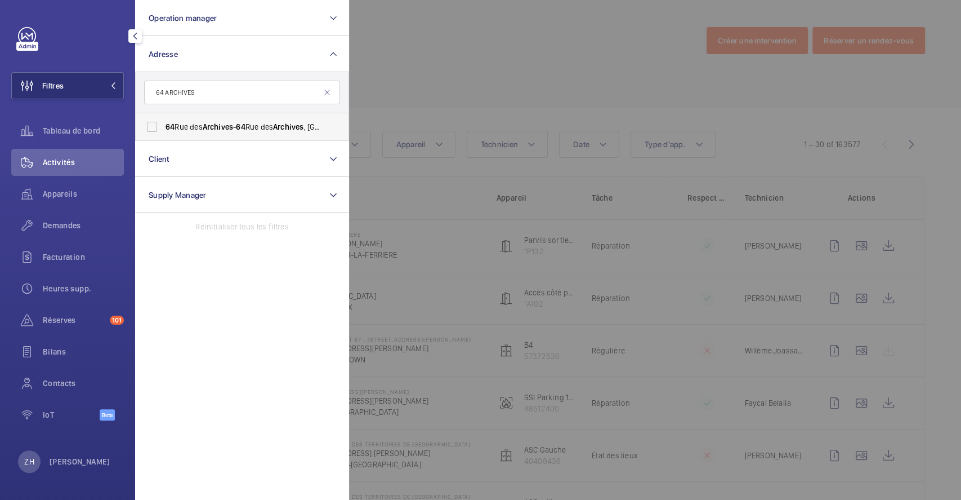
type input "64 ARCHIVES"
click at [158, 125] on label "[STREET_ADDRESS]" at bounding box center [234, 126] width 196 height 27
click at [158, 125] on input "[STREET_ADDRESS]" at bounding box center [152, 126] width 23 height 23
checkbox input "true"
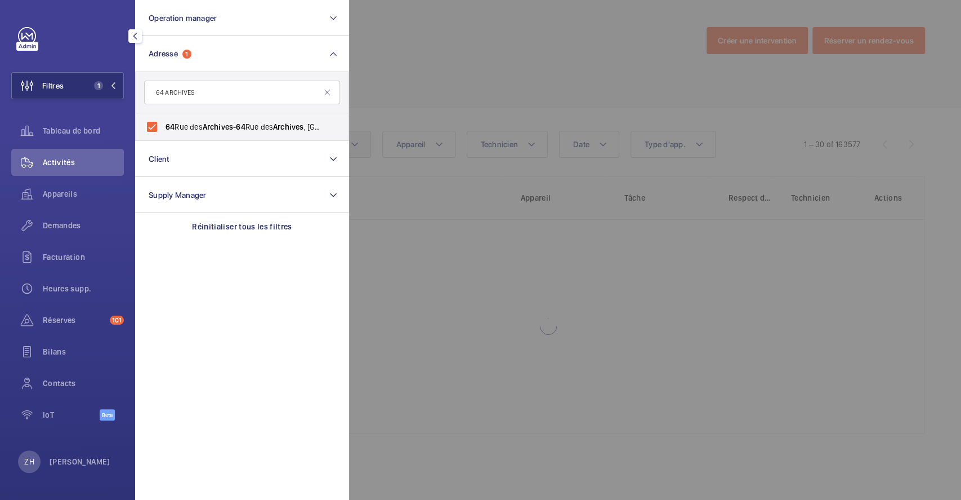
drag, startPoint x: 546, startPoint y: 106, endPoint x: 318, endPoint y: 150, distance: 232.3
click at [546, 106] on div at bounding box center [829, 250] width 961 height 500
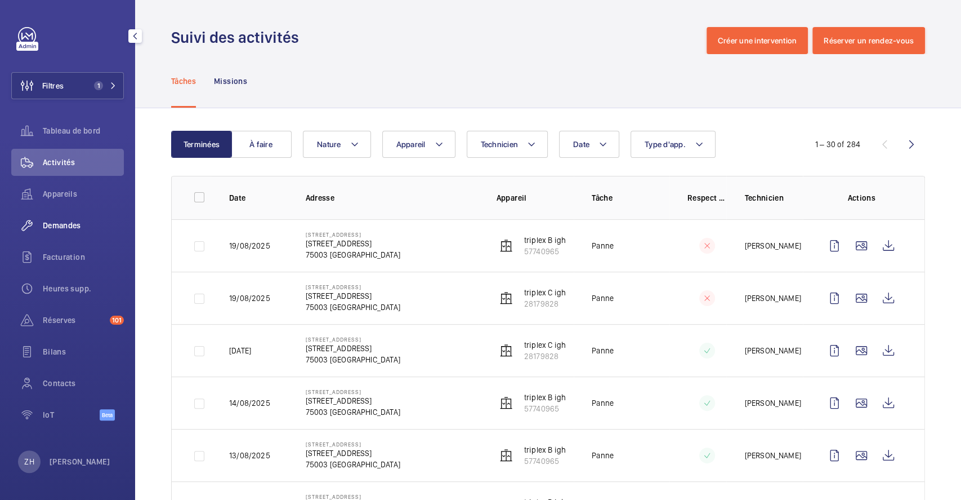
click at [73, 224] on span "Demandes" at bounding box center [83, 225] width 81 height 11
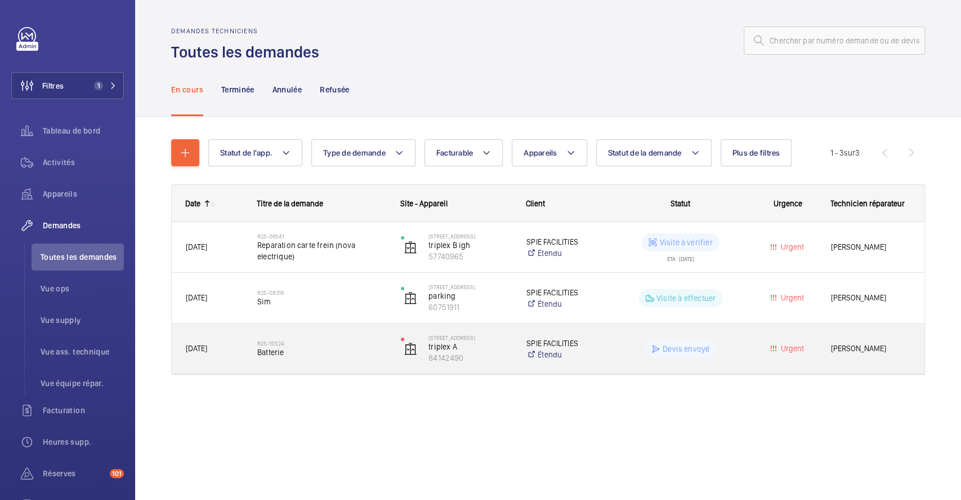
click at [322, 340] on h2 "R25-10524" at bounding box center [321, 343] width 129 height 7
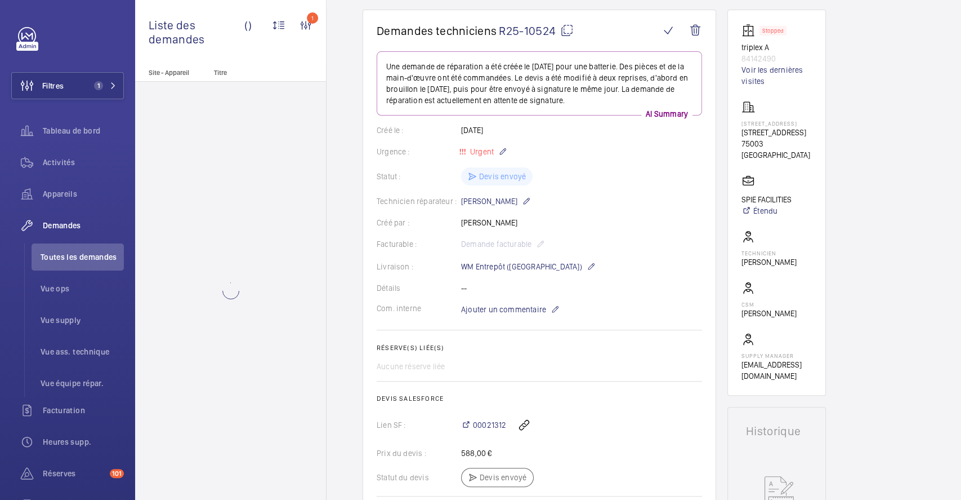
scroll to position [225, 0]
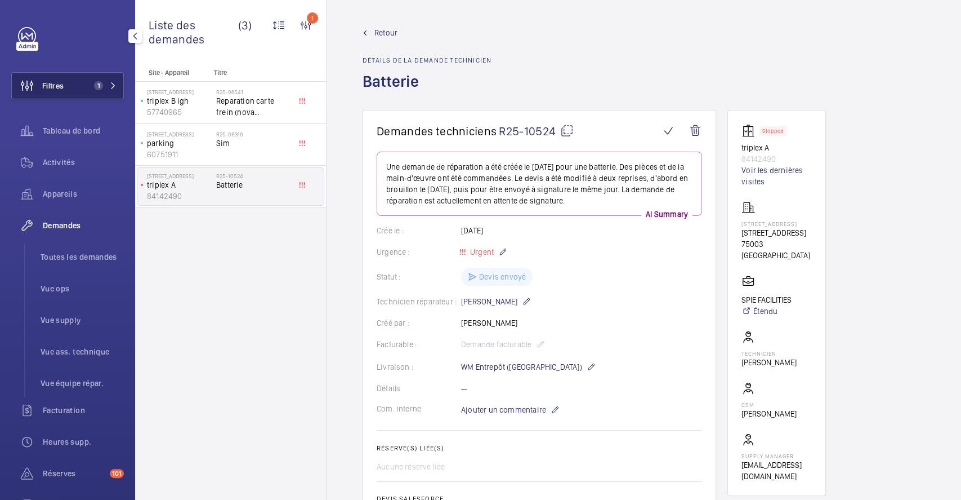
click at [75, 84] on button "Filtres 1" at bounding box center [67, 85] width 113 height 27
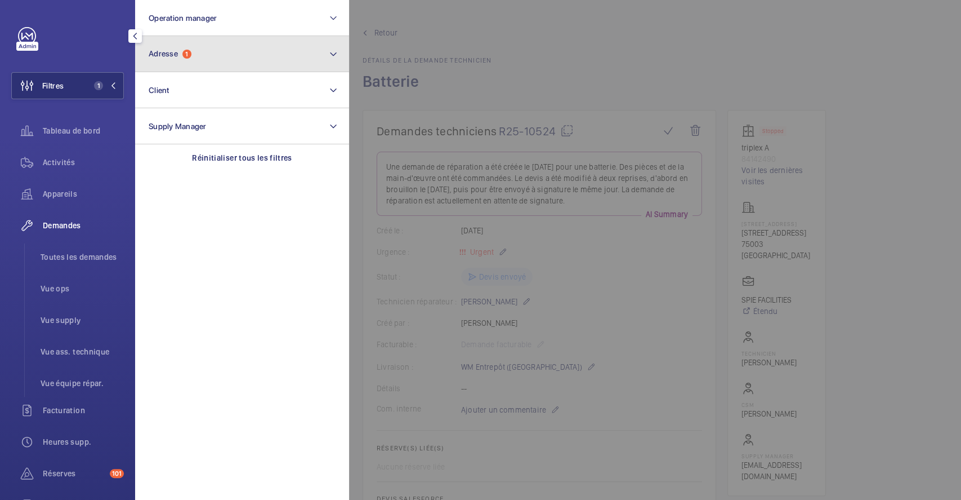
click at [215, 57] on button "Adresse 1" at bounding box center [242, 54] width 214 height 36
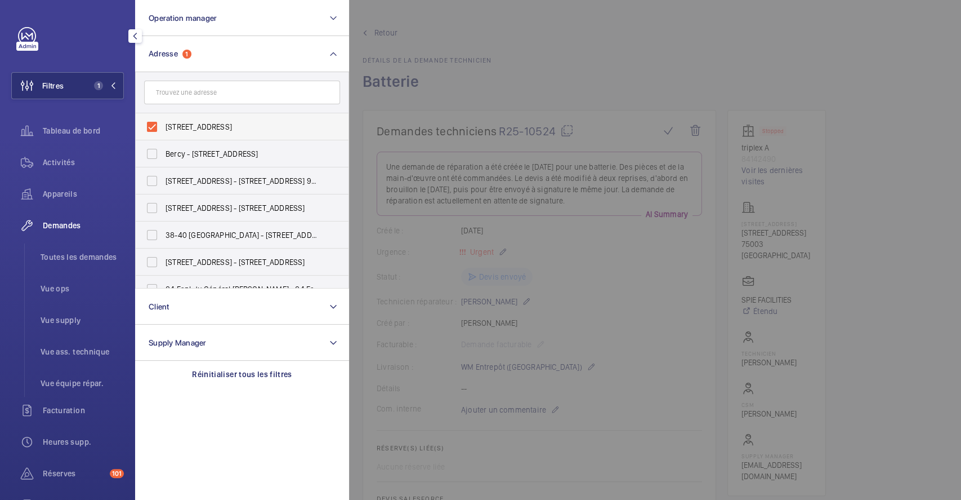
click at [155, 126] on label "[STREET_ADDRESS]" at bounding box center [234, 126] width 196 height 27
click at [155, 126] on input "[STREET_ADDRESS]" at bounding box center [152, 126] width 23 height 23
checkbox input "false"
click at [72, 83] on button "Filtres" at bounding box center [67, 85] width 113 height 27
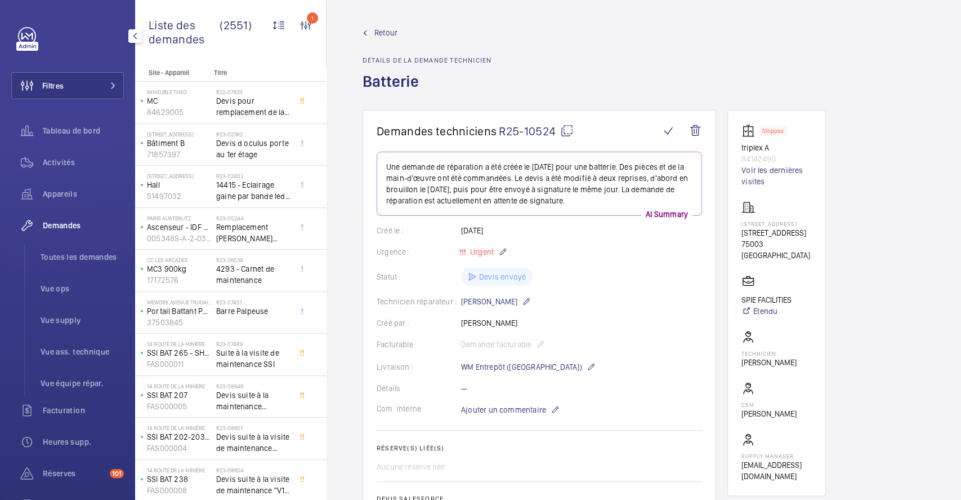
drag, startPoint x: 49, startPoint y: 86, endPoint x: 135, endPoint y: 72, distance: 86.7
click at [50, 86] on span "Filtres" at bounding box center [52, 85] width 21 height 11
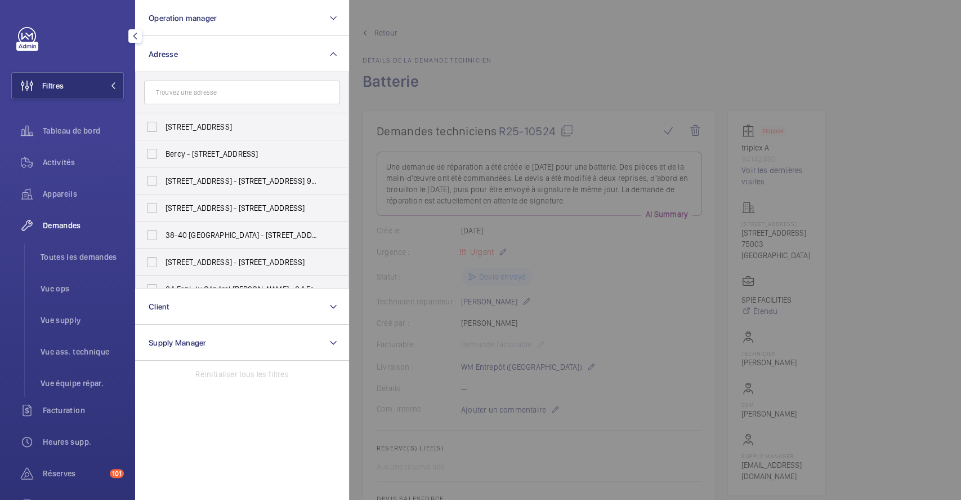
click at [256, 99] on input "text" at bounding box center [242, 93] width 196 height 24
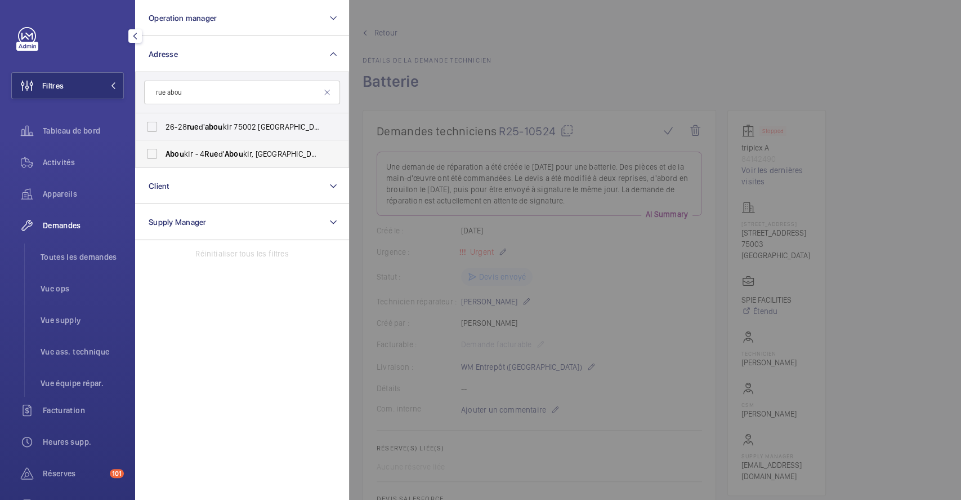
type input "rue abou"
click at [152, 154] on label "Abou kir - [STREET_ADDRESS]" at bounding box center [234, 153] width 196 height 27
click at [152, 154] on input "Abou kir - [STREET_ADDRESS]" at bounding box center [152, 153] width 23 height 23
checkbox input "true"
click at [654, 70] on div at bounding box center [829, 250] width 961 height 500
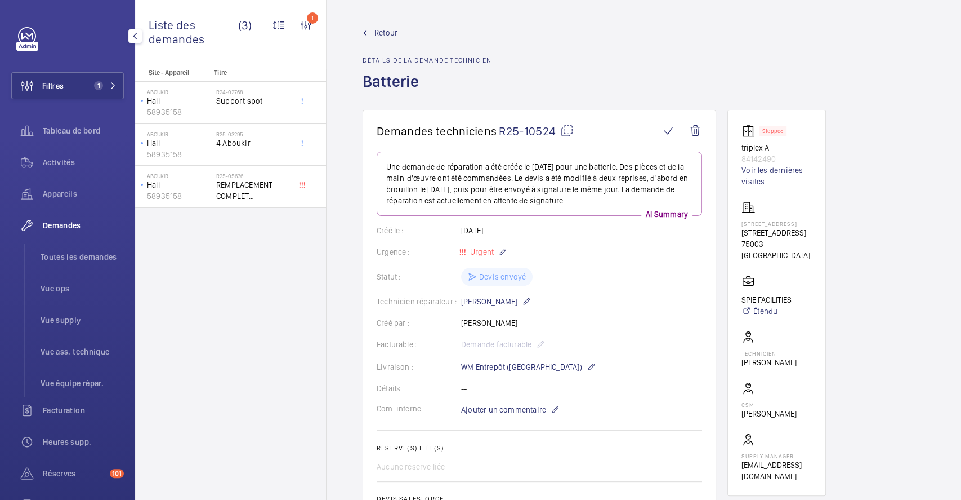
click at [66, 220] on span "Demandes" at bounding box center [83, 225] width 81 height 11
click at [69, 251] on li "Toutes les demandes" at bounding box center [78, 256] width 92 height 27
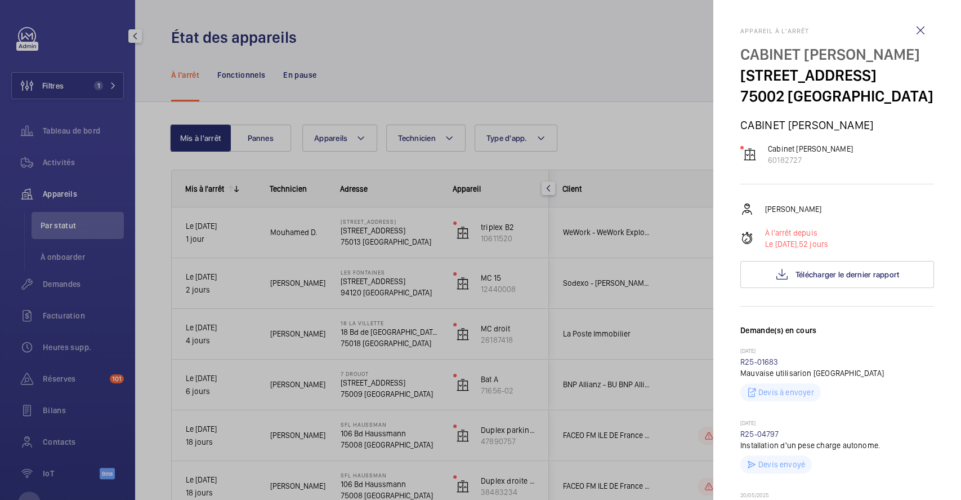
scroll to position [676, 0]
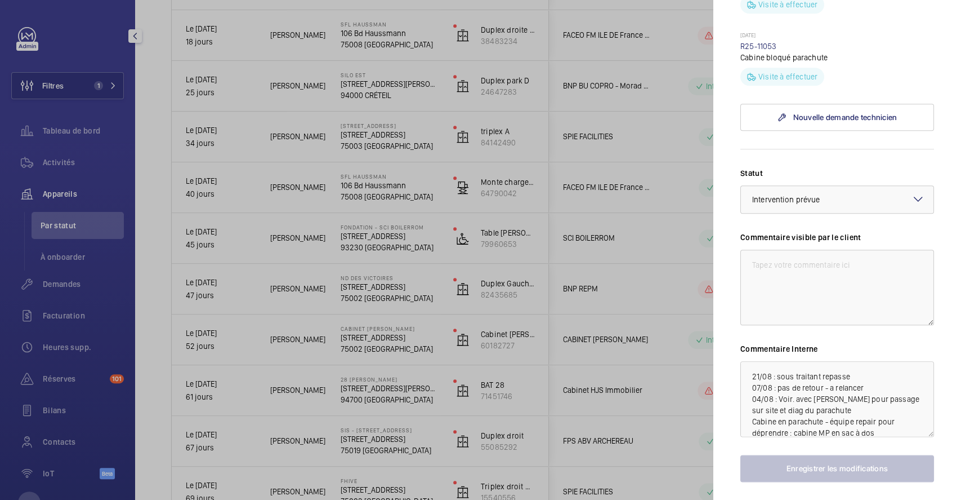
click at [552, 184] on div at bounding box center [480, 250] width 961 height 500
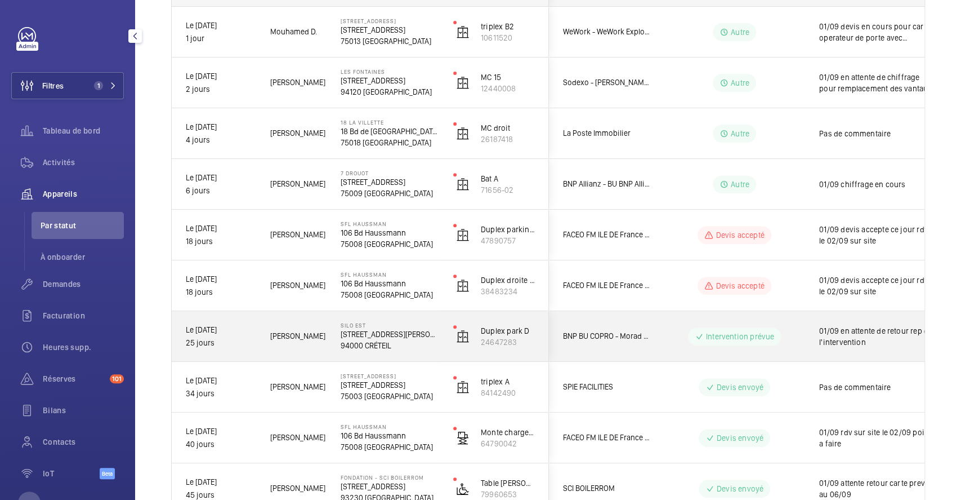
scroll to position [225, 0]
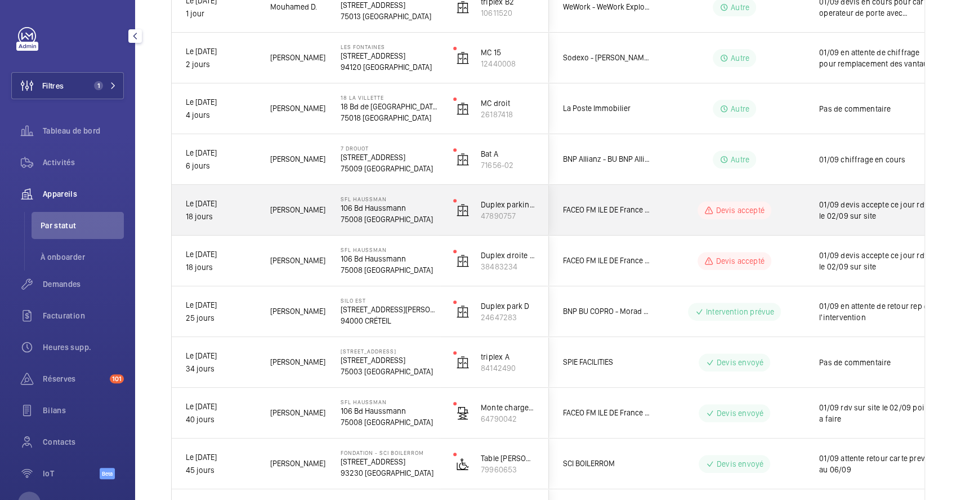
click at [426, 217] on p "75008 [GEOGRAPHIC_DATA]" at bounding box center [390, 218] width 98 height 11
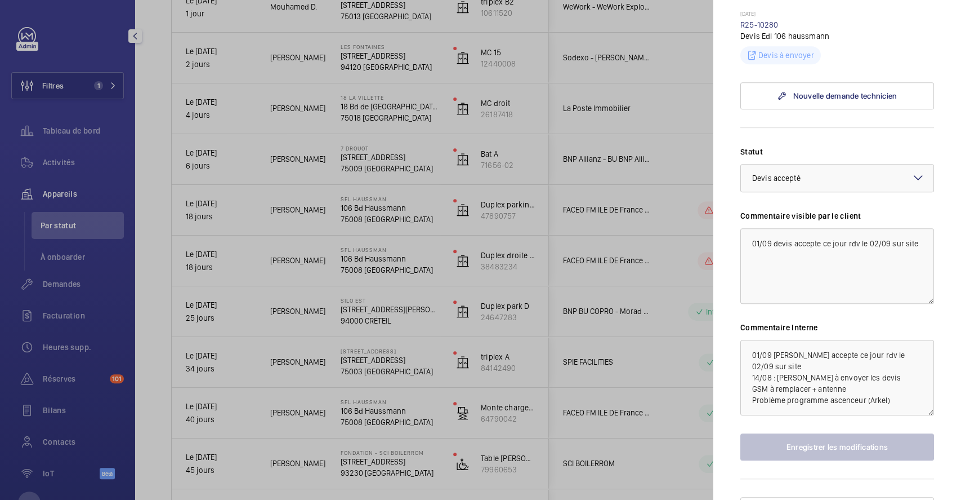
scroll to position [374, 0]
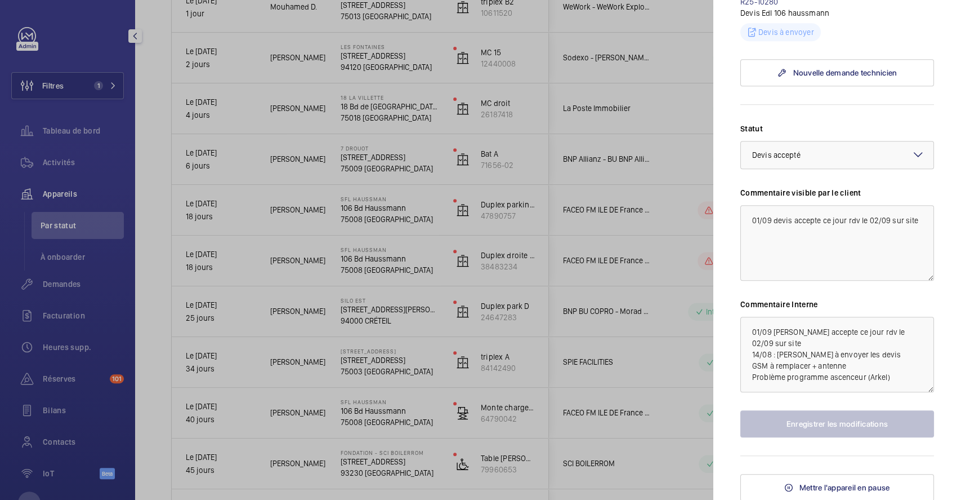
click at [424, 174] on div at bounding box center [480, 250] width 961 height 500
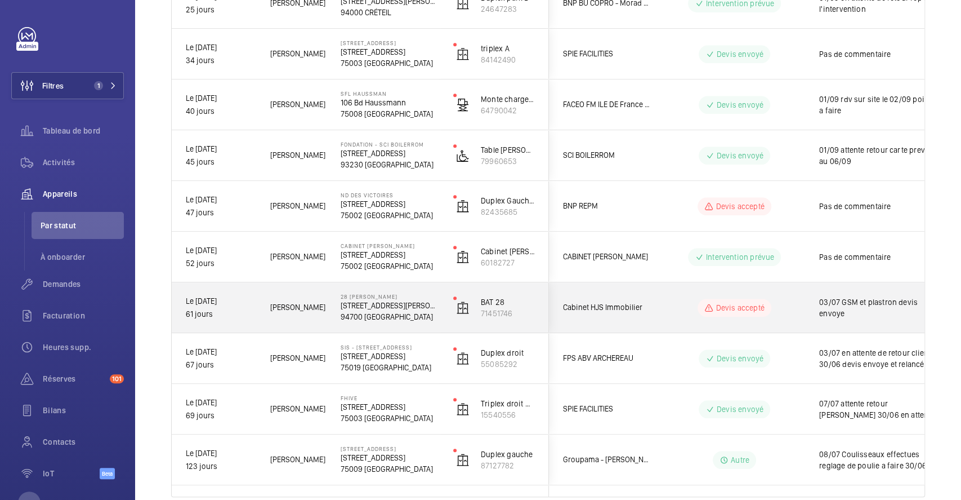
scroll to position [584, 0]
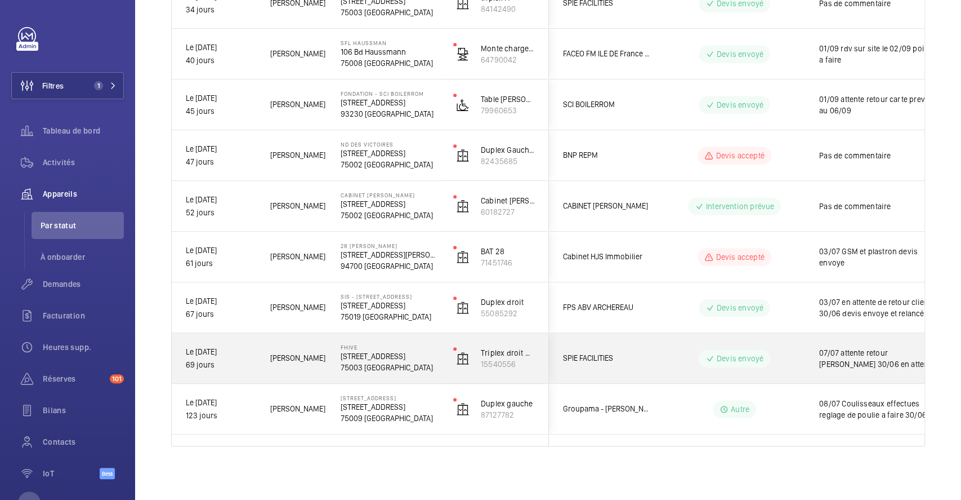
click at [652, 350] on div "Devis envoyé" at bounding box center [728, 358] width 154 height 41
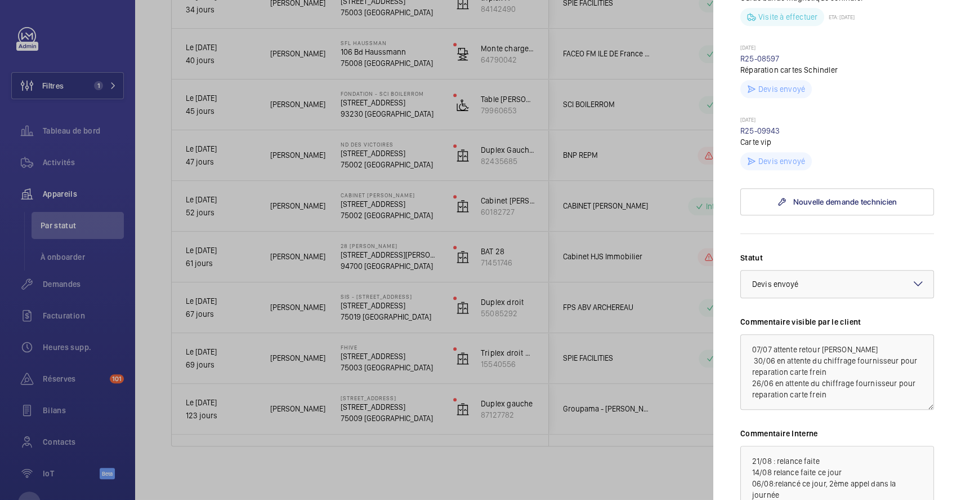
scroll to position [451, 0]
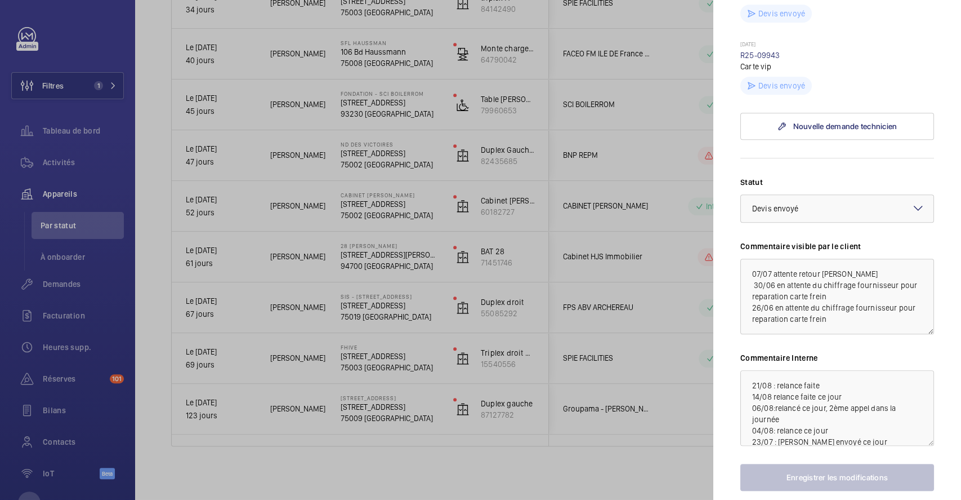
click at [397, 463] on div at bounding box center [480, 250] width 961 height 500
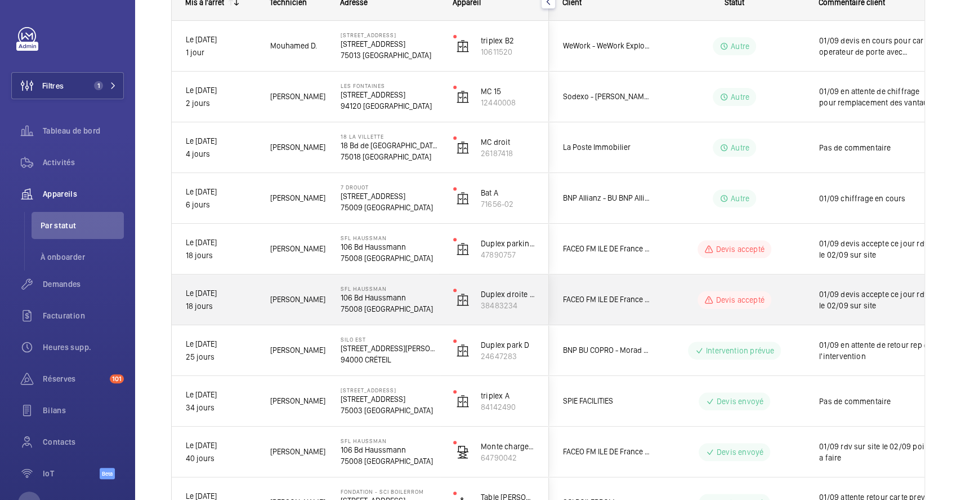
scroll to position [208, 0]
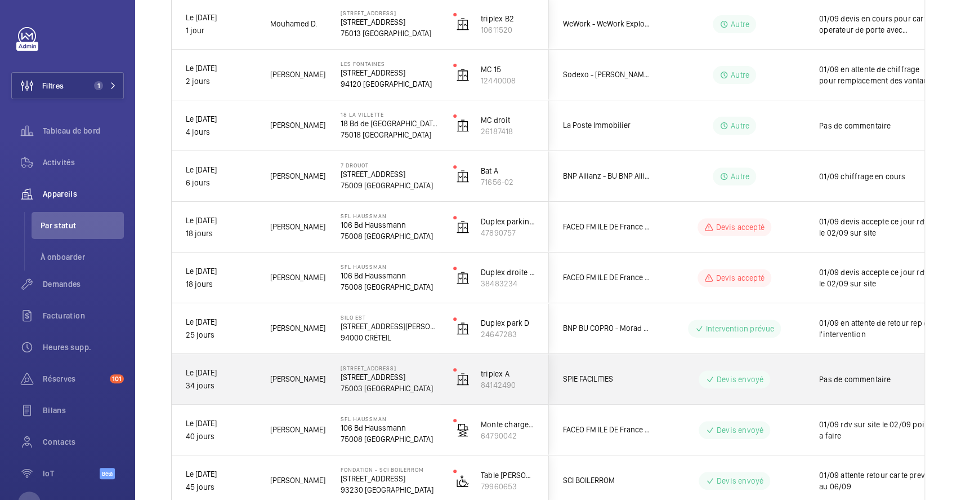
click at [667, 390] on div "Devis envoyé" at bounding box center [728, 379] width 154 height 41
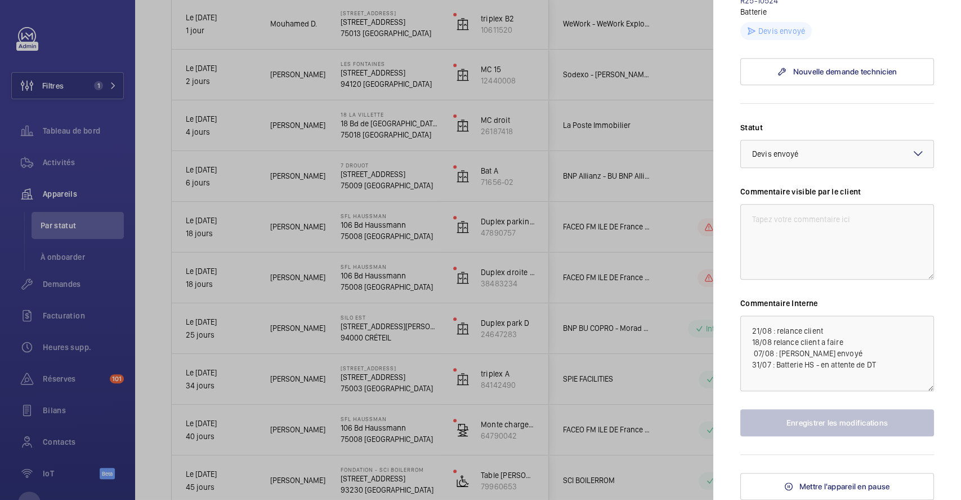
scroll to position [381, 0]
